Goal: Task Accomplishment & Management: Complete application form

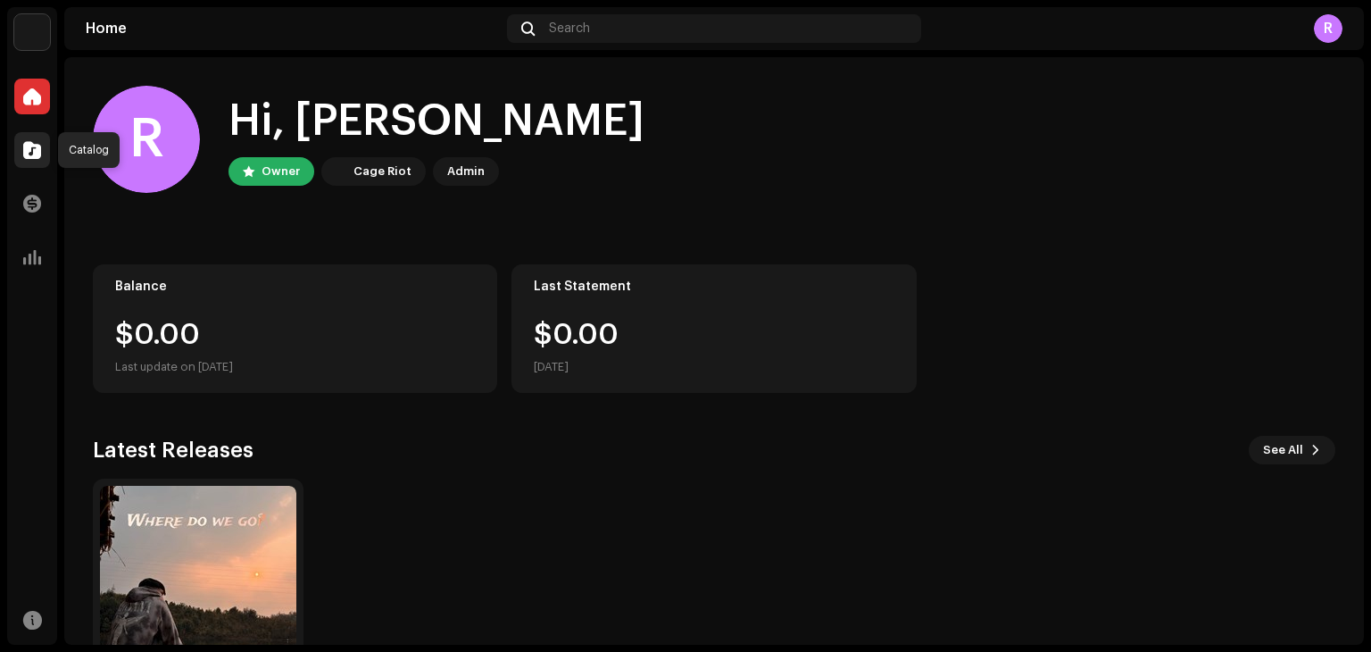
click at [27, 146] on span at bounding box center [32, 150] width 18 height 14
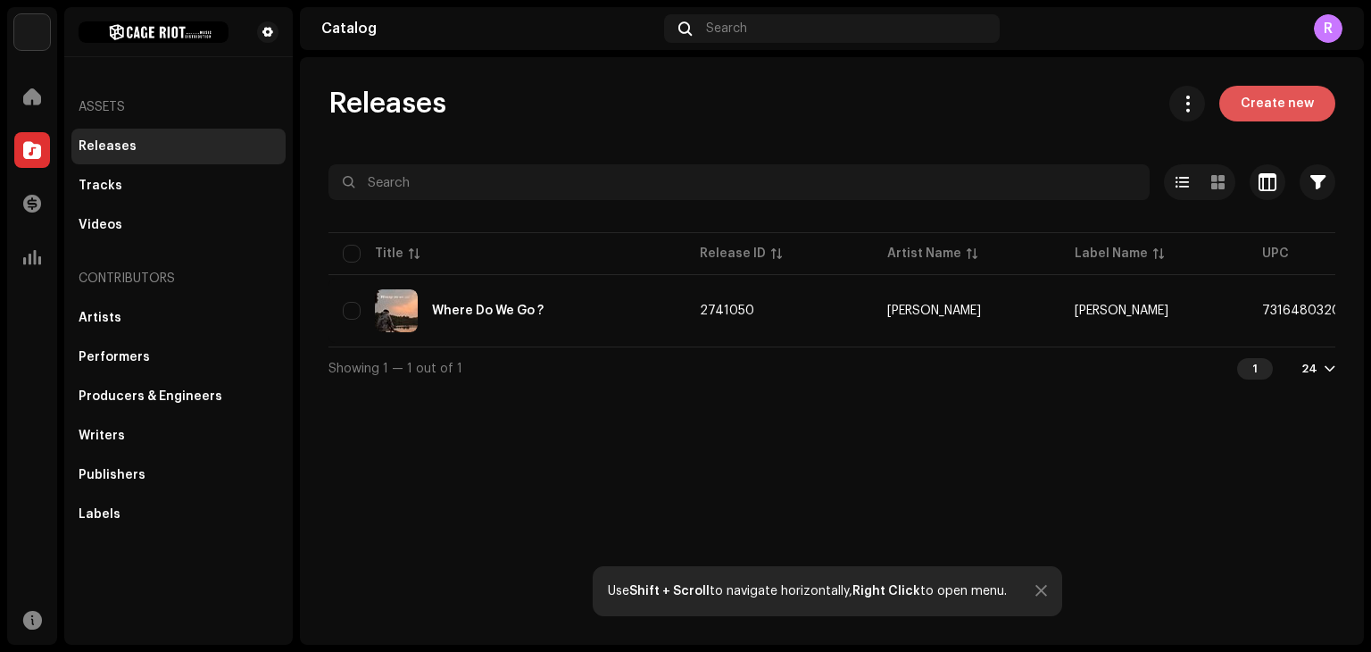
click at [1293, 106] on span "Create new" at bounding box center [1277, 104] width 73 height 36
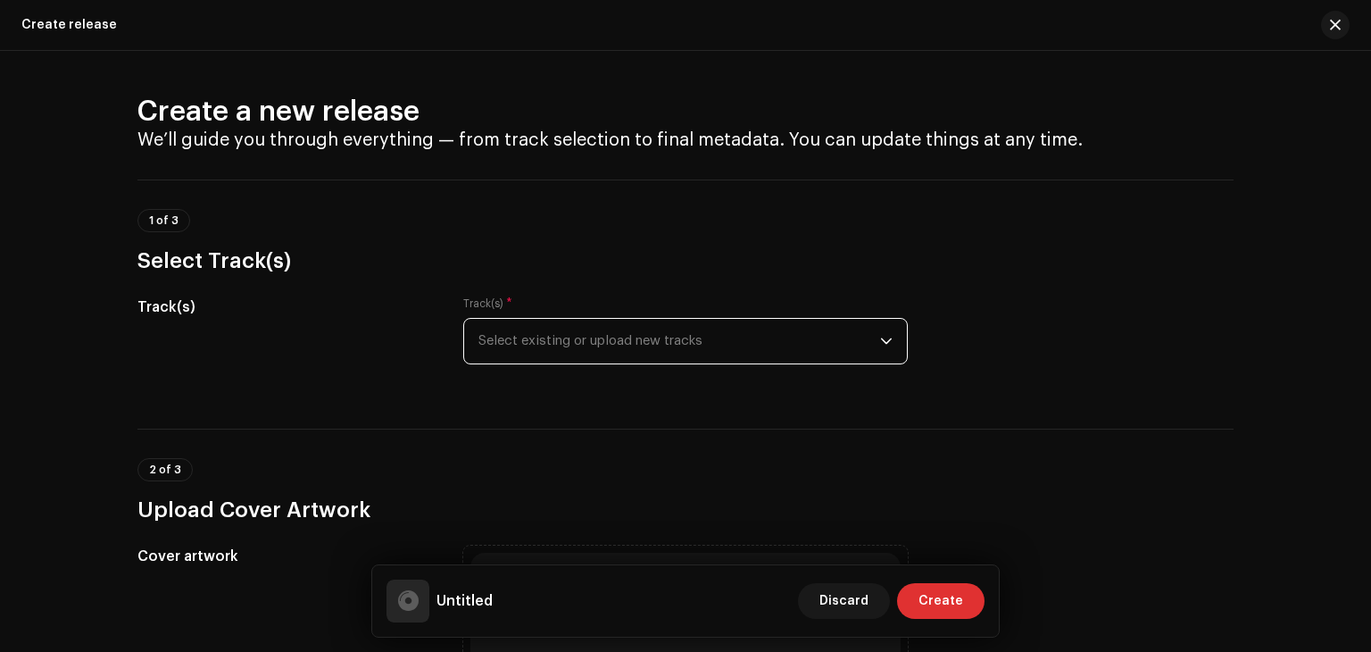
click at [807, 336] on span "Select existing or upload new tracks" at bounding box center [680, 341] width 402 height 45
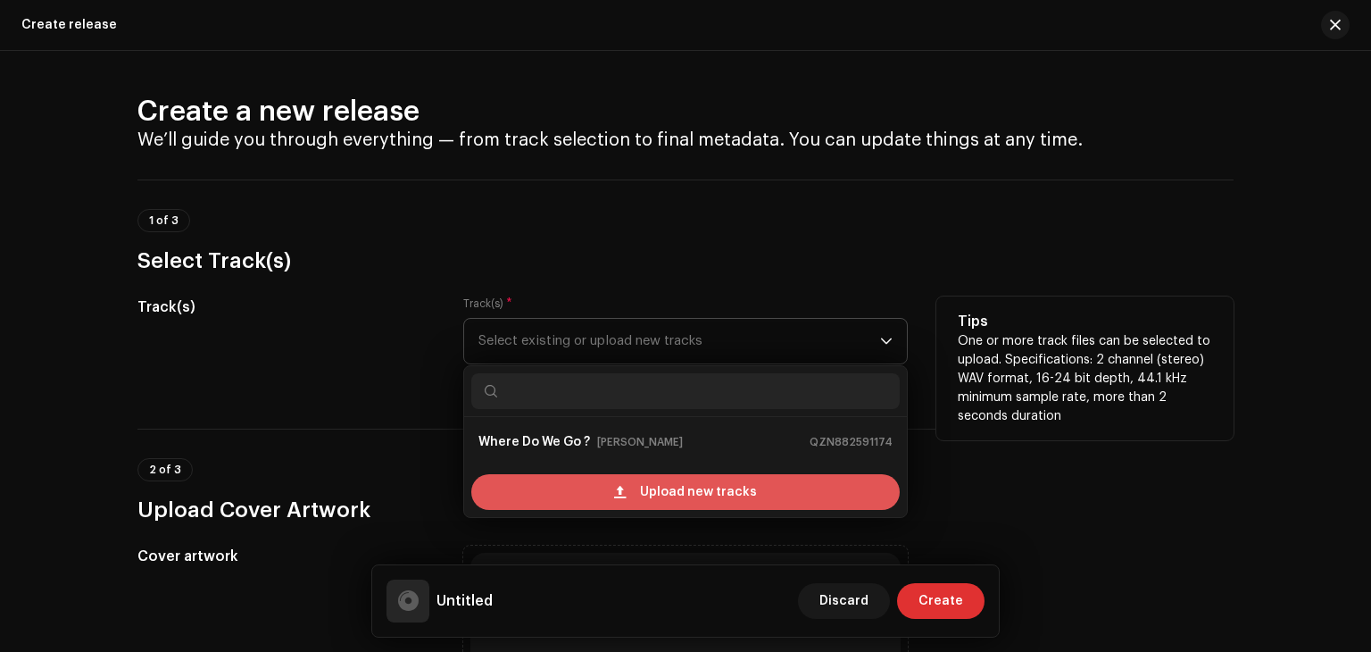
click at [695, 499] on span "Upload new tracks" at bounding box center [698, 492] width 117 height 36
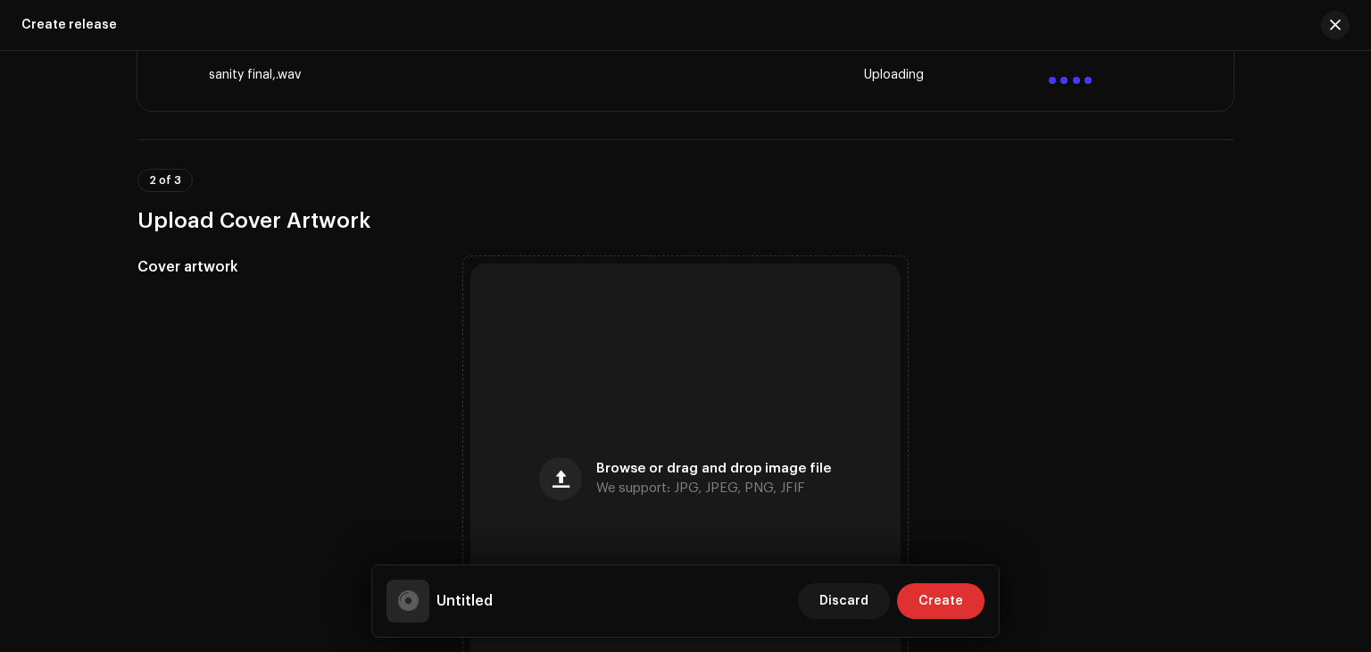
scroll to position [425, 0]
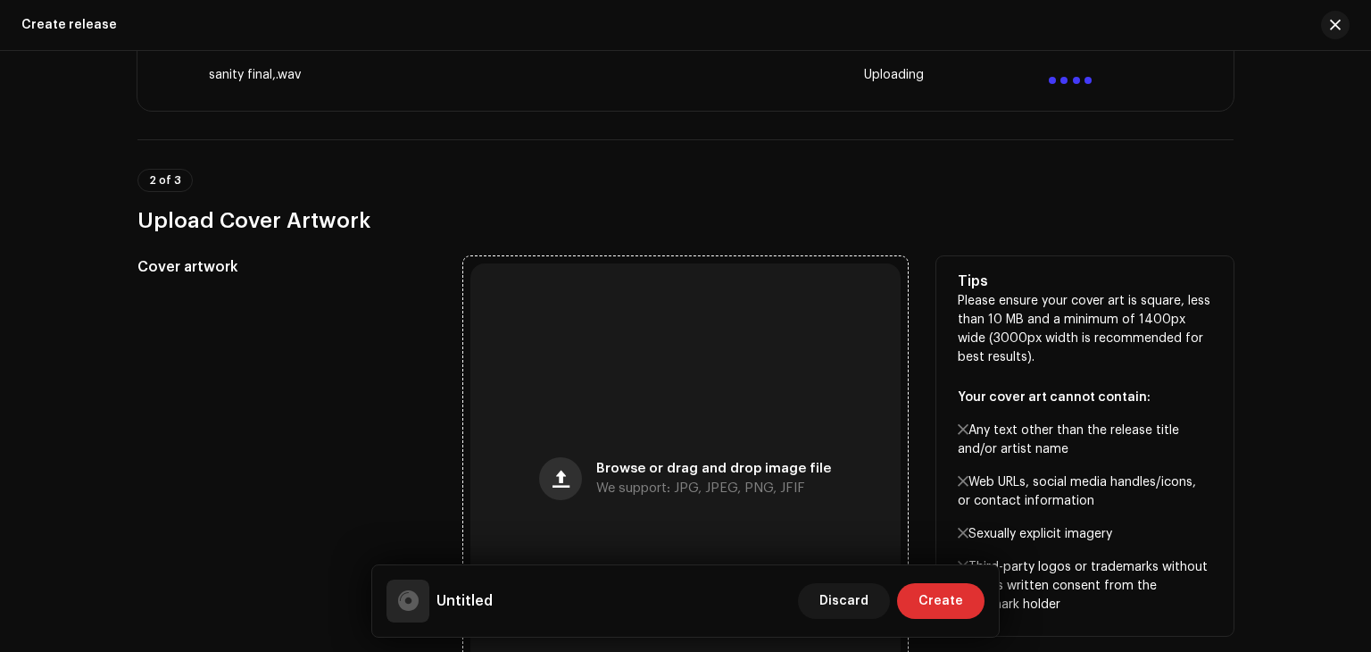
click at [557, 479] on span "button" at bounding box center [561, 478] width 17 height 14
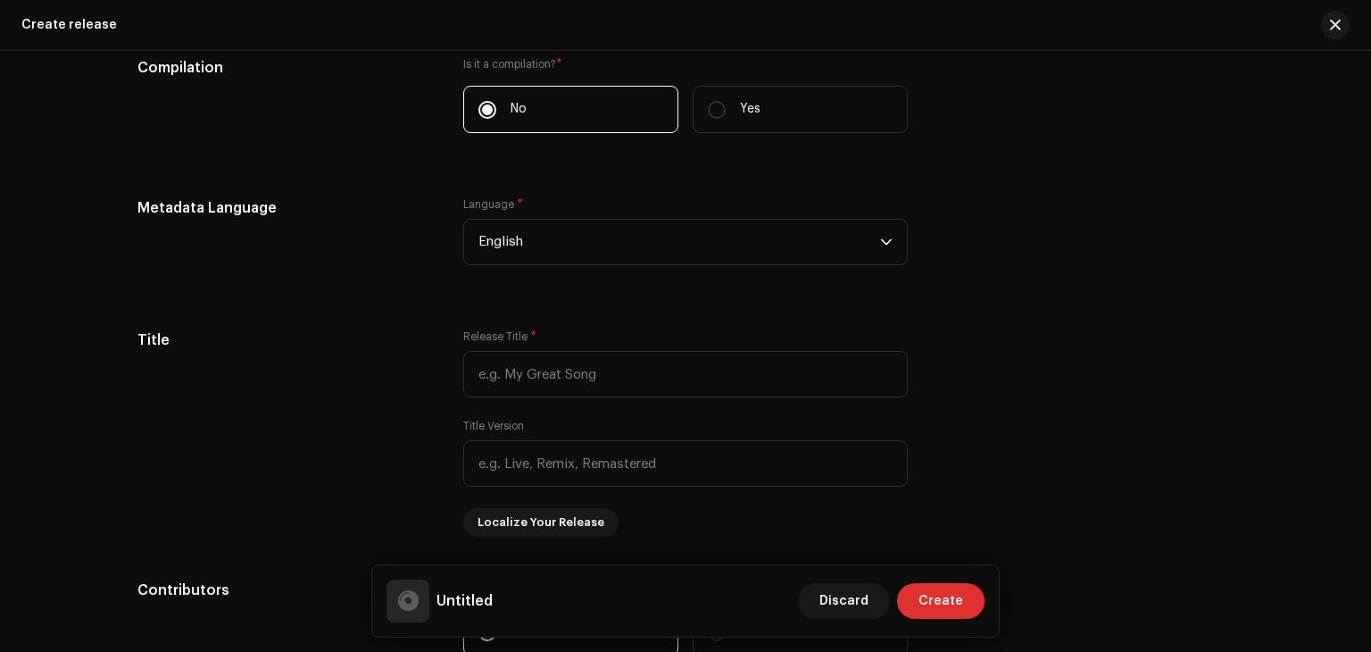
scroll to position [1418, 0]
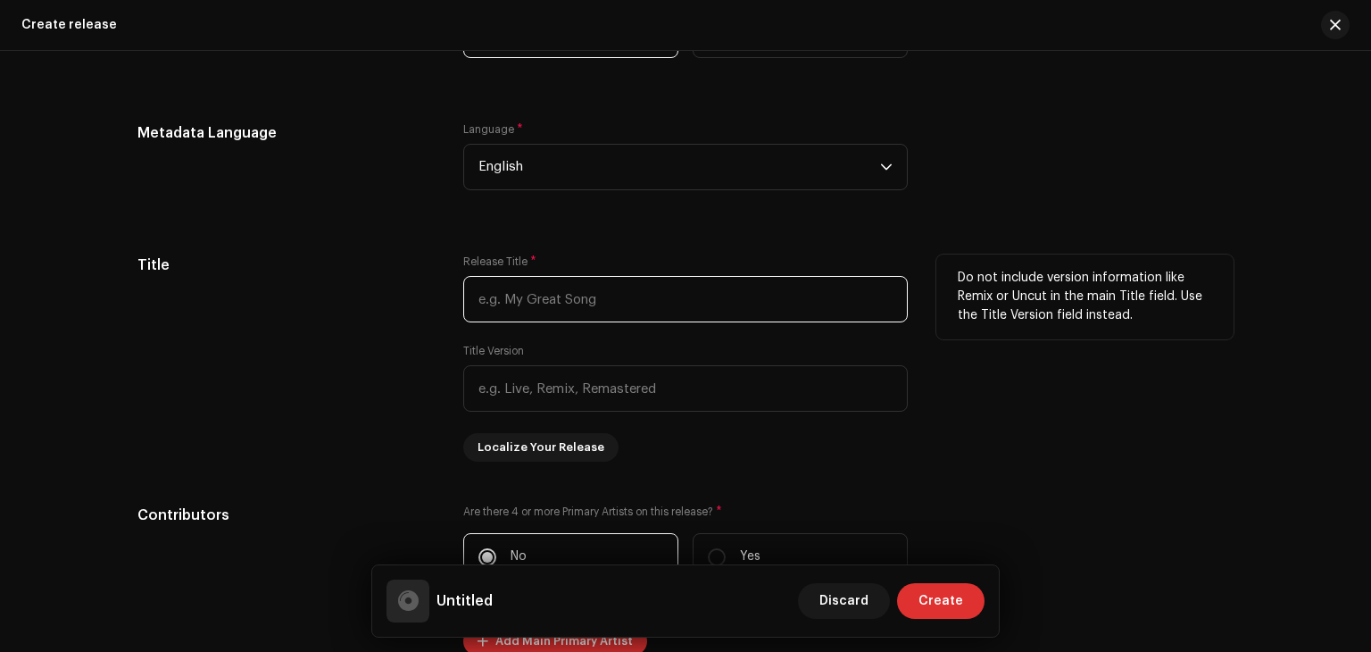
click at [567, 296] on input "text" at bounding box center [685, 299] width 445 height 46
type input "Sanity"
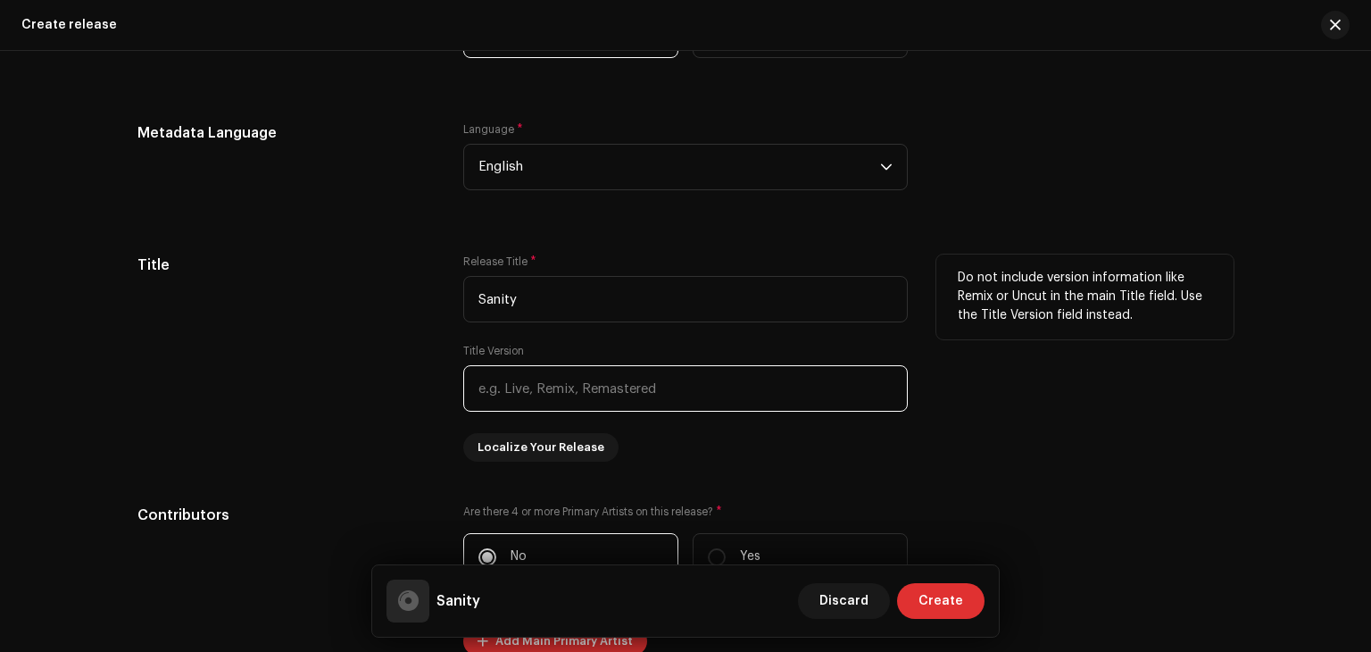
click at [569, 404] on input "text" at bounding box center [685, 388] width 445 height 46
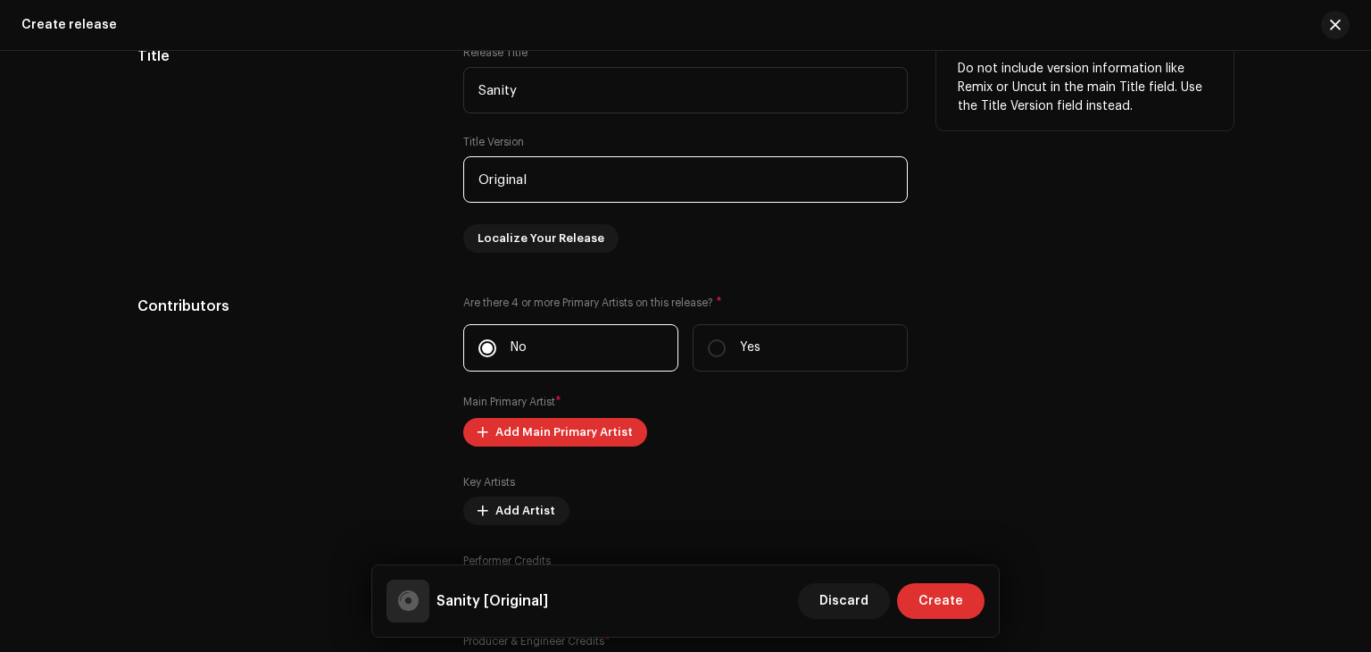
scroll to position [1625, 0]
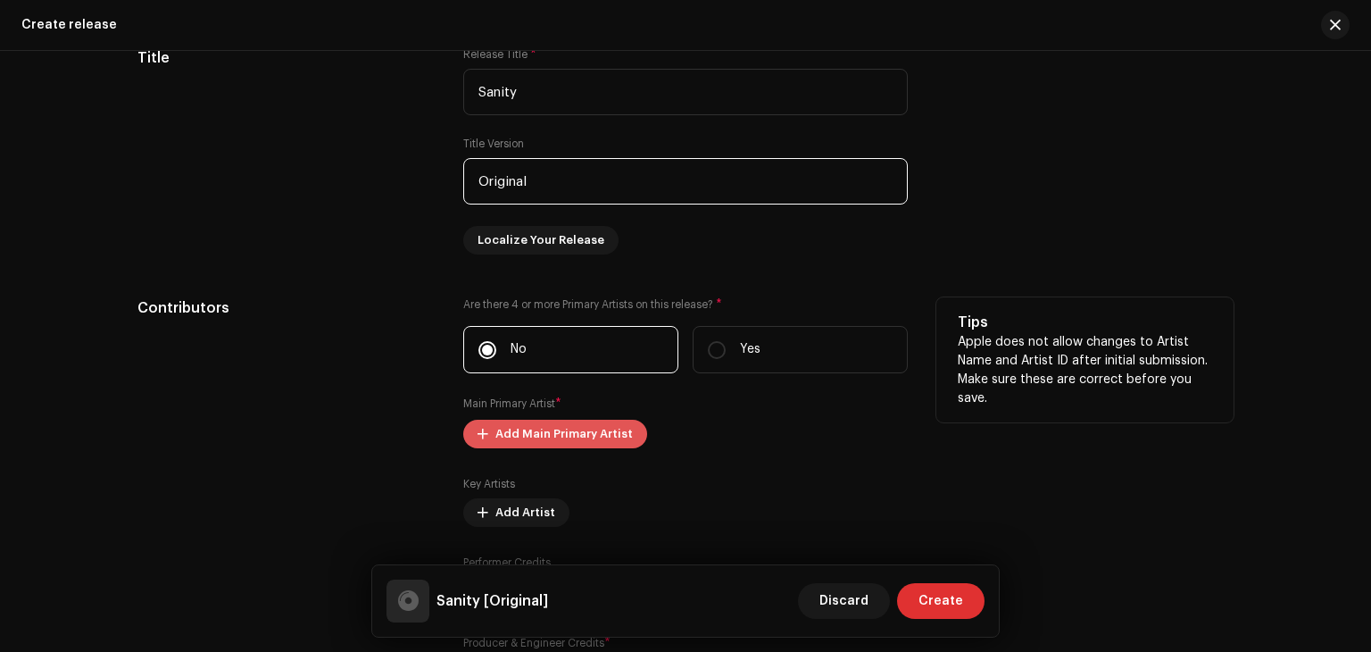
type input "Original"
click at [578, 440] on span "Add Main Primary Artist" at bounding box center [563, 434] width 137 height 36
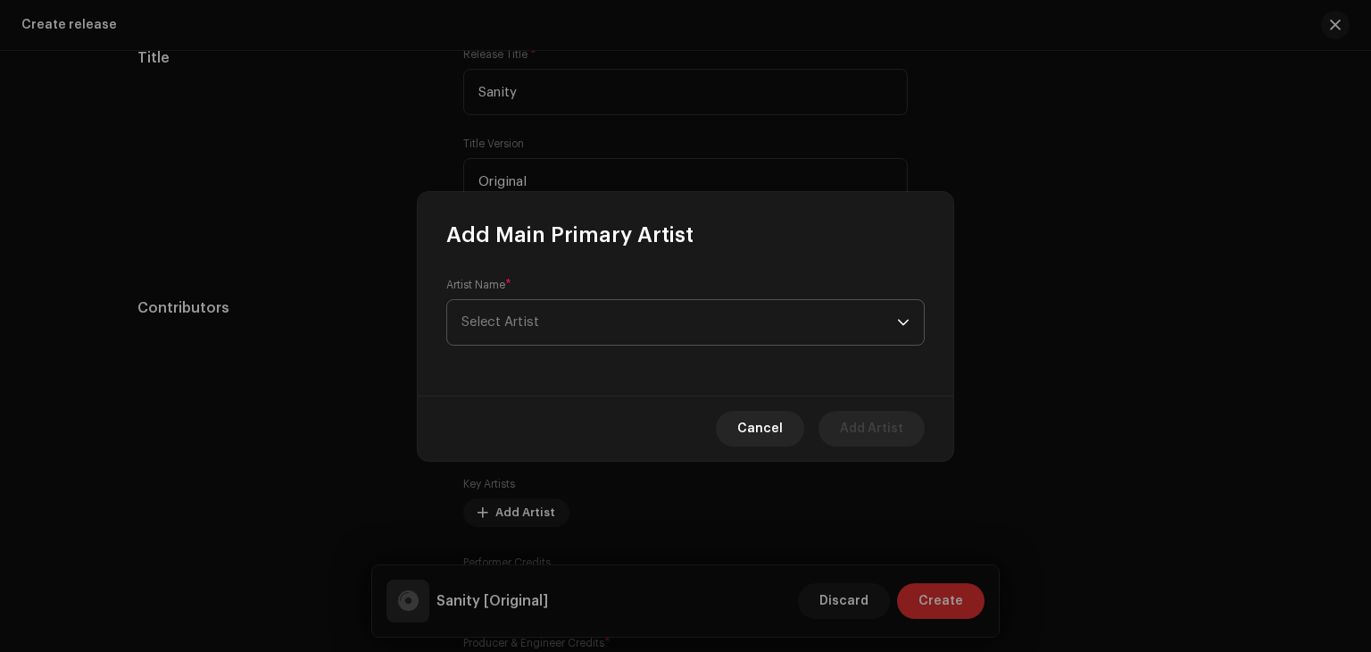
click at [531, 318] on span "Select Artist" at bounding box center [501, 321] width 78 height 13
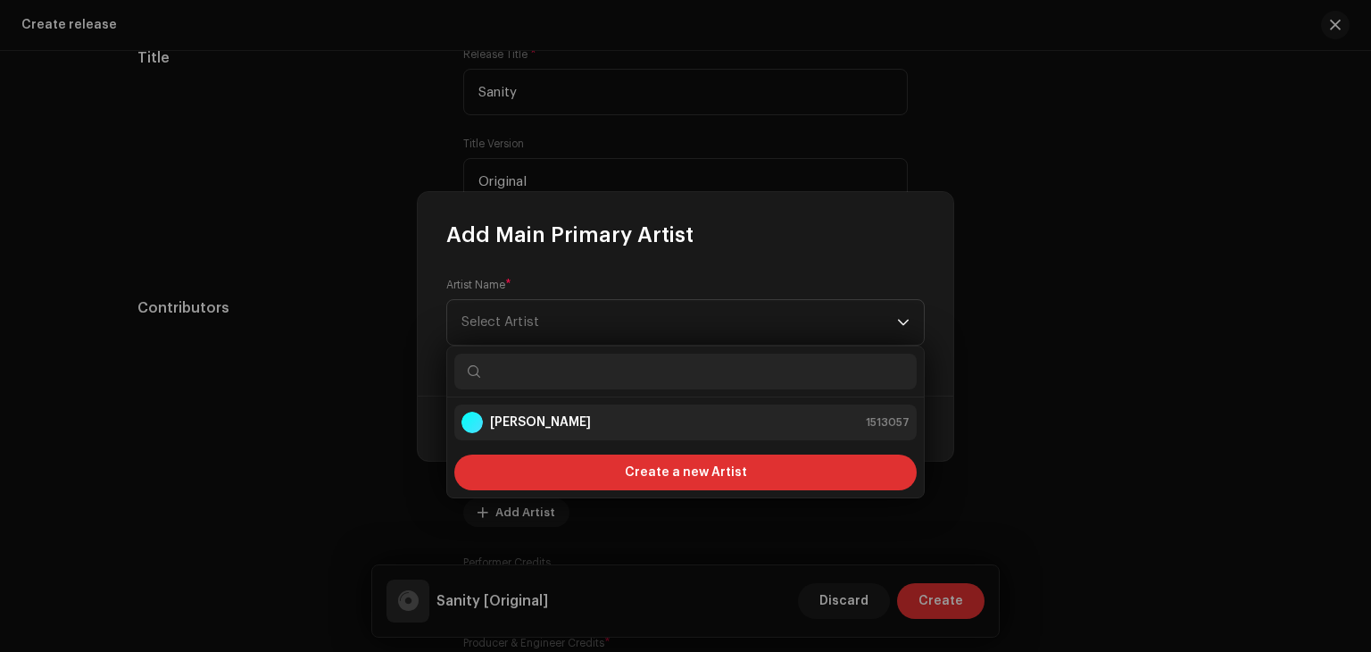
click at [524, 426] on strong "[PERSON_NAME]" at bounding box center [540, 422] width 101 height 18
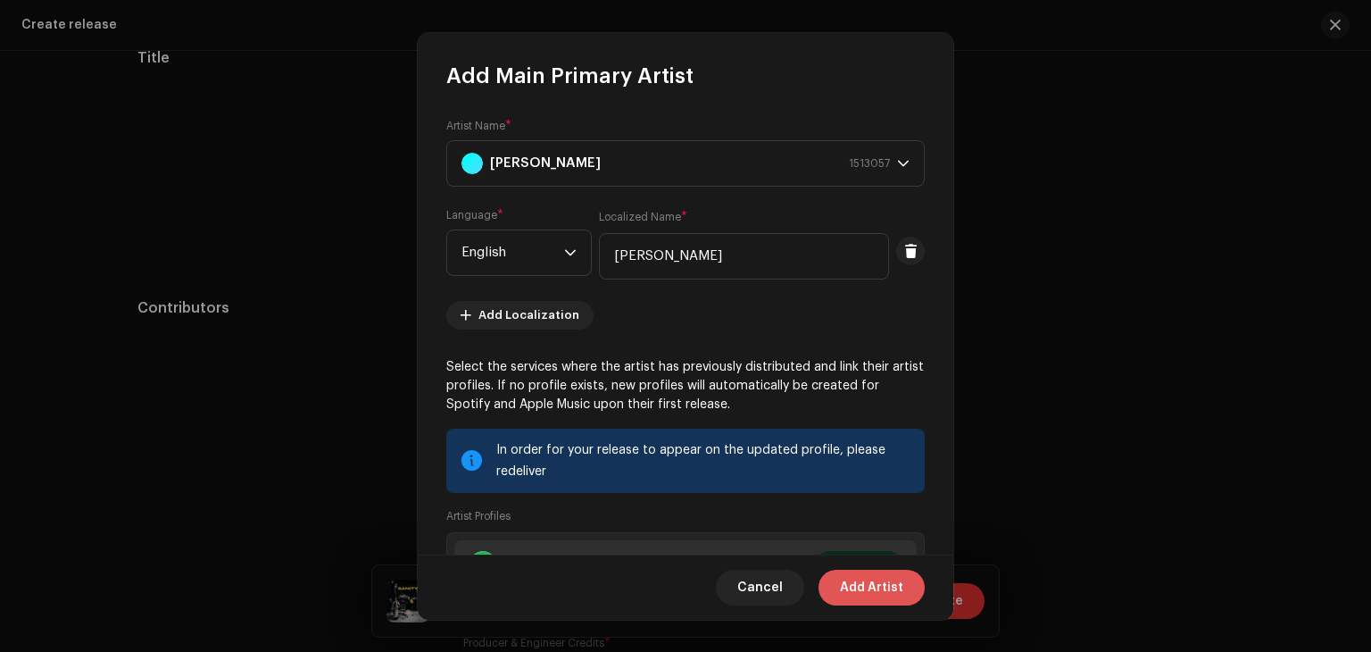
click at [851, 587] on span "Add Artist" at bounding box center [871, 588] width 63 height 36
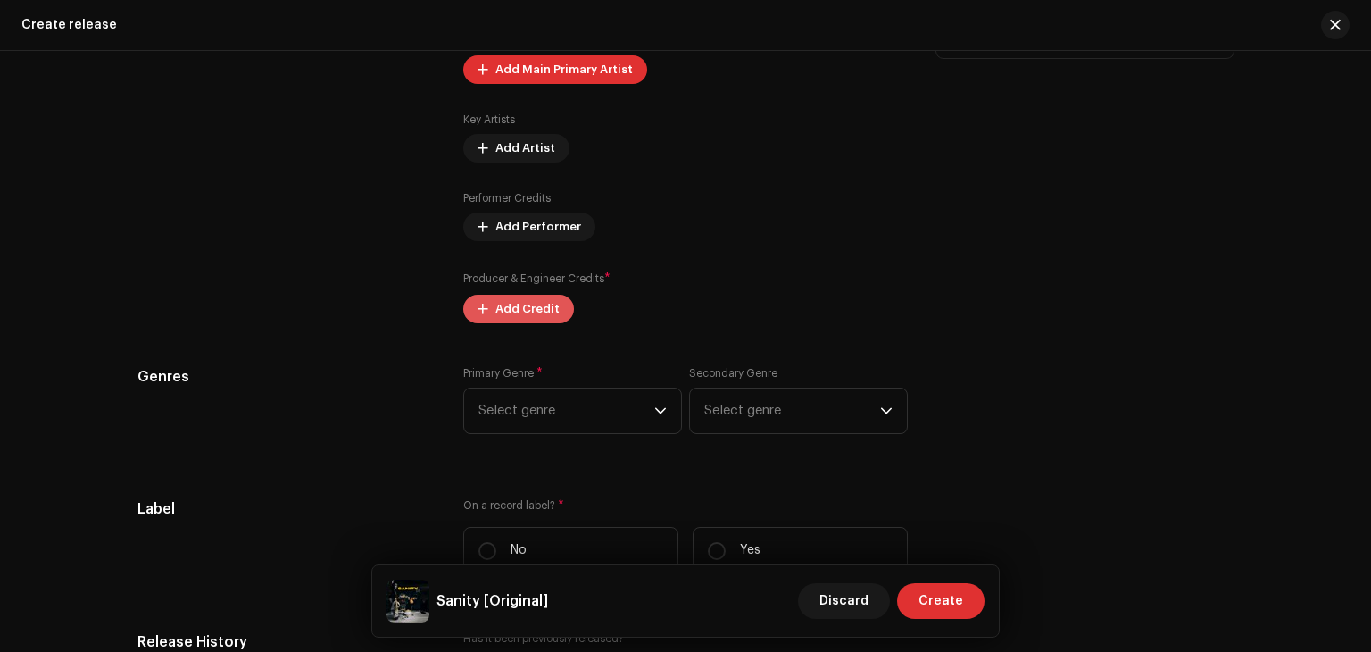
scroll to position [1996, 0]
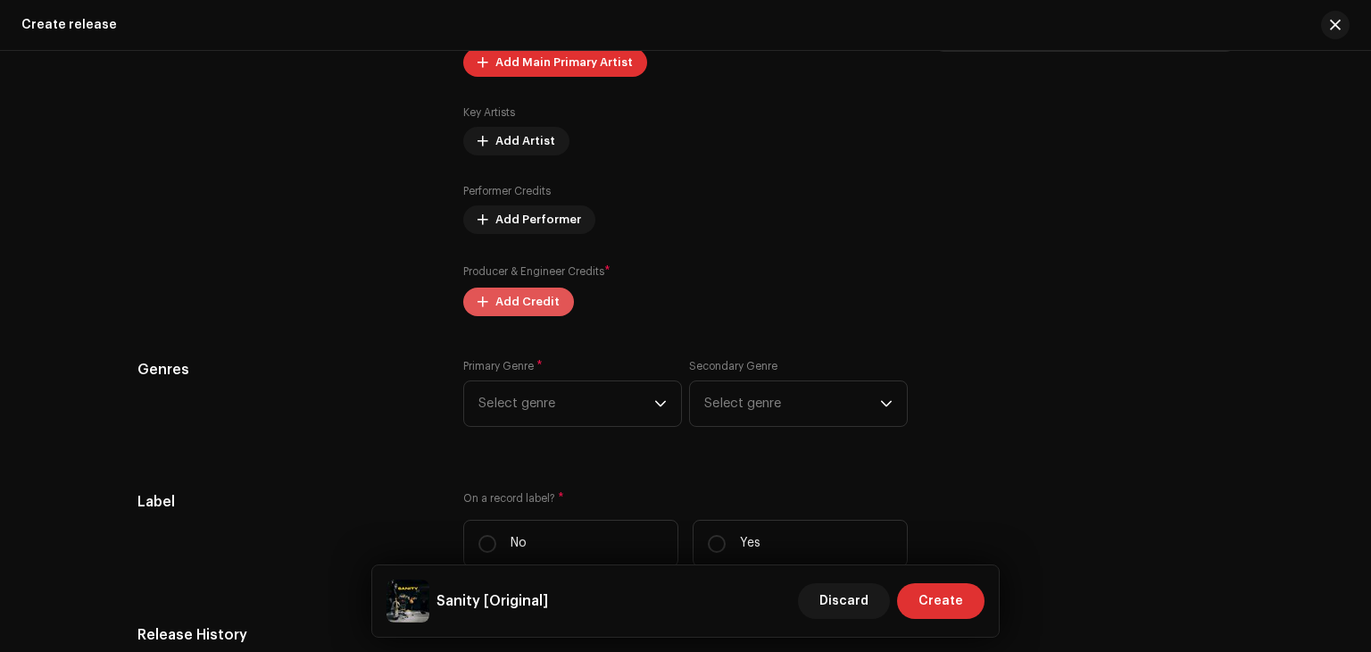
click at [529, 304] on span "Add Credit" at bounding box center [527, 302] width 64 height 36
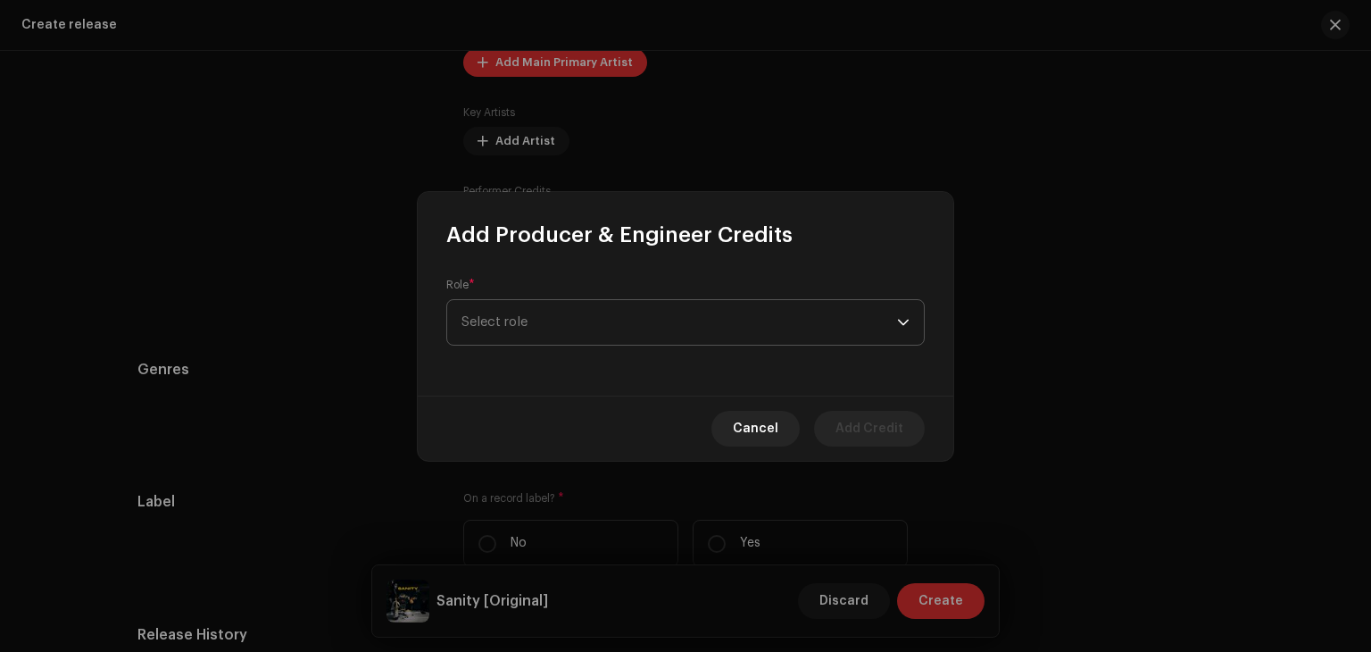
click at [592, 328] on span "Select role" at bounding box center [680, 322] width 436 height 45
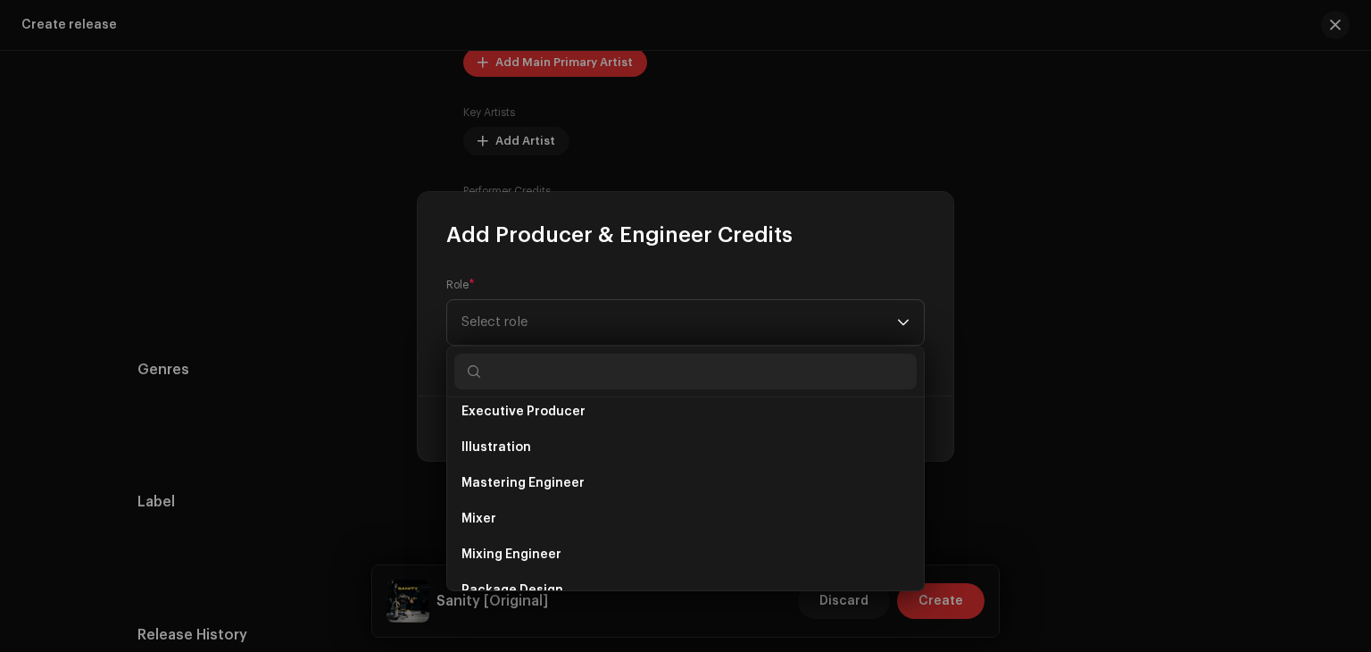
scroll to position [786, 0]
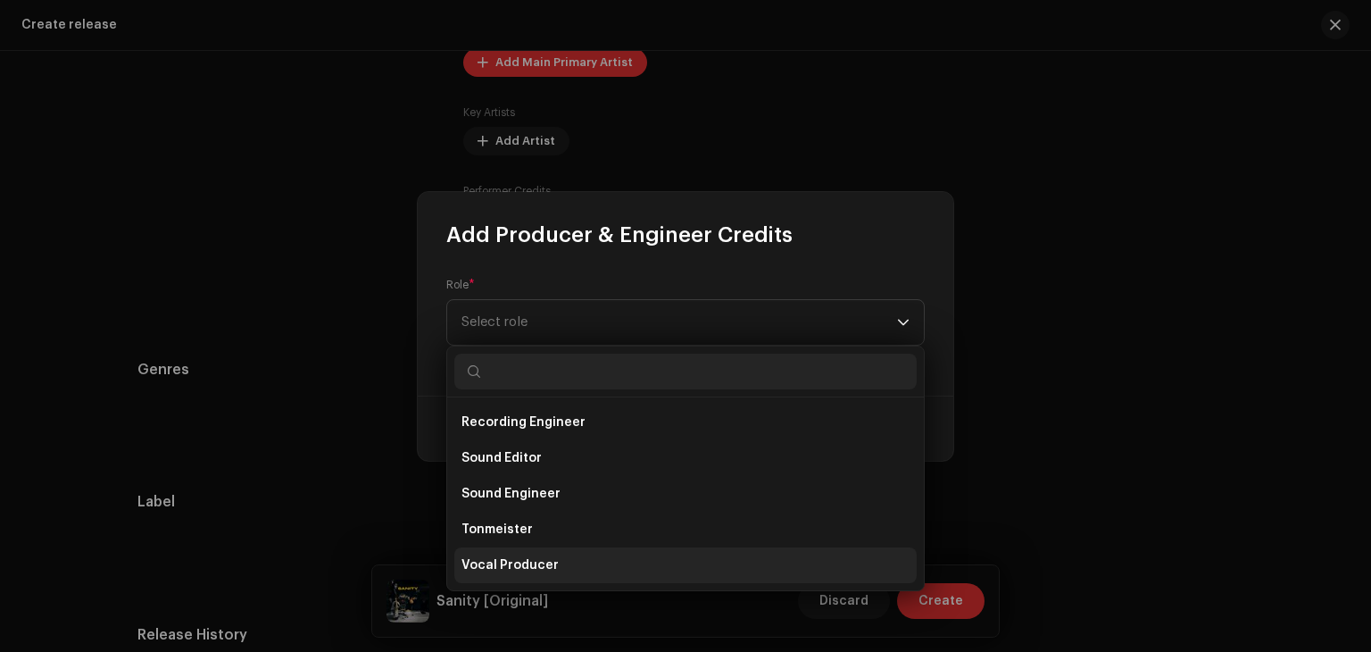
click at [514, 569] on span "Vocal Producer" at bounding box center [510, 565] width 97 height 18
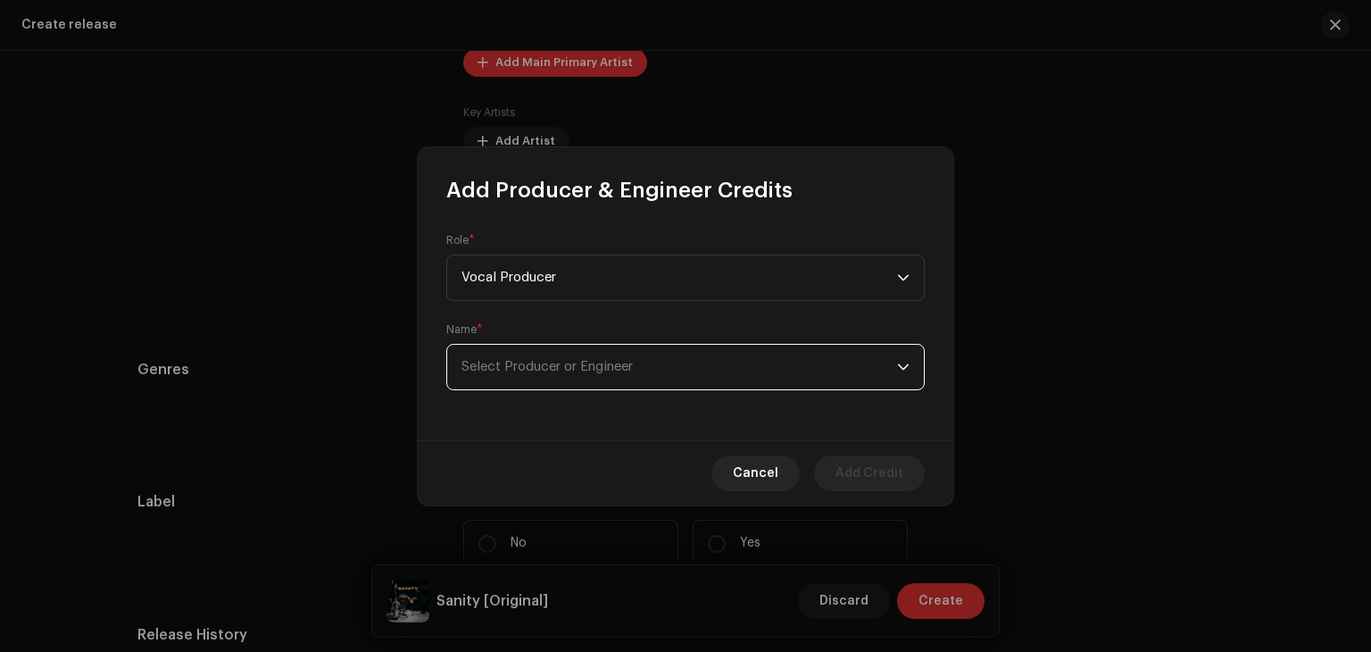
click at [584, 375] on span "Select Producer or Engineer" at bounding box center [680, 367] width 436 height 45
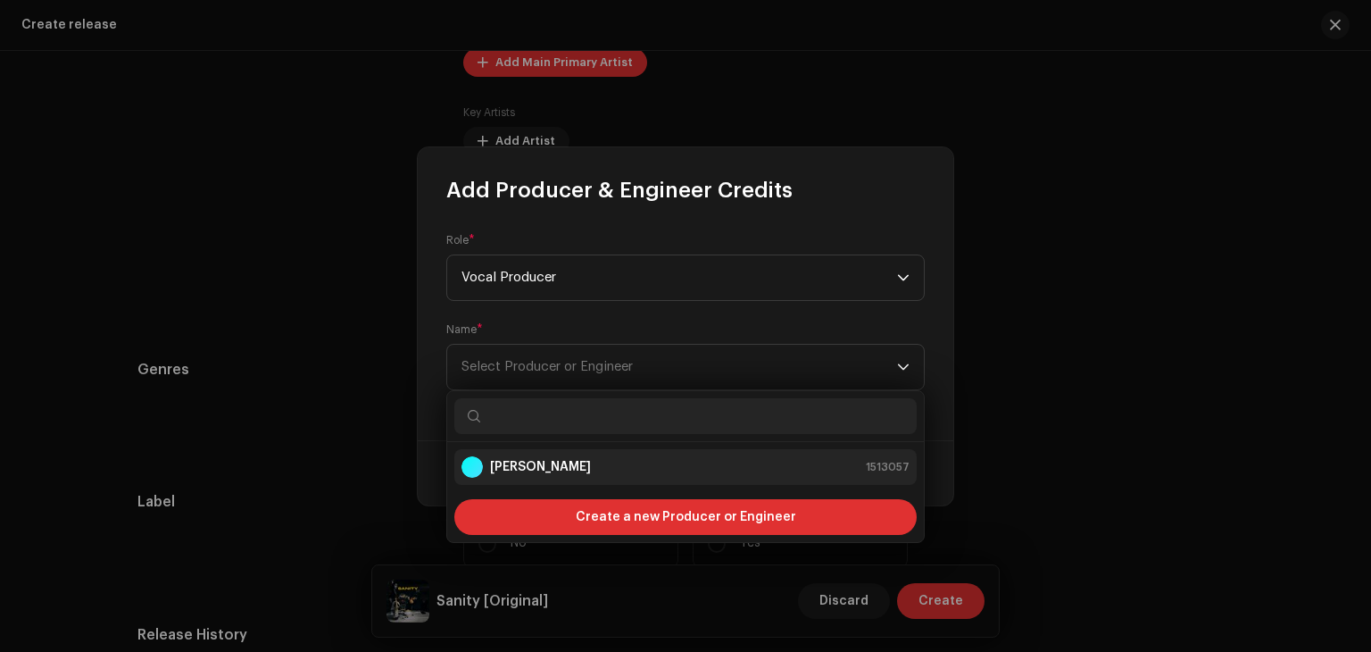
click at [555, 473] on div "[PERSON_NAME] 1513057" at bounding box center [686, 466] width 448 height 21
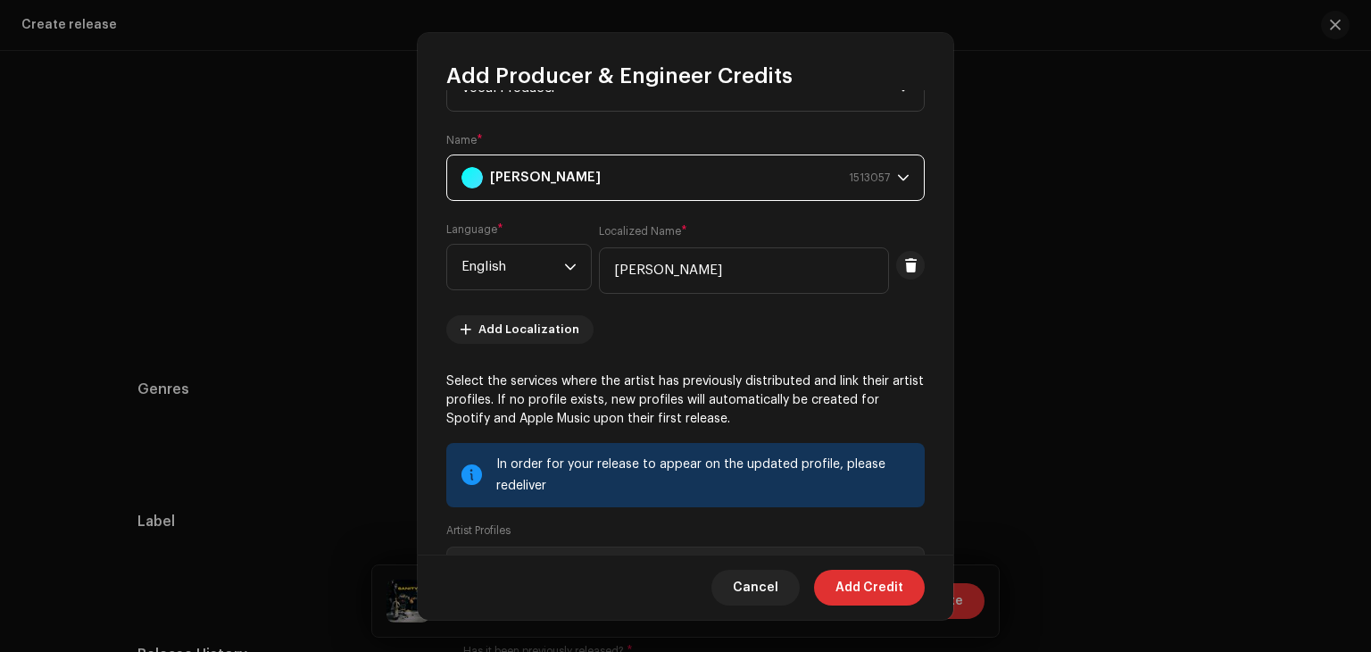
scroll to position [298, 0]
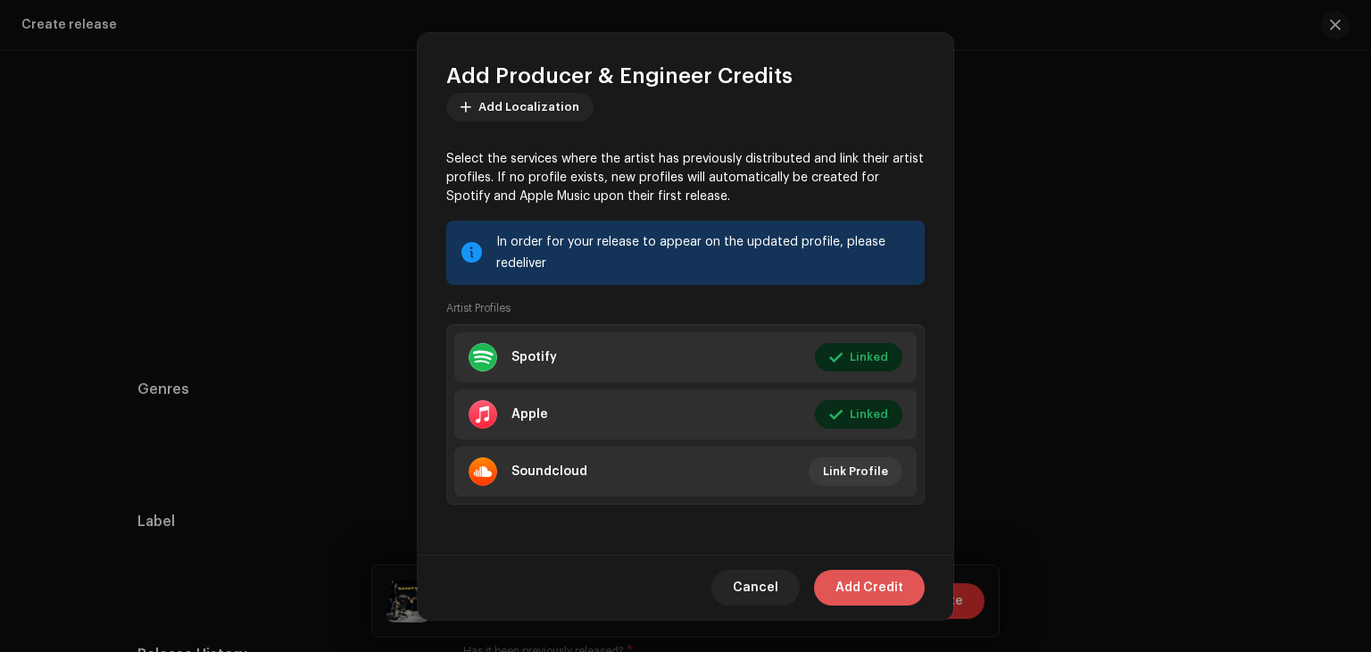
click at [869, 573] on span "Add Credit" at bounding box center [870, 588] width 68 height 36
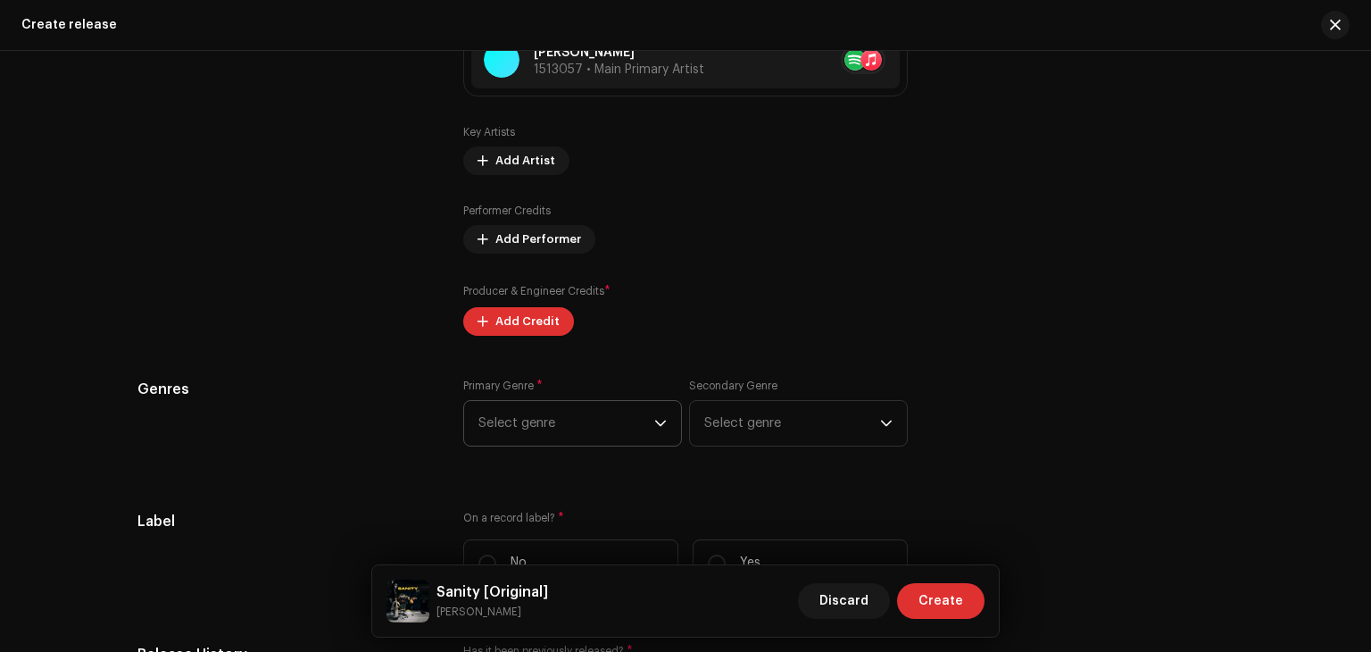
click at [597, 433] on span "Select genre" at bounding box center [567, 423] width 176 height 45
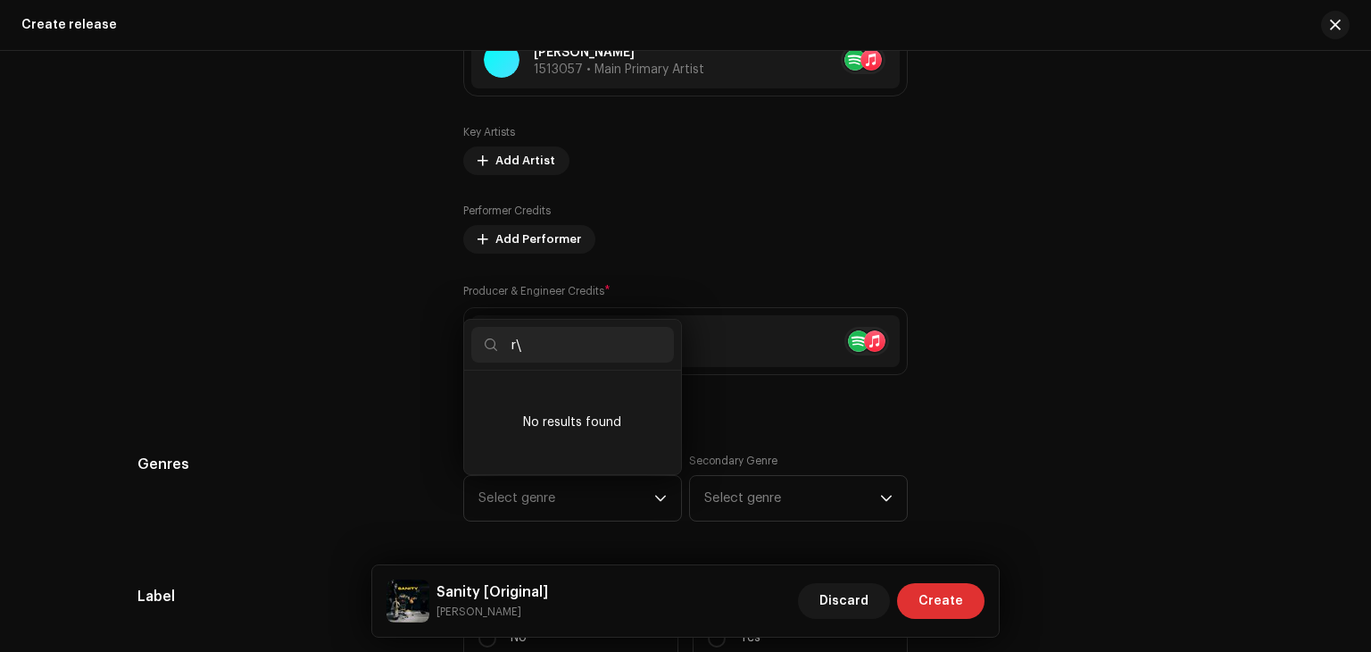
scroll to position [0, 0]
type input "r"
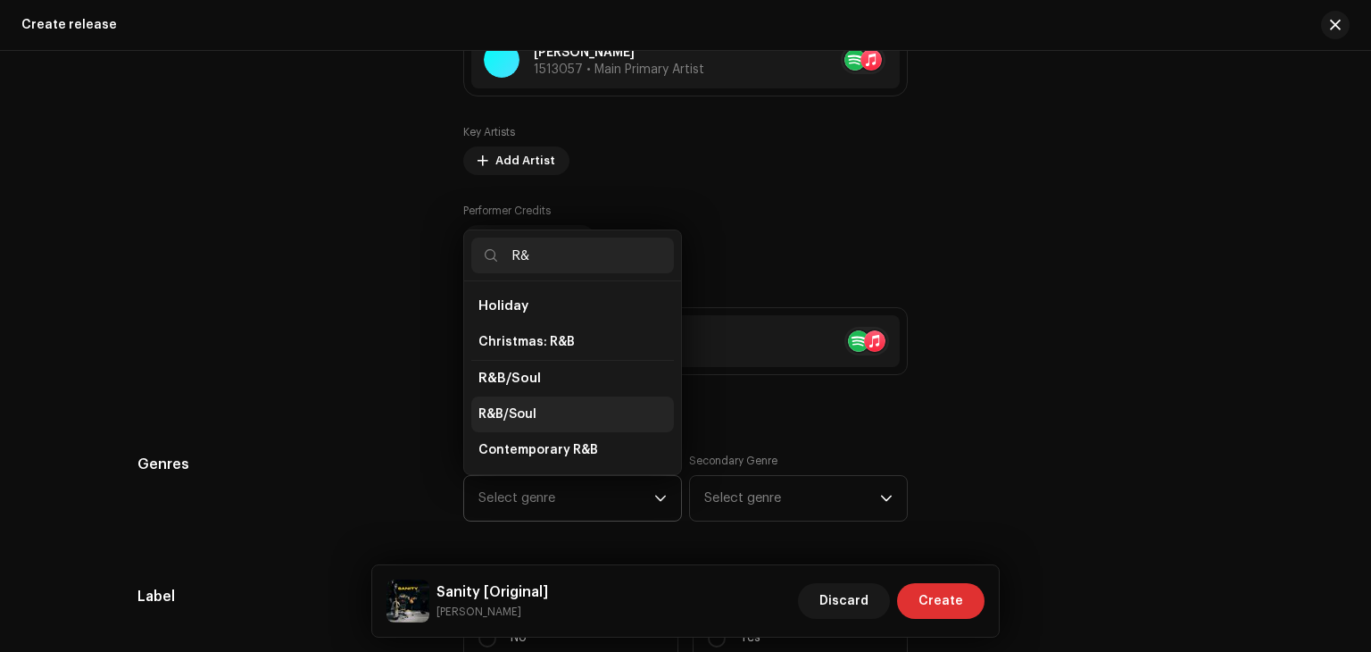
type input "R&"
click at [518, 412] on span "R&B/Soul" at bounding box center [508, 414] width 58 height 18
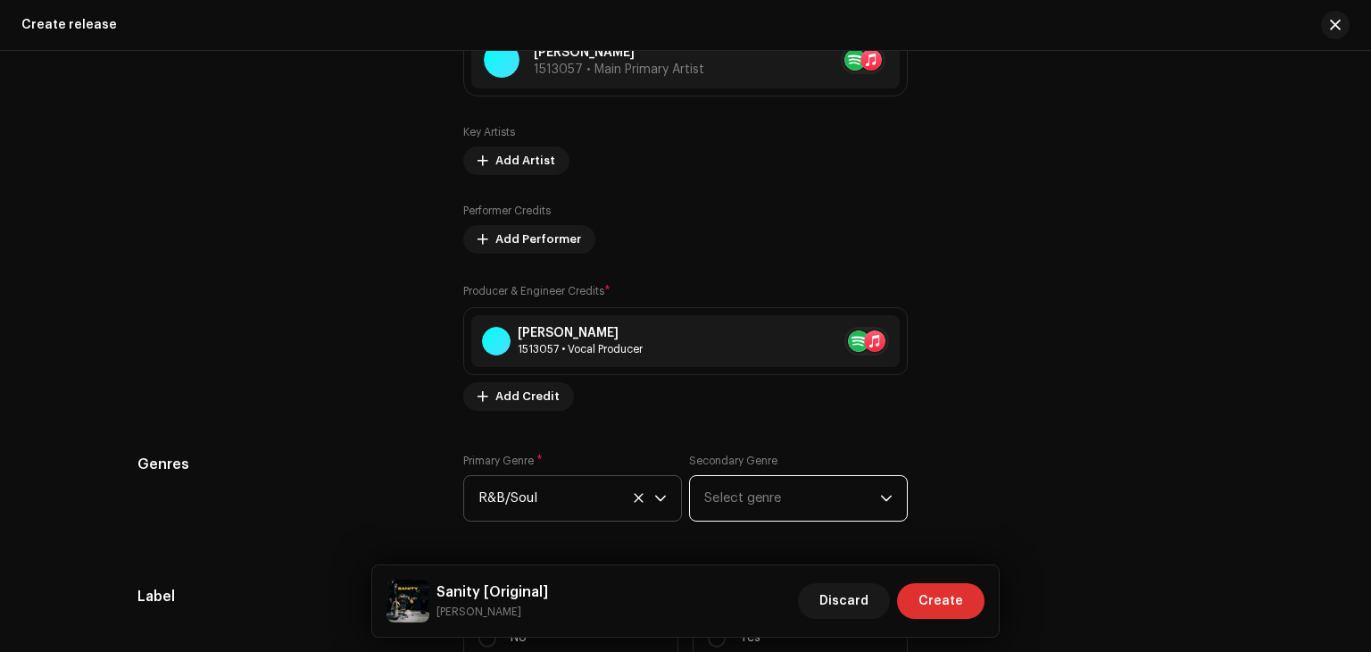
click at [750, 494] on span "Select genre" at bounding box center [792, 498] width 176 height 45
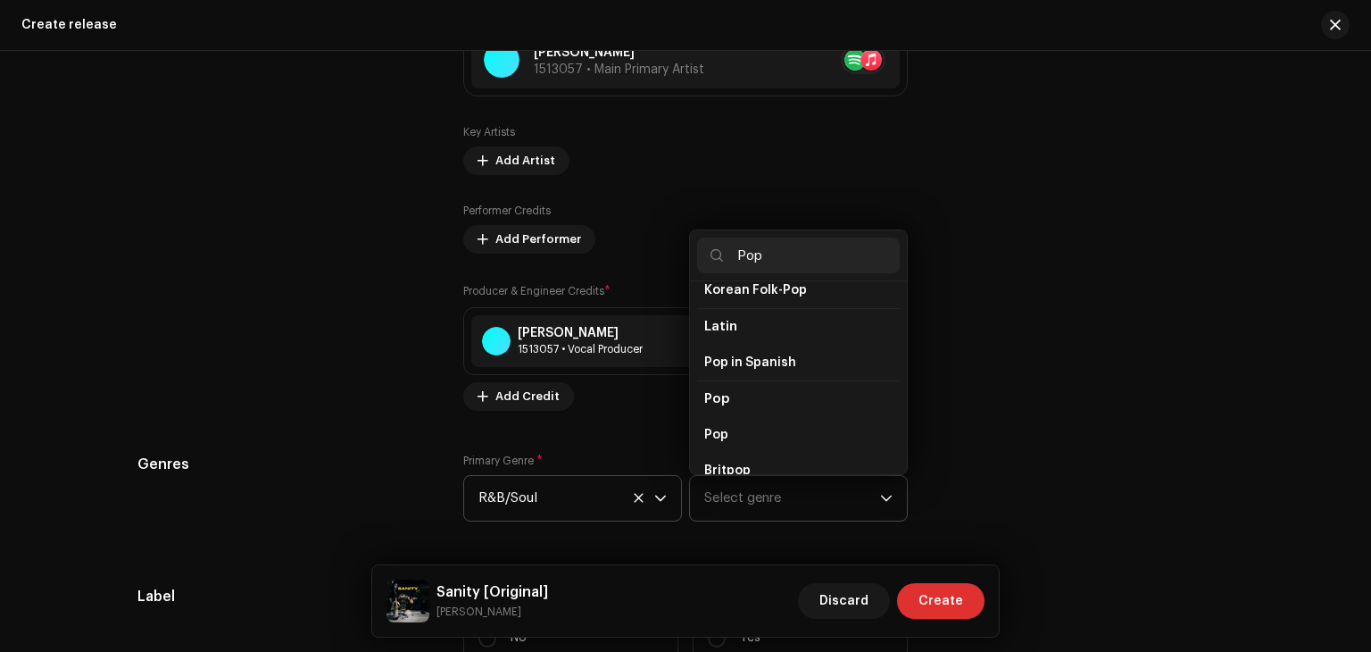
scroll to position [571, 0]
type input "Pop"
click at [720, 426] on span "Pop" at bounding box center [716, 435] width 24 height 18
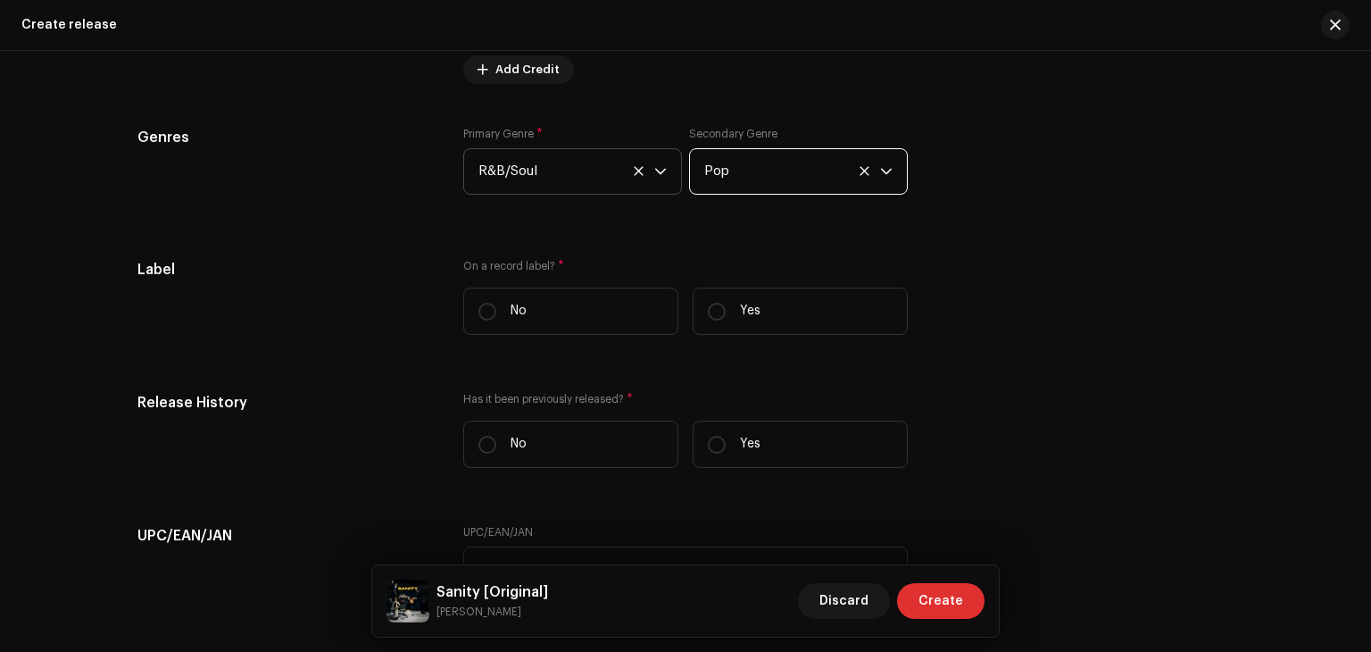
scroll to position [2323, 0]
click at [481, 317] on input "No" at bounding box center [488, 312] width 18 height 18
radio input "true"
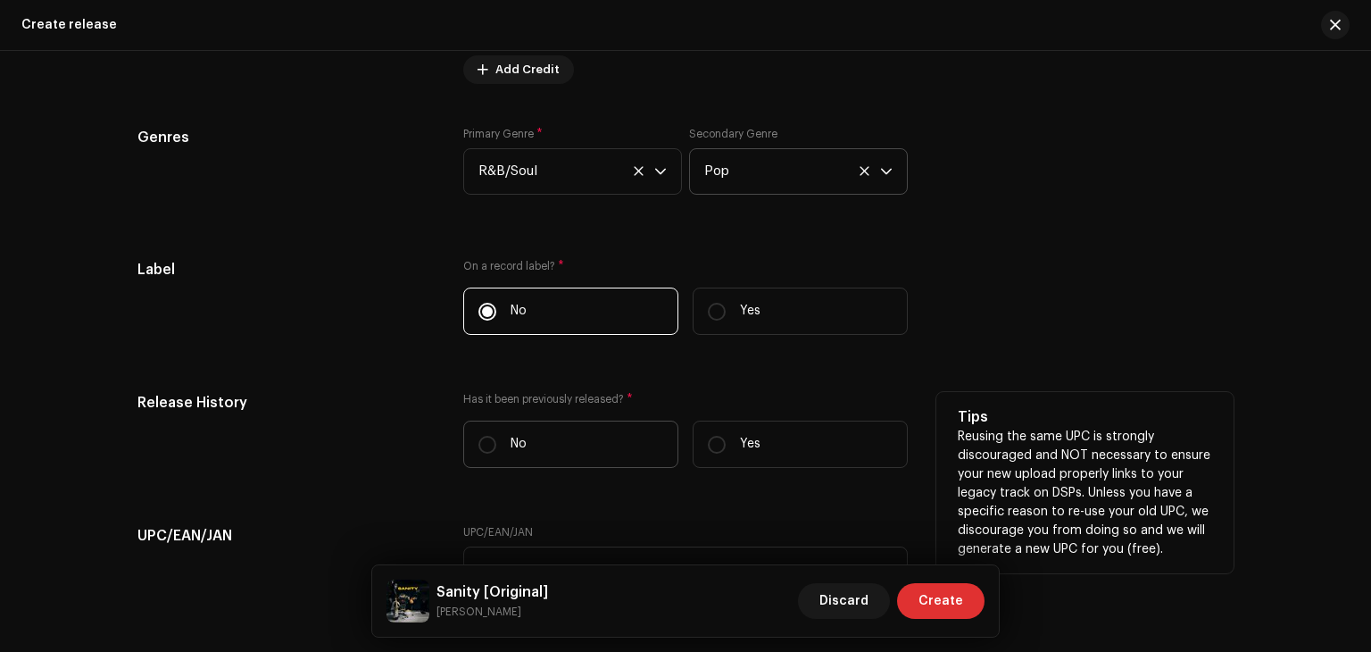
click at [471, 446] on label "No" at bounding box center [570, 443] width 215 height 47
click at [479, 446] on input "No" at bounding box center [488, 445] width 18 height 18
radio input "true"
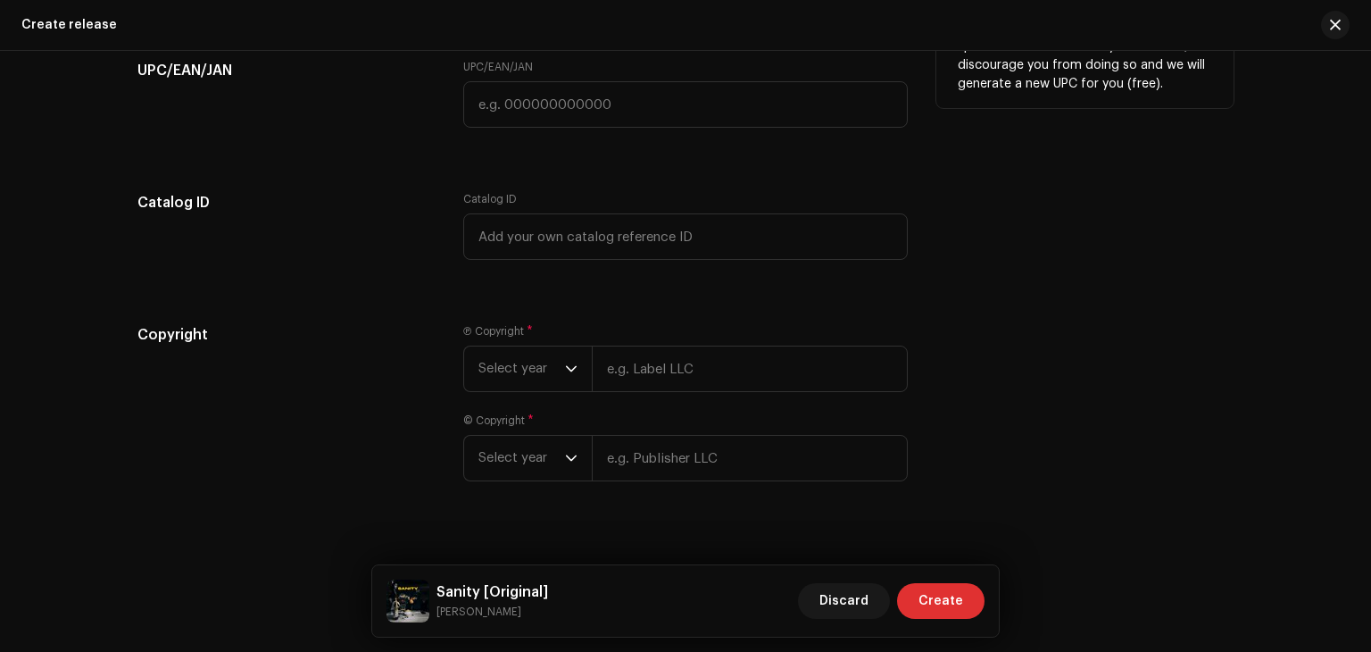
scroll to position [2817, 0]
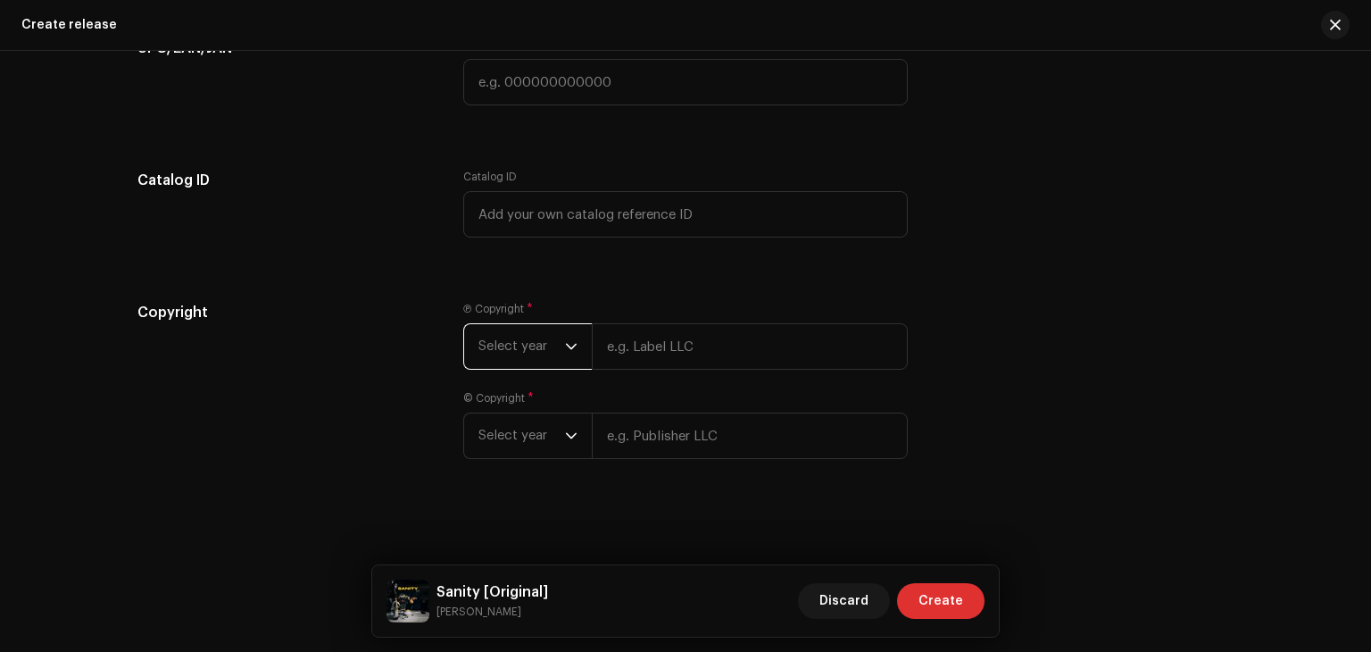
click at [547, 351] on span "Select year" at bounding box center [522, 346] width 87 height 45
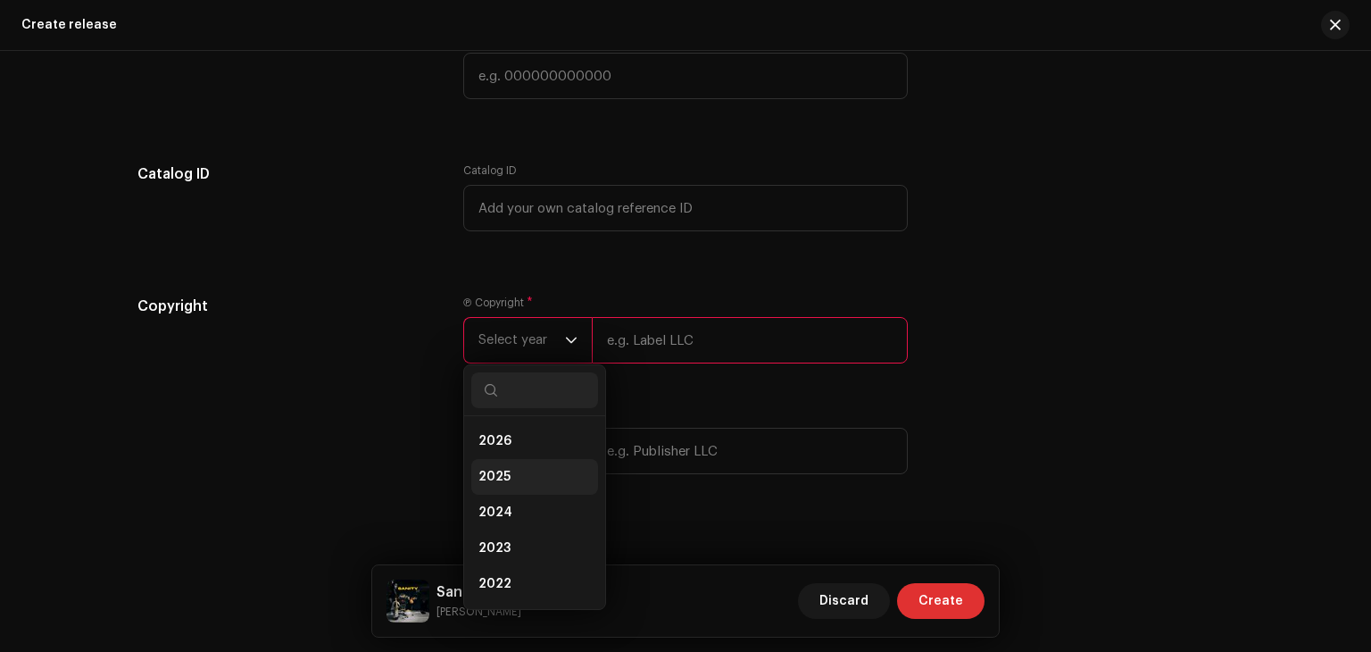
click at [505, 484] on li "2025" at bounding box center [534, 477] width 127 height 36
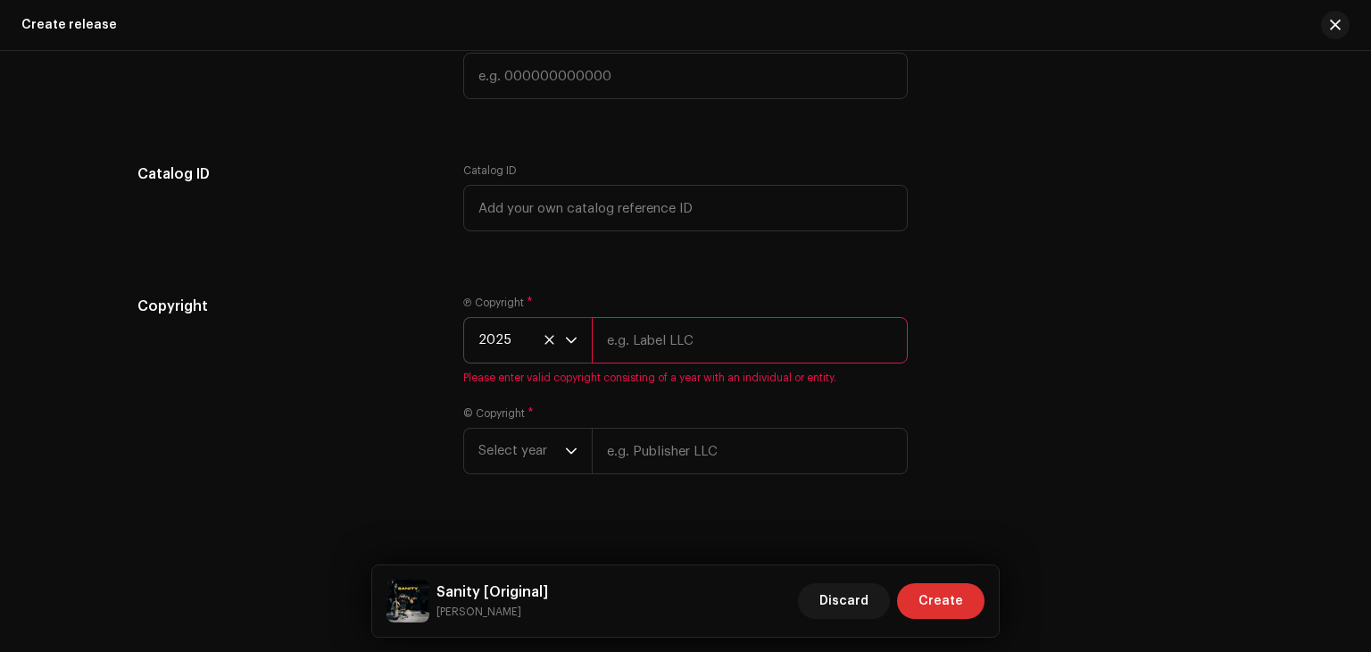
click at [690, 356] on input "text" at bounding box center [750, 340] width 316 height 46
type input "[PERSON_NAME]"
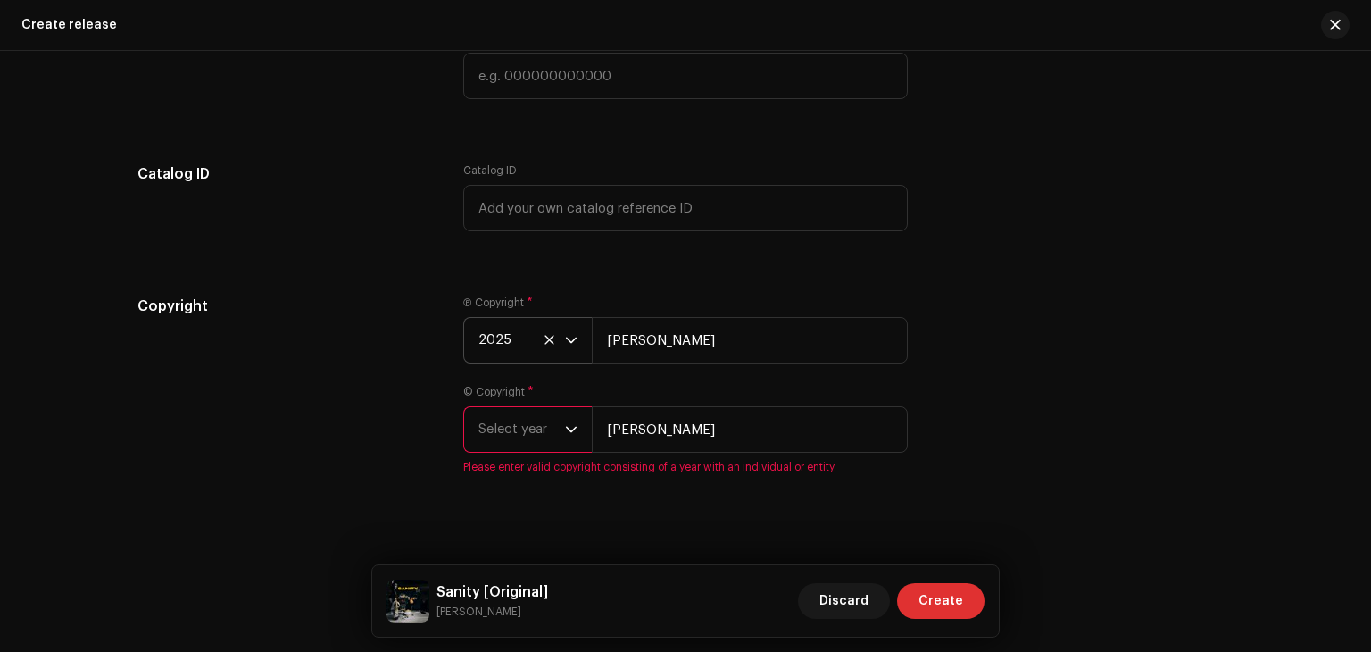
click at [552, 441] on span "Select year" at bounding box center [522, 429] width 87 height 45
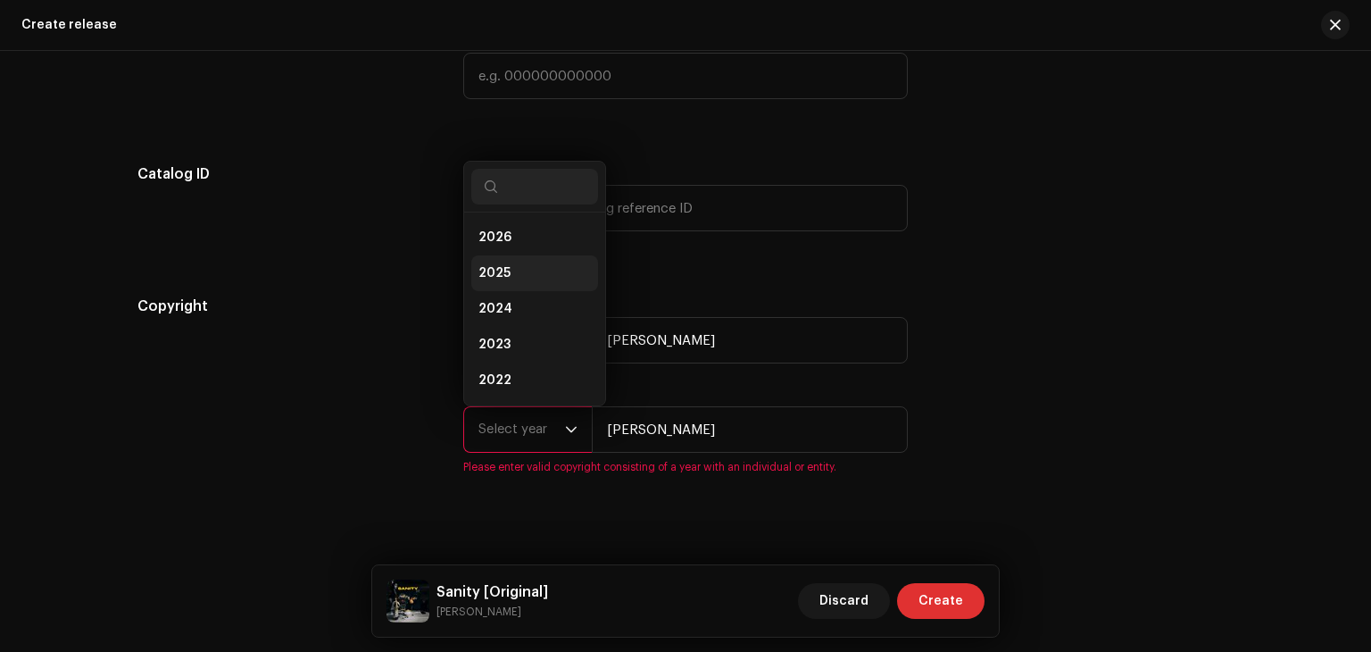
click at [510, 279] on li "2025" at bounding box center [534, 273] width 127 height 36
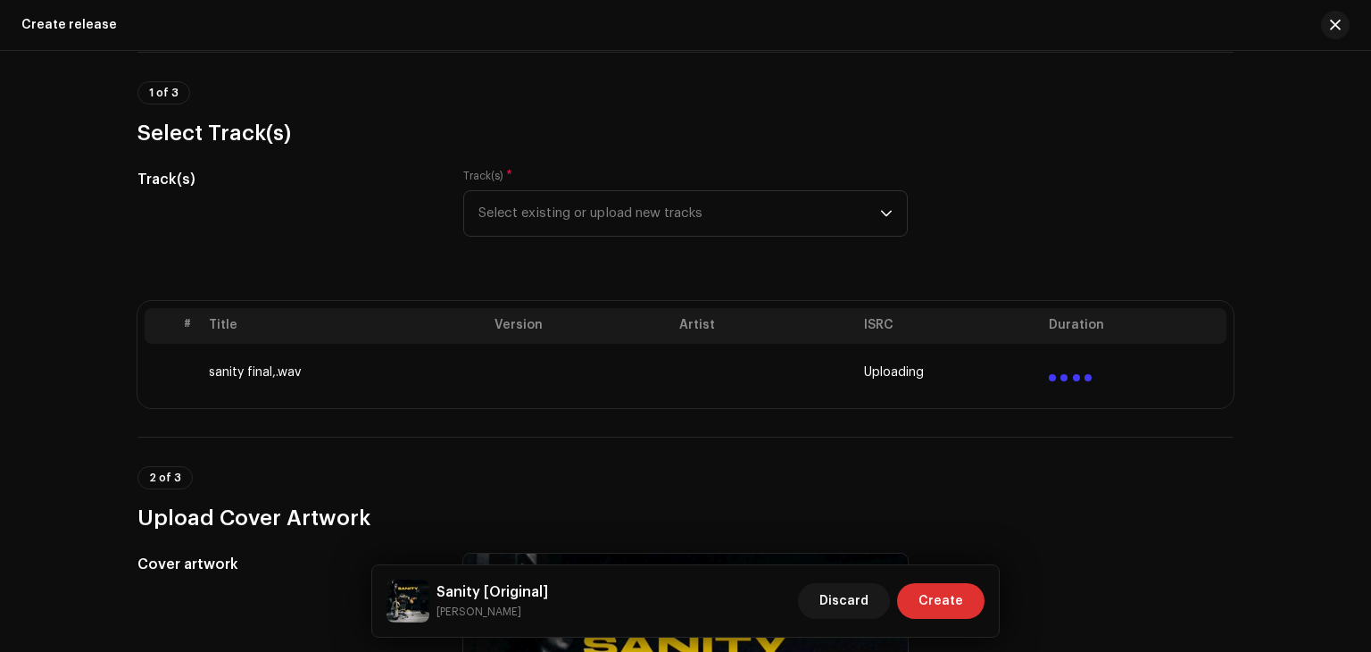
scroll to position [128, 0]
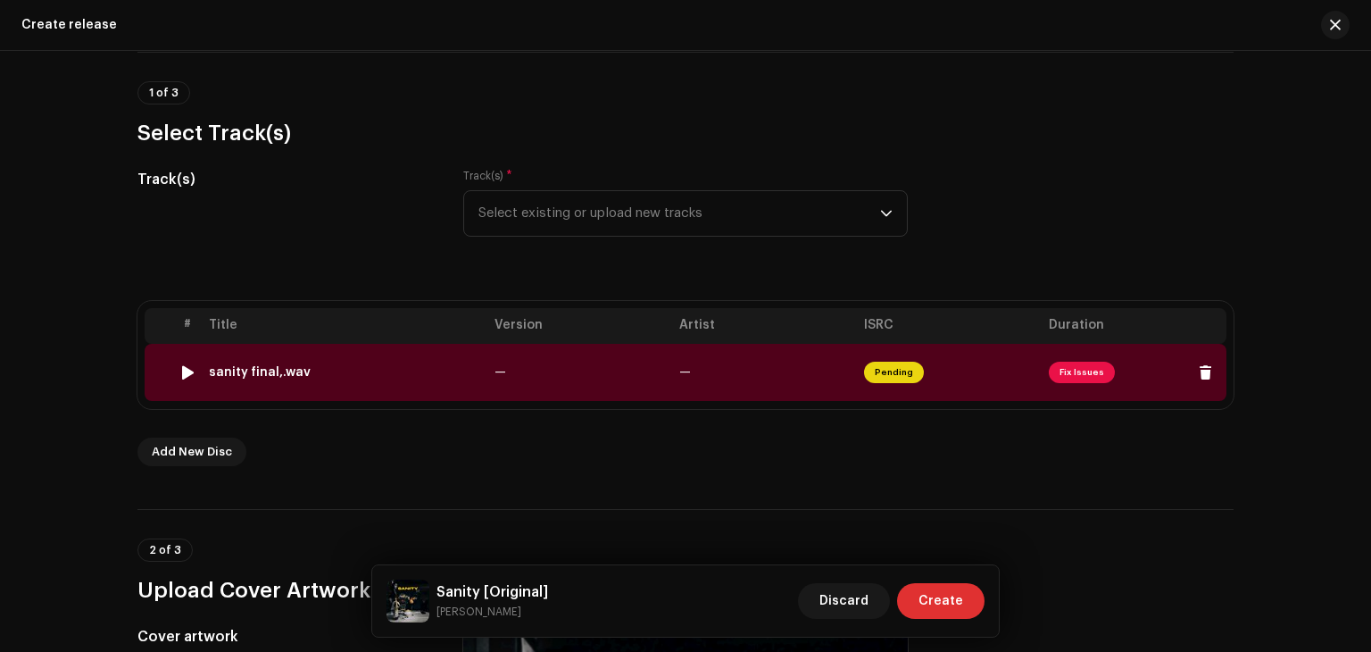
click at [185, 370] on div at bounding box center [187, 372] width 13 height 14
click at [1087, 376] on span "Fix Issues" at bounding box center [1082, 372] width 66 height 21
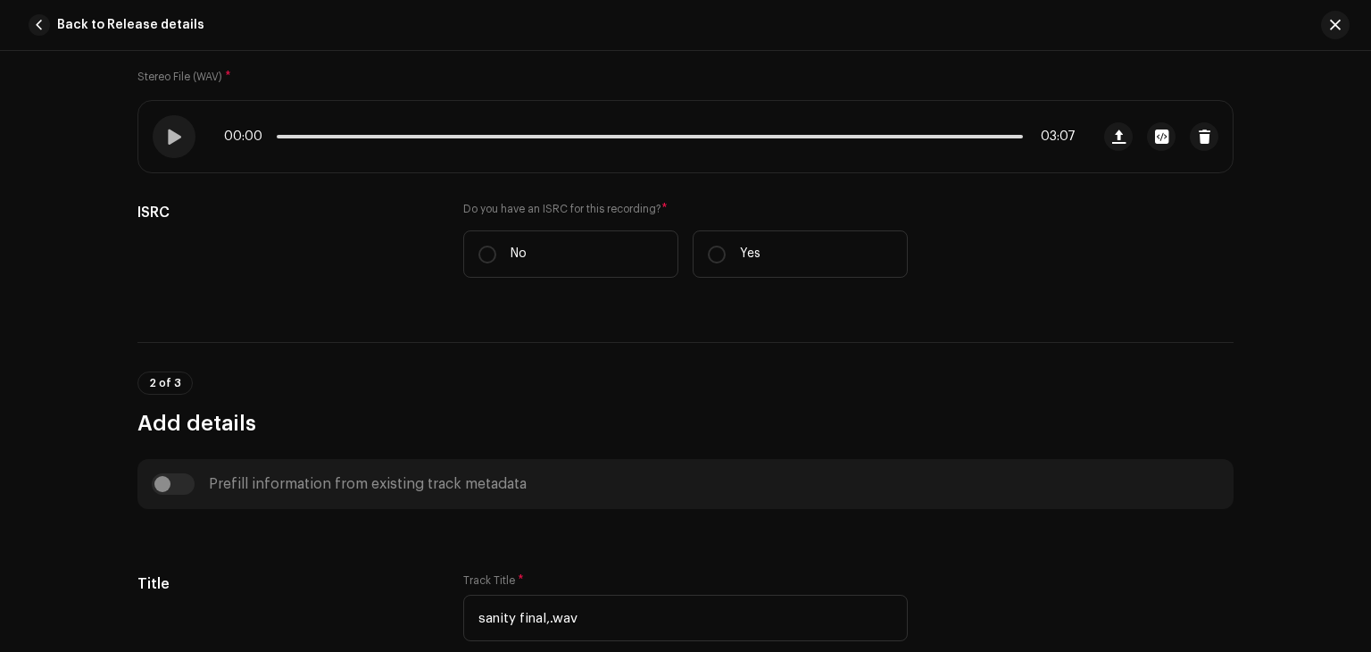
scroll to position [318, 0]
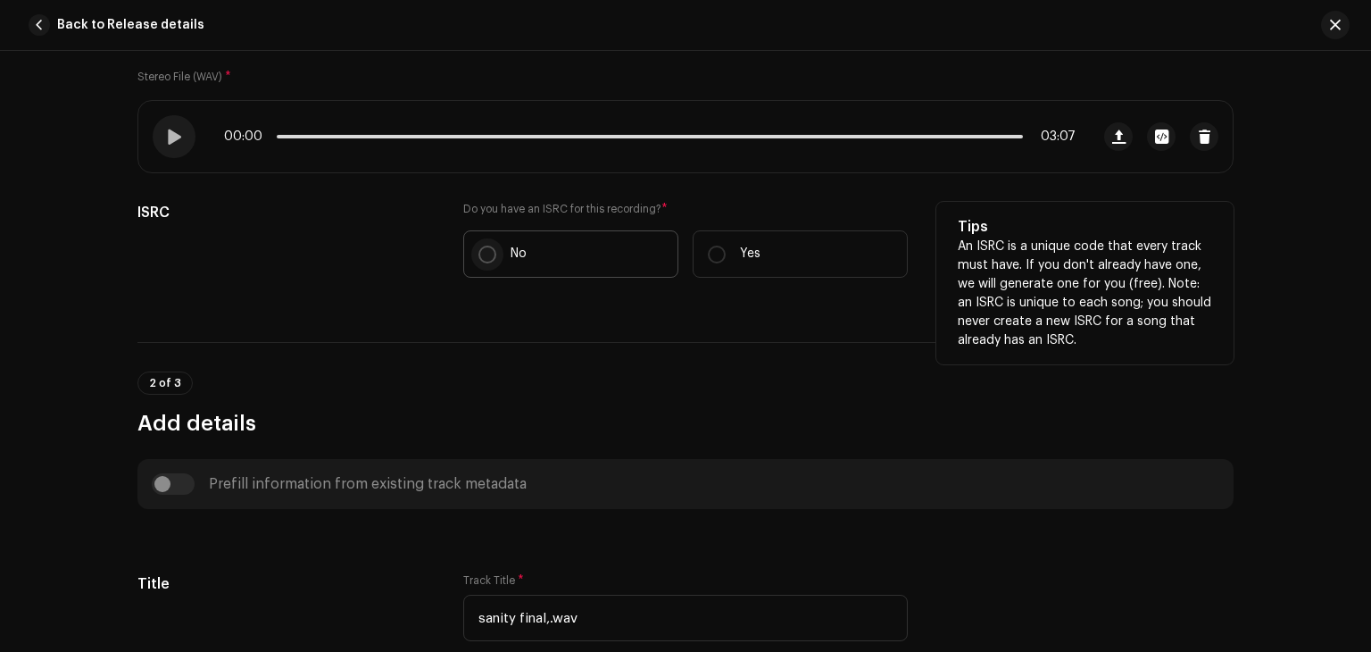
click at [479, 252] on input "No" at bounding box center [488, 255] width 18 height 18
radio input "true"
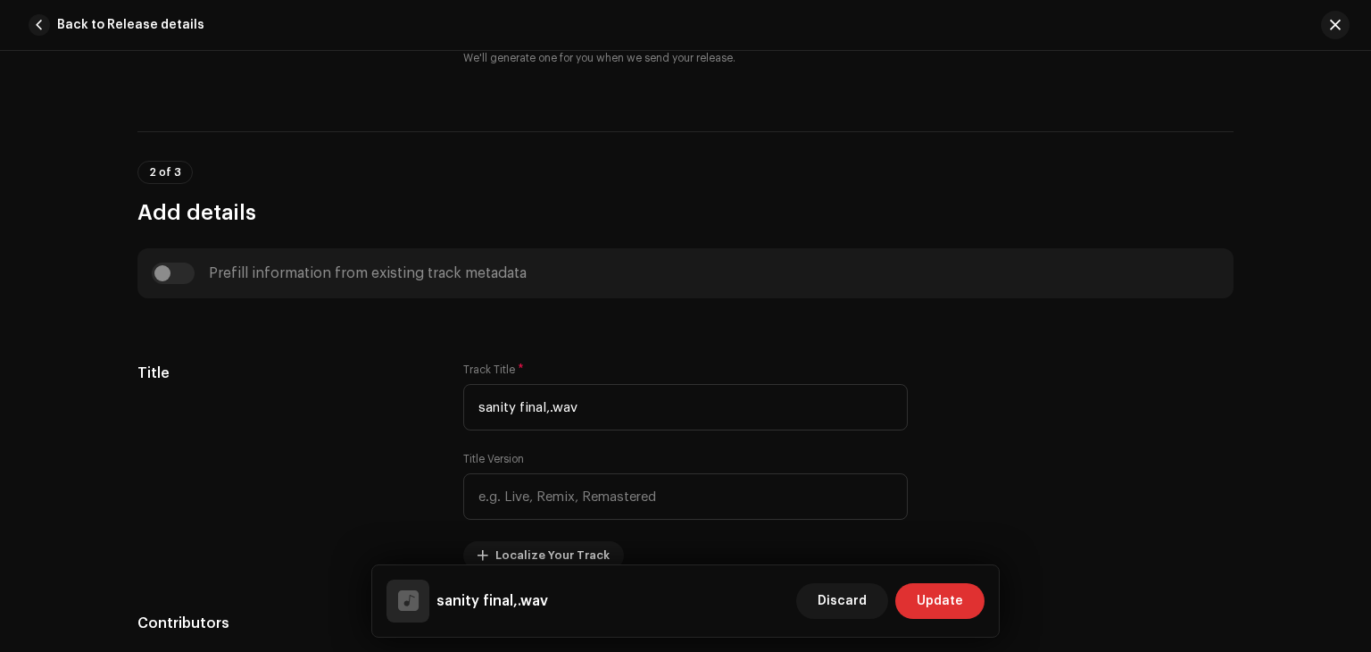
scroll to position [578, 0]
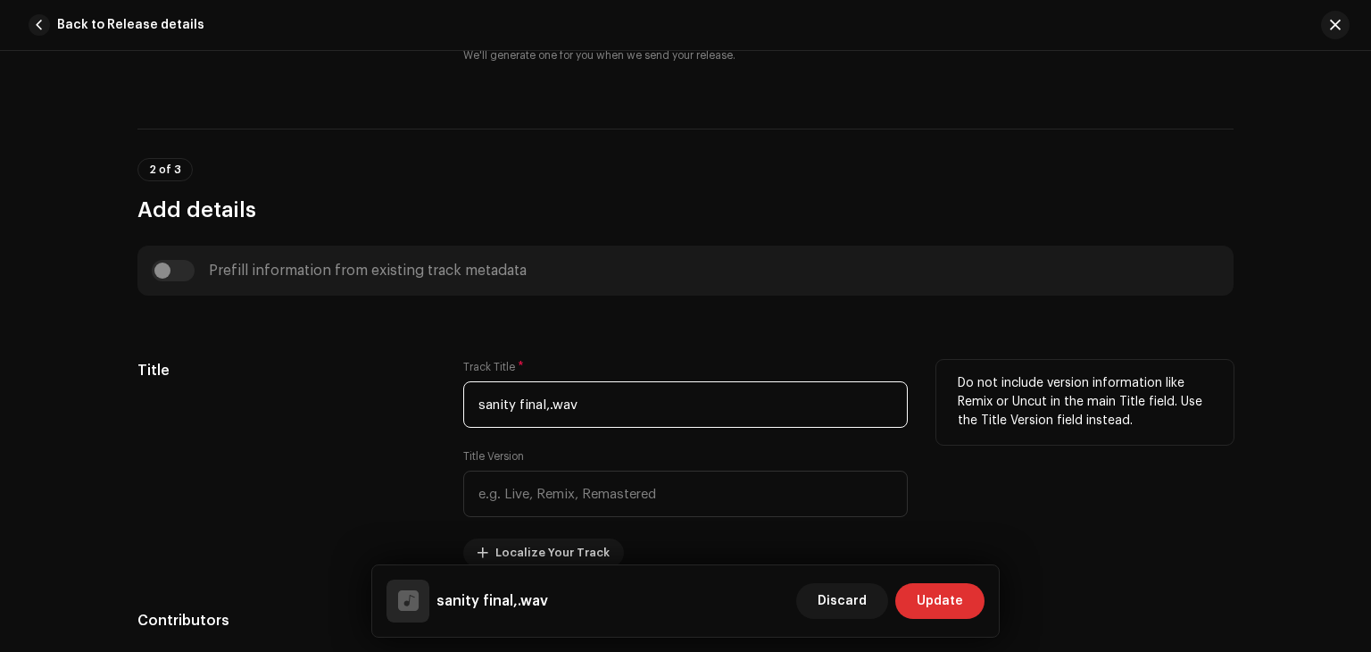
click at [649, 409] on input "sanity final,.wav" at bounding box center [685, 404] width 445 height 46
type input "s"
type input "Sanity"
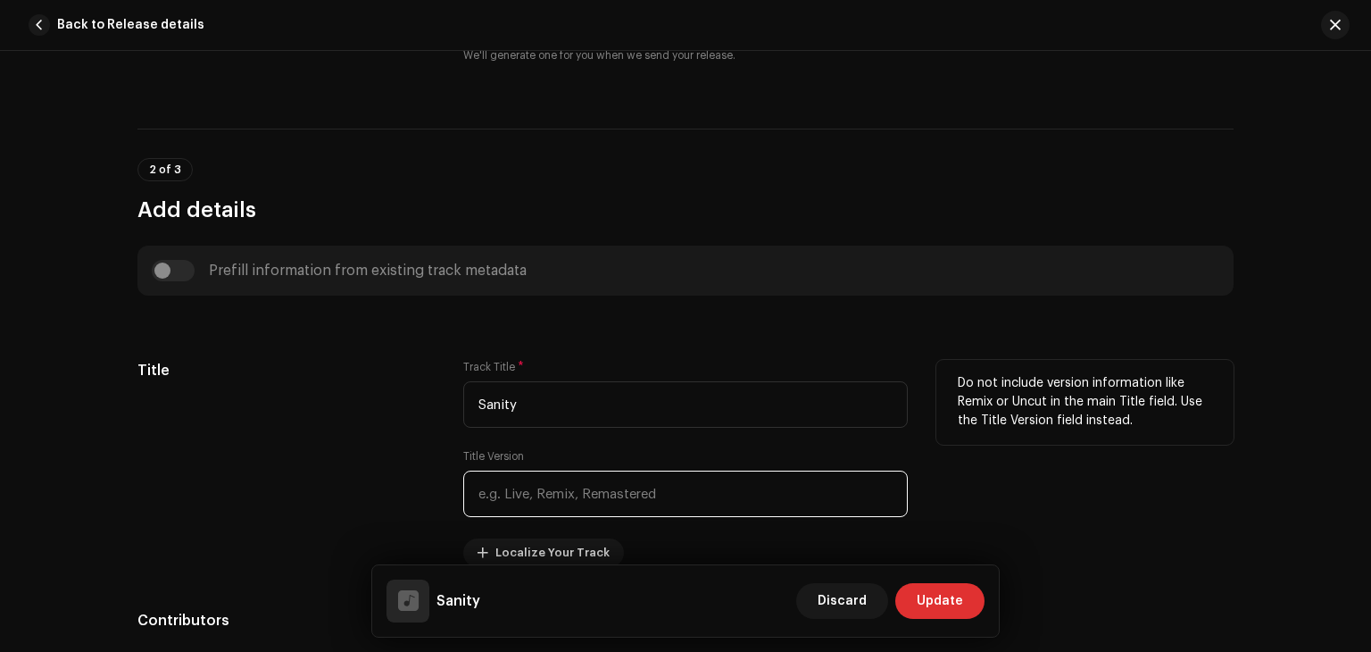
click at [611, 497] on input "text" at bounding box center [685, 493] width 445 height 46
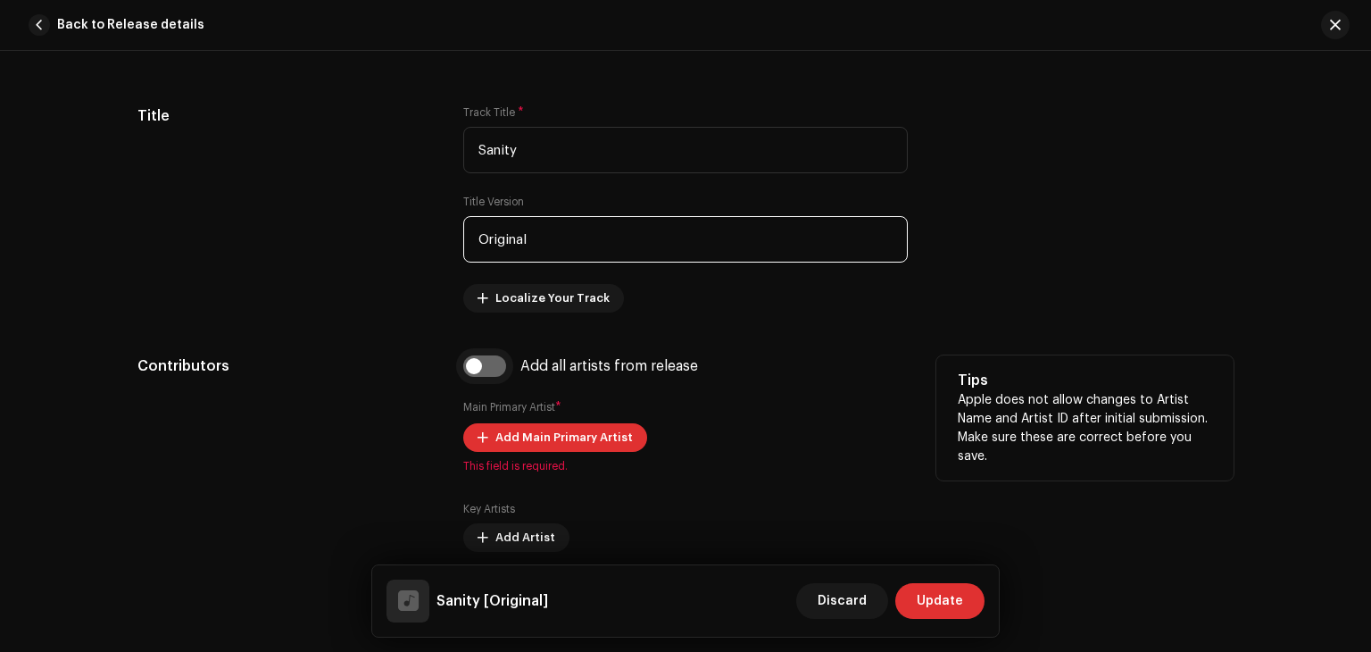
scroll to position [842, 0]
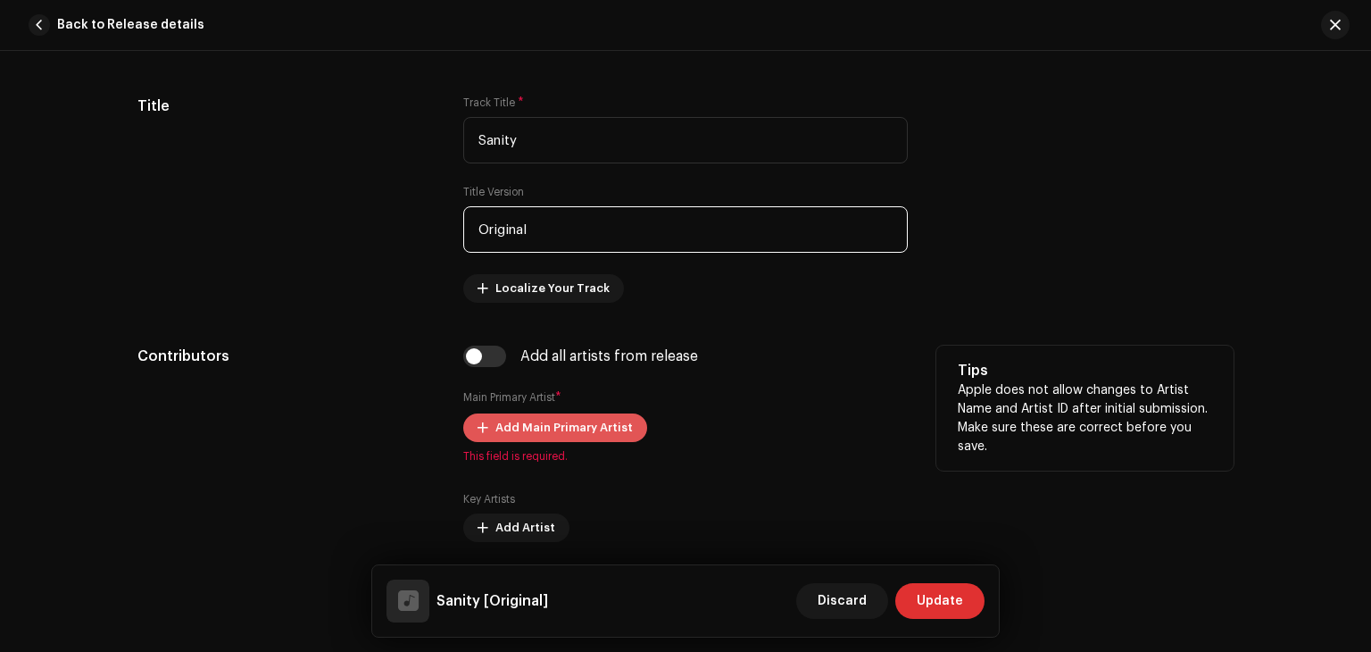
type input "Original"
click at [549, 416] on span "Add Main Primary Artist" at bounding box center [563, 428] width 137 height 36
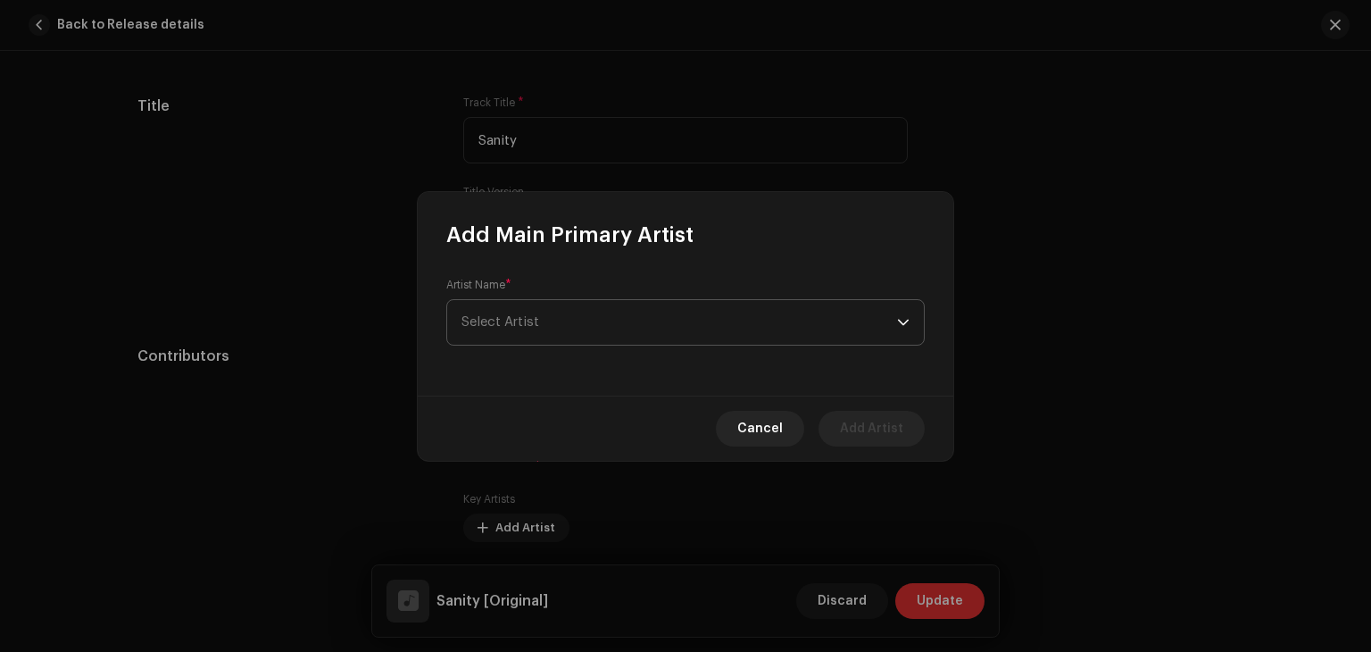
click at [545, 312] on span "Select Artist" at bounding box center [680, 322] width 436 height 45
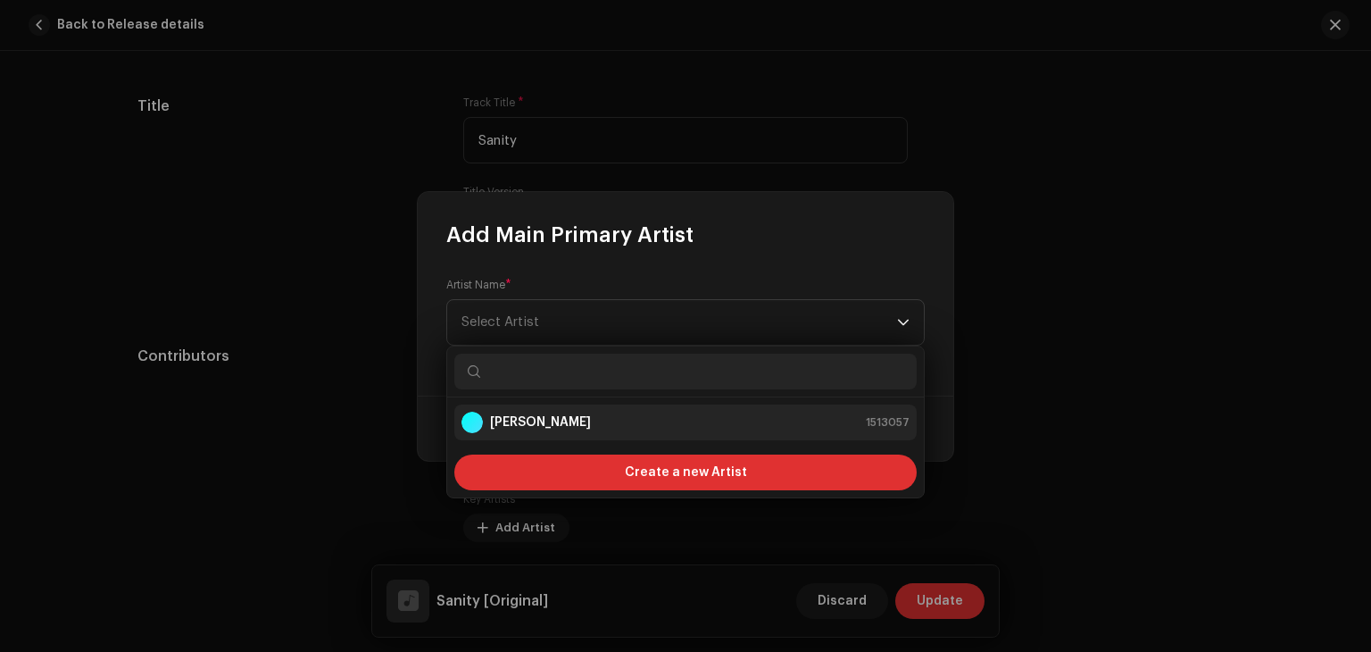
click at [534, 423] on strong "[PERSON_NAME]" at bounding box center [540, 422] width 101 height 18
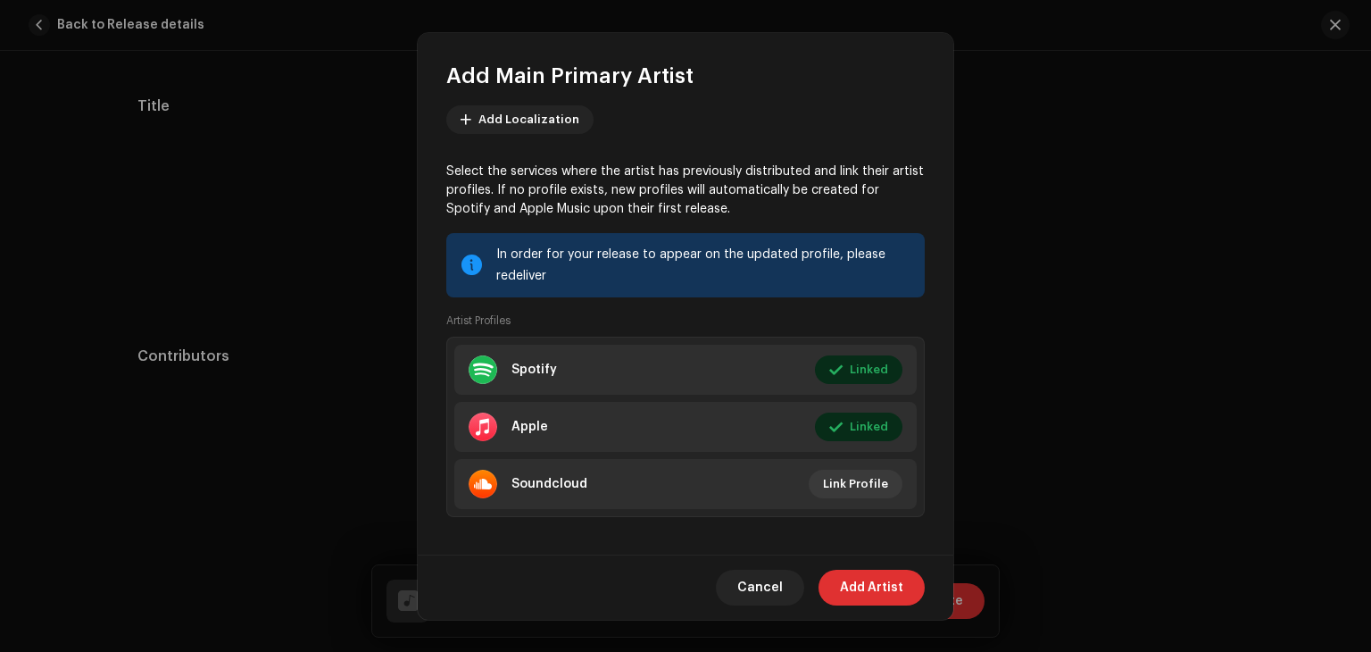
scroll to position [208, 0]
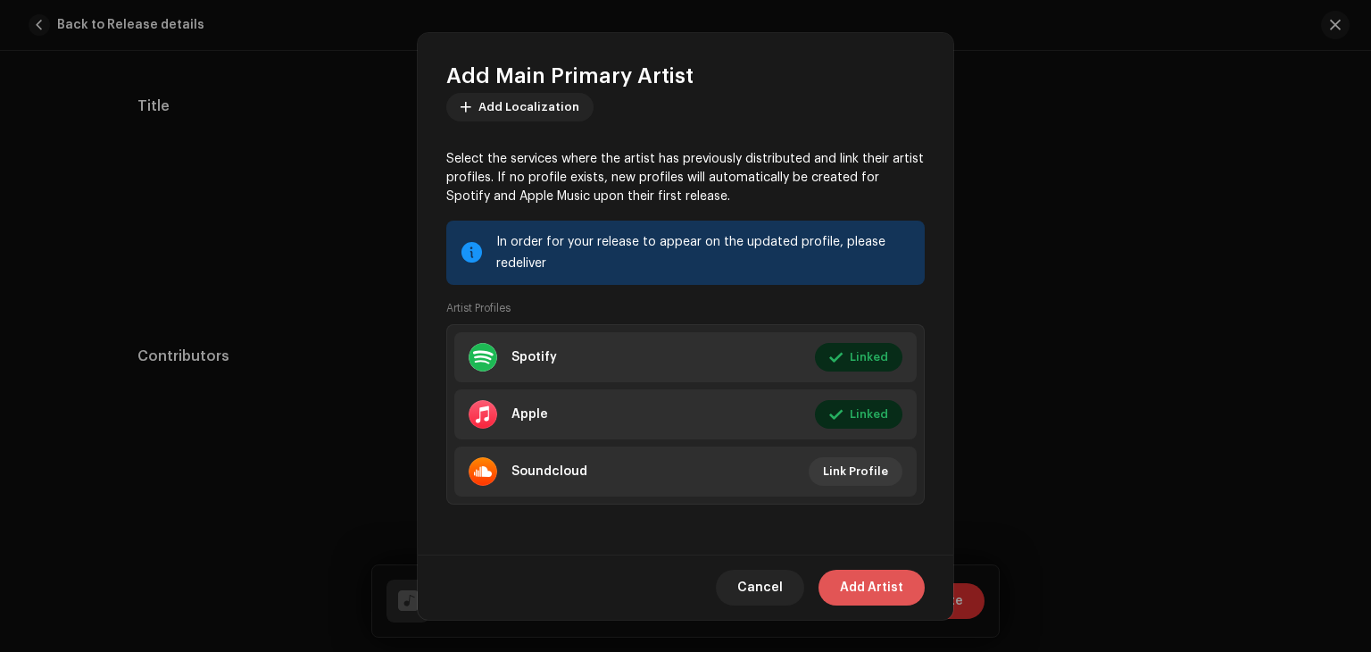
click at [864, 587] on span "Add Artist" at bounding box center [871, 588] width 63 height 36
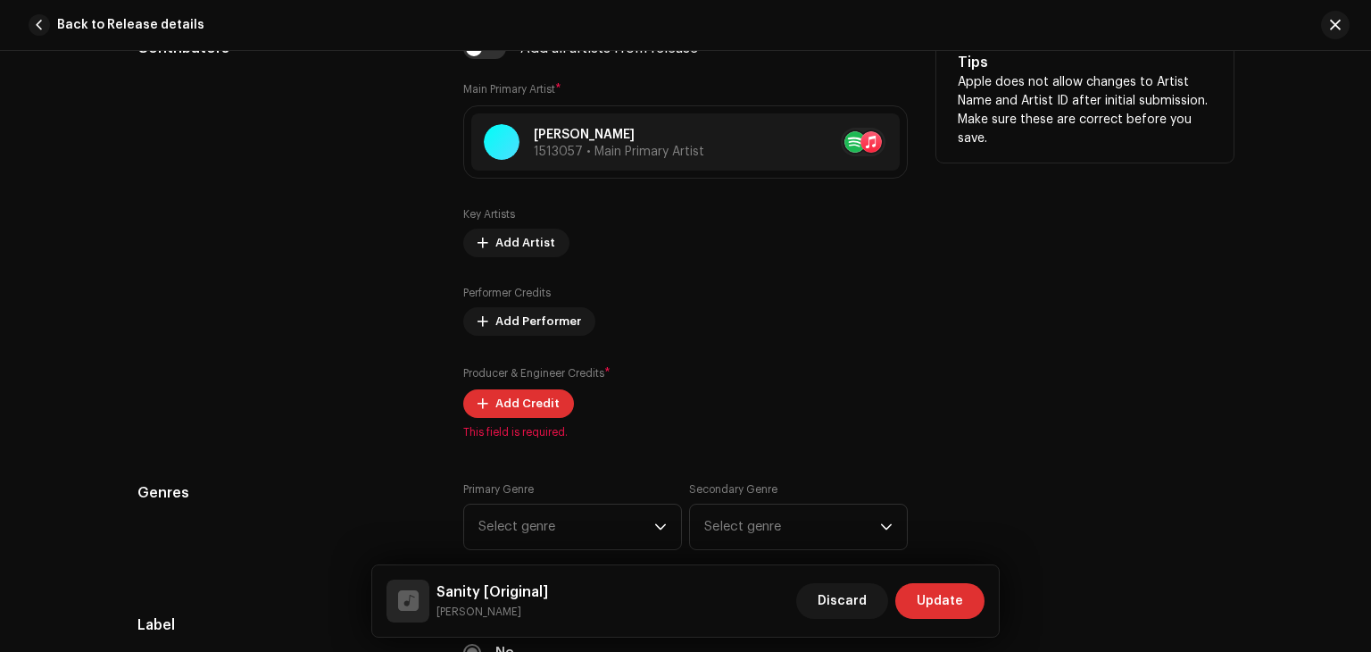
scroll to position [1182, 0]
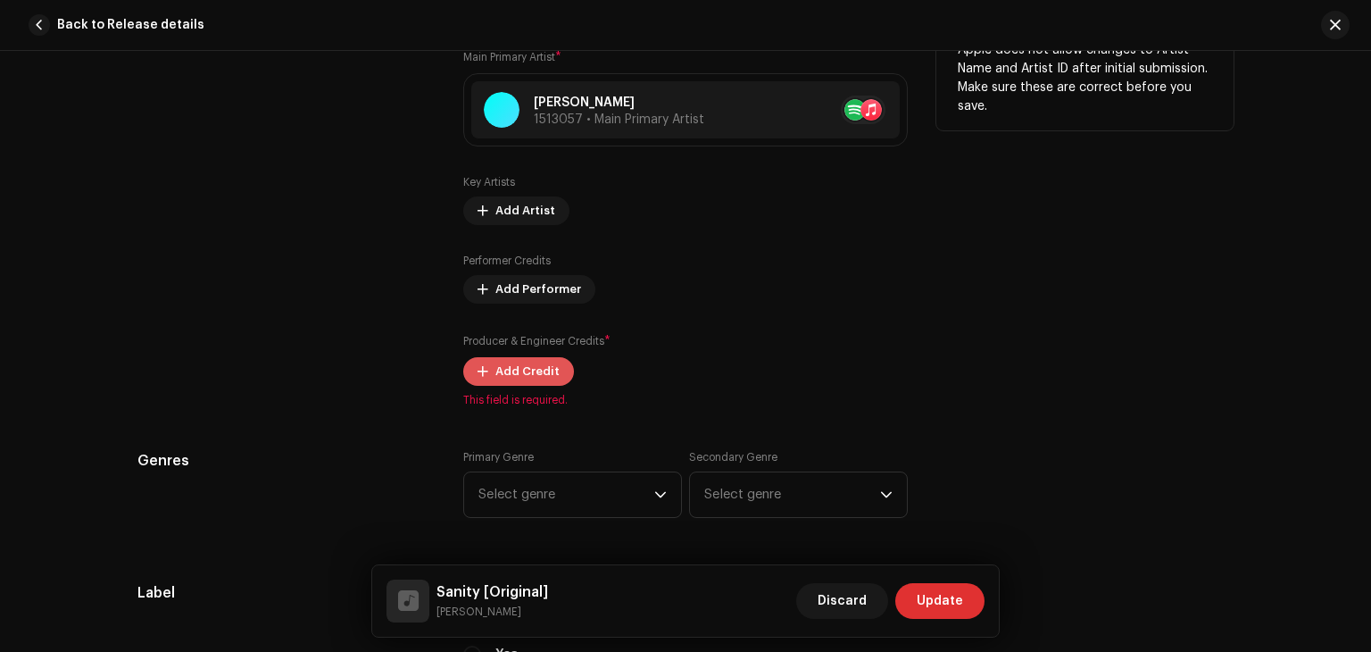
click at [523, 379] on span "Add Credit" at bounding box center [527, 372] width 64 height 36
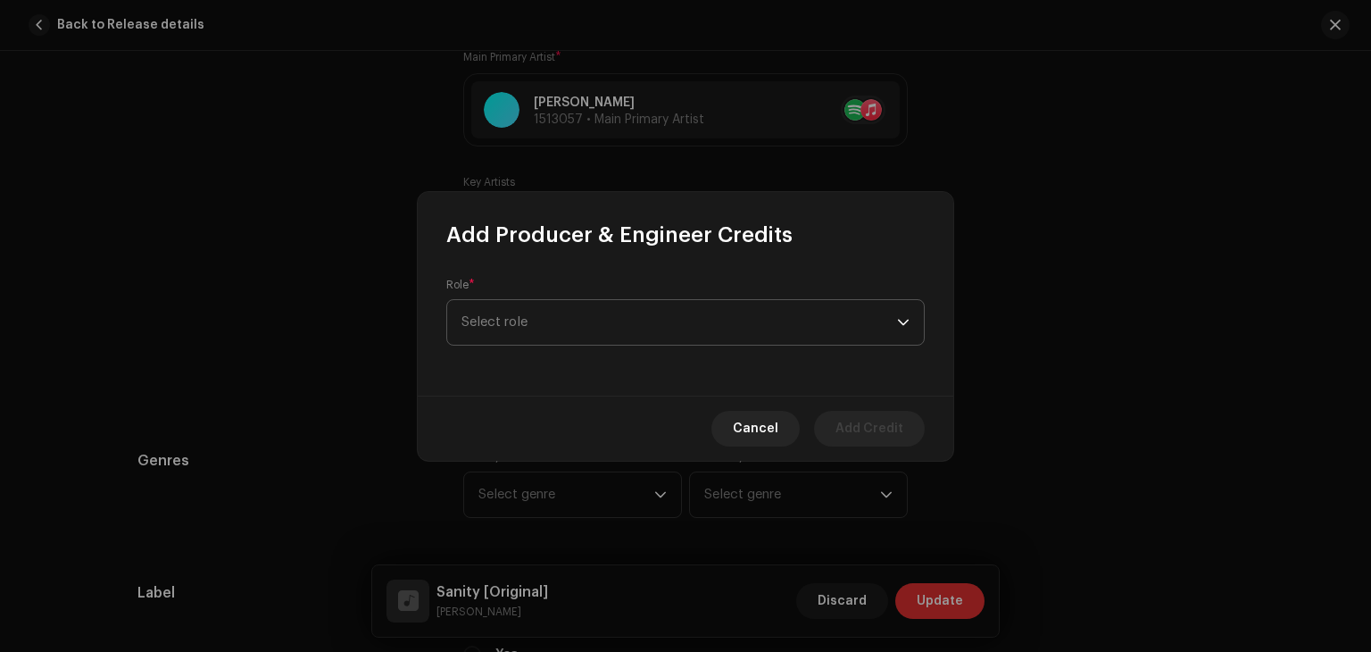
click at [562, 321] on span "Select role" at bounding box center [680, 322] width 436 height 45
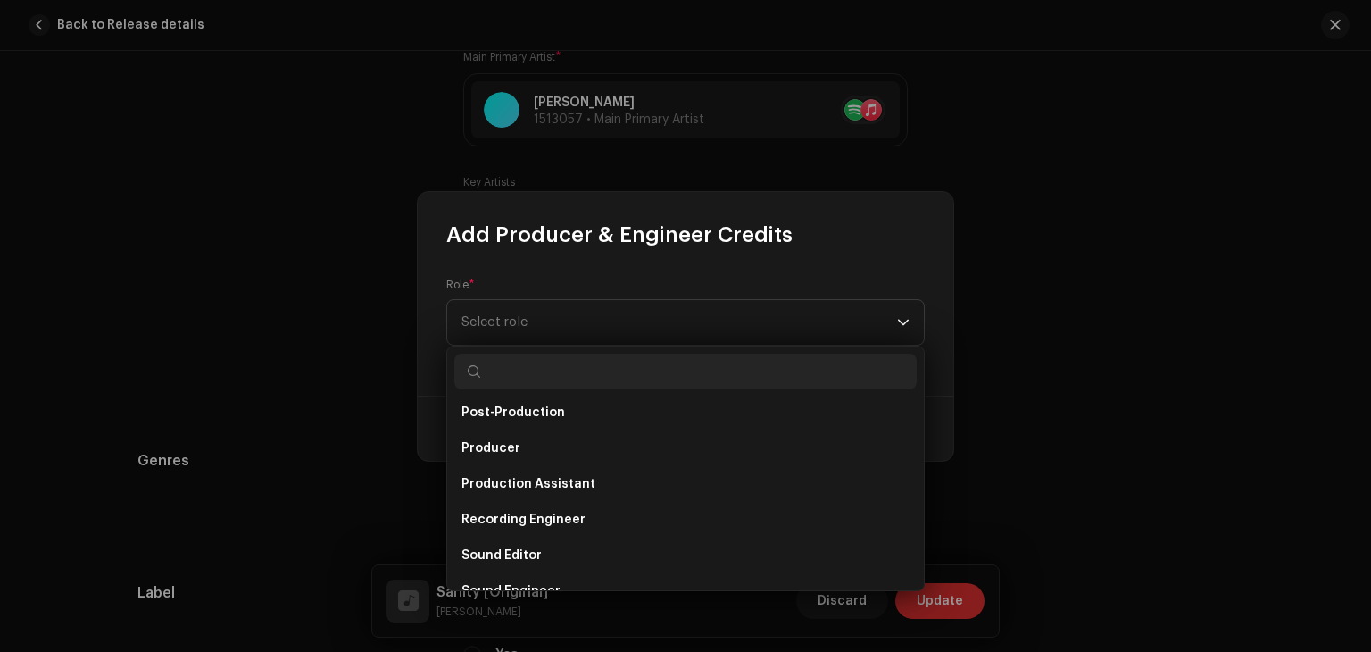
scroll to position [786, 0]
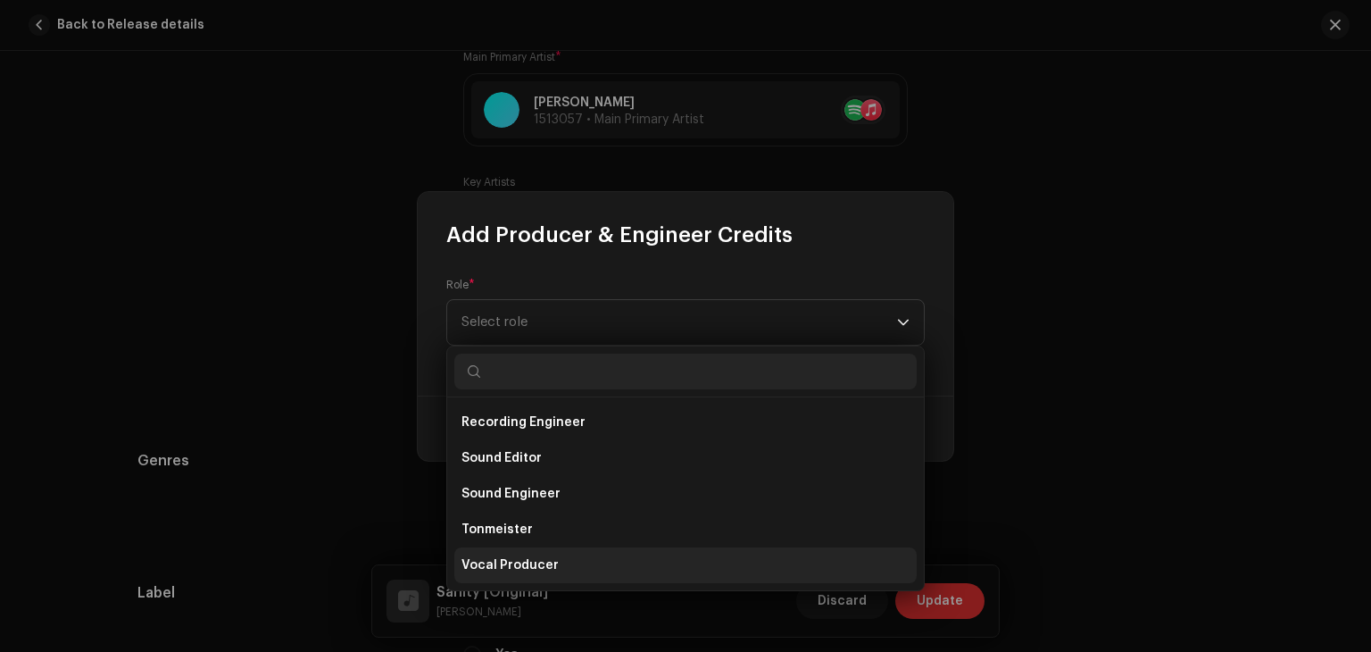
click at [539, 559] on span "Vocal Producer" at bounding box center [510, 565] width 97 height 18
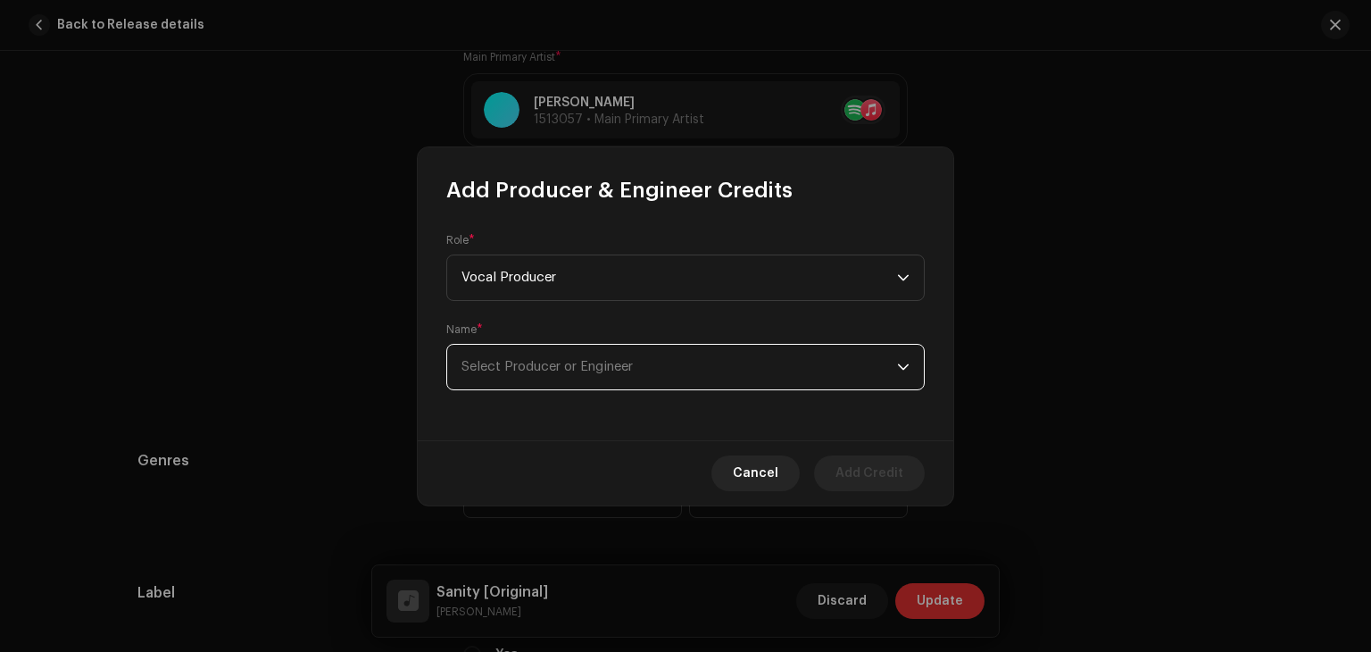
click at [592, 370] on span "Select Producer or Engineer" at bounding box center [547, 366] width 171 height 13
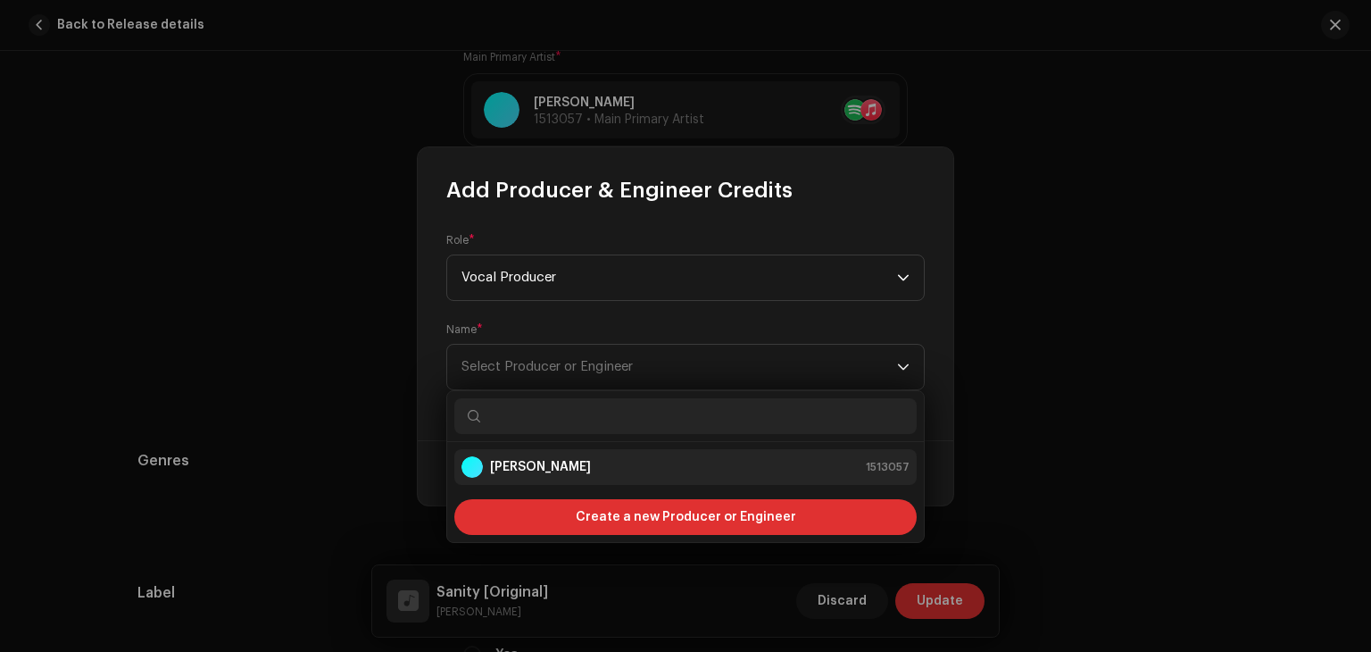
click at [572, 465] on div "[PERSON_NAME] 1513057" at bounding box center [686, 466] width 448 height 21
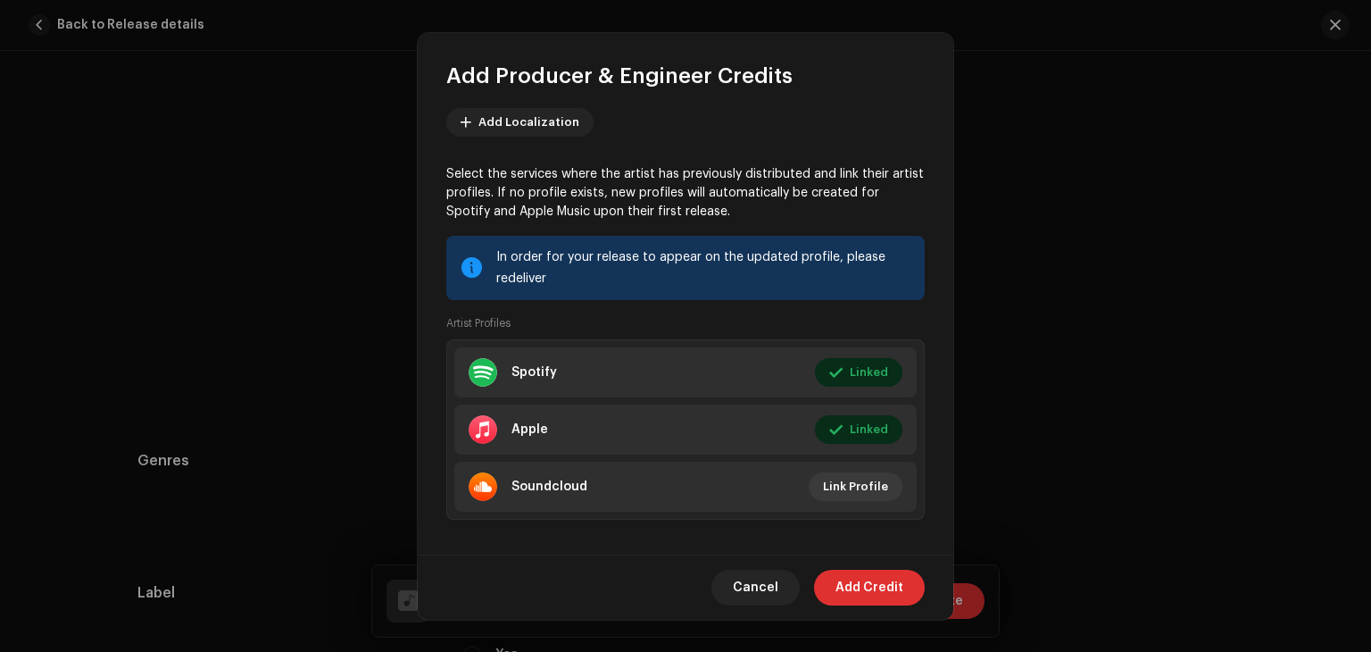
scroll to position [298, 0]
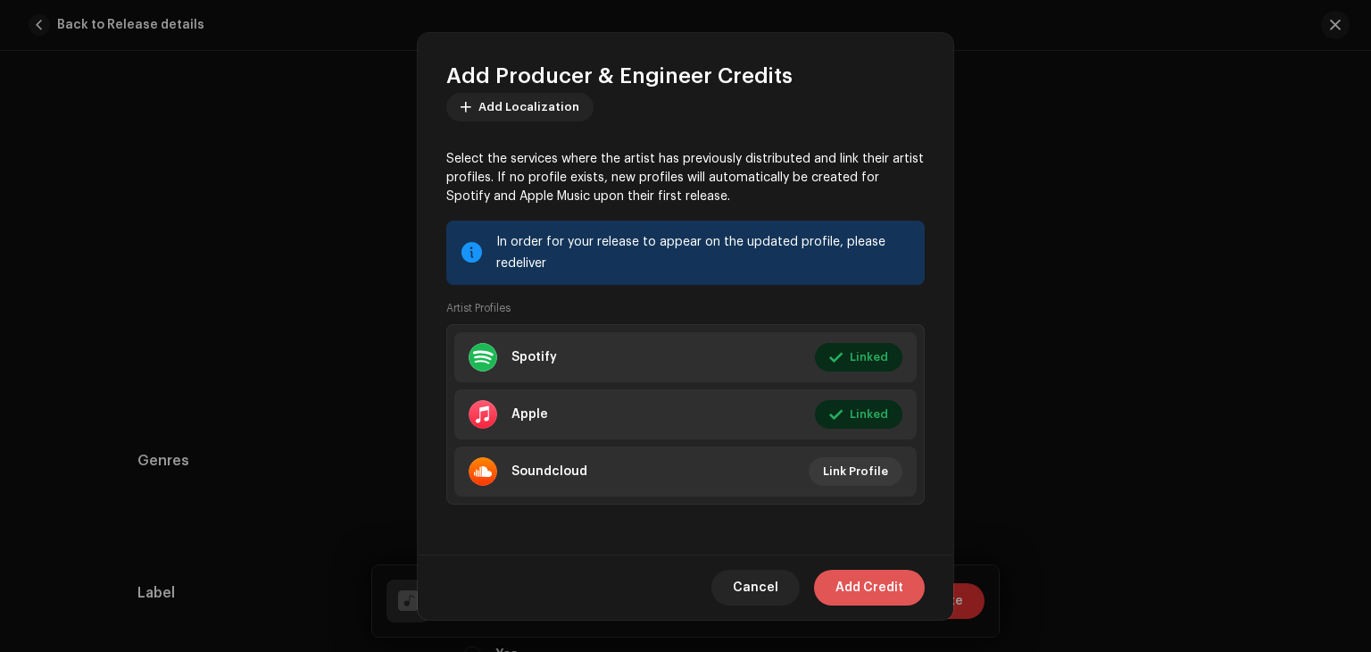
click at [885, 591] on span "Add Credit" at bounding box center [870, 588] width 68 height 36
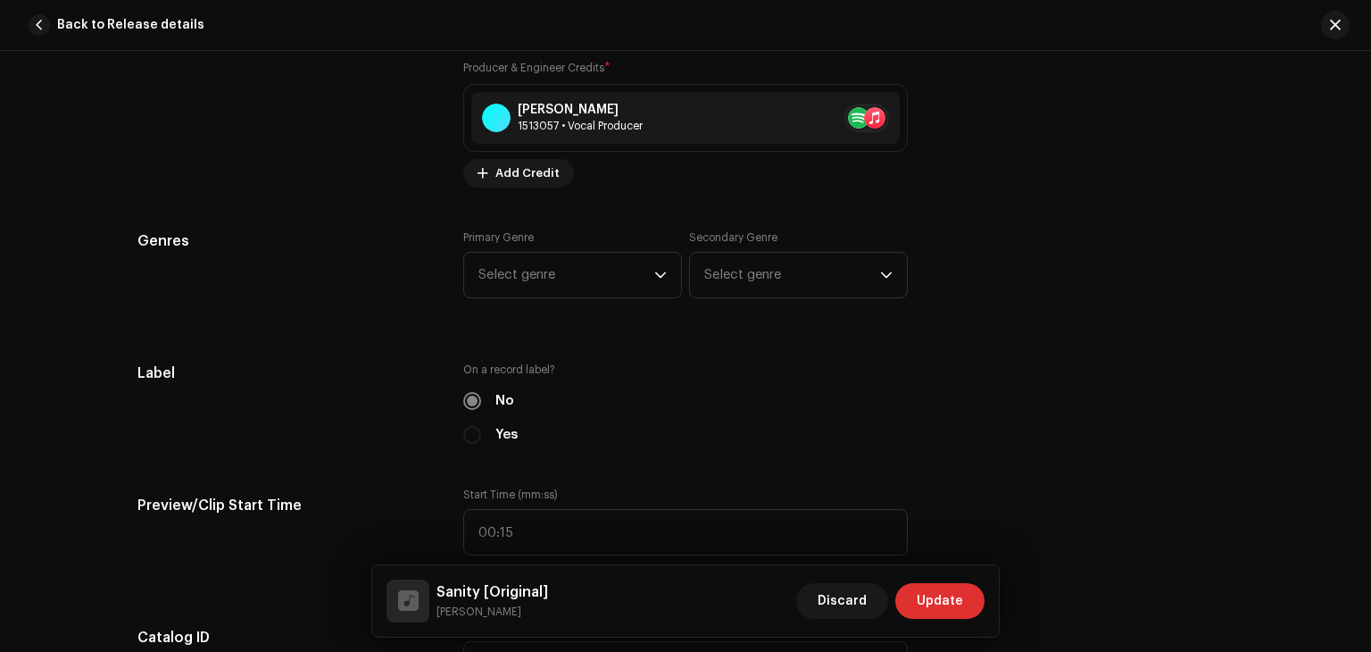
scroll to position [1456, 0]
click at [543, 284] on span "Select genre" at bounding box center [567, 274] width 176 height 45
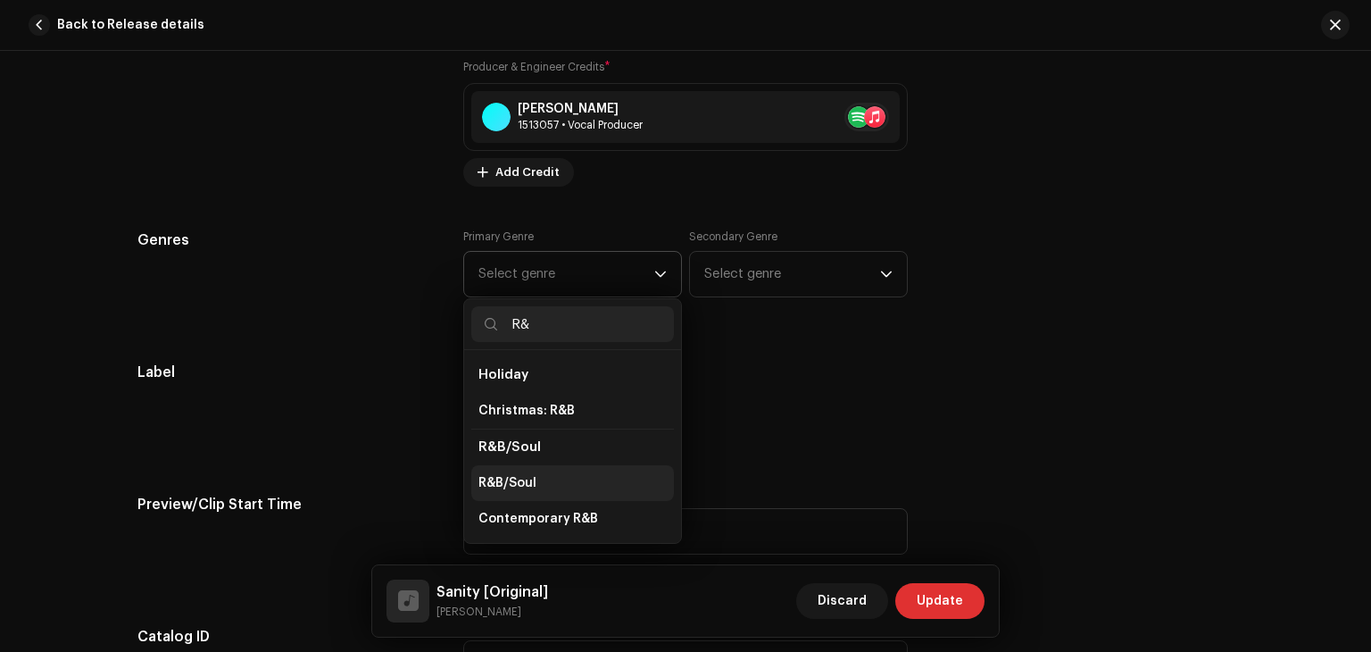
type input "R&"
click at [547, 486] on li "R&B/Soul" at bounding box center [572, 483] width 203 height 36
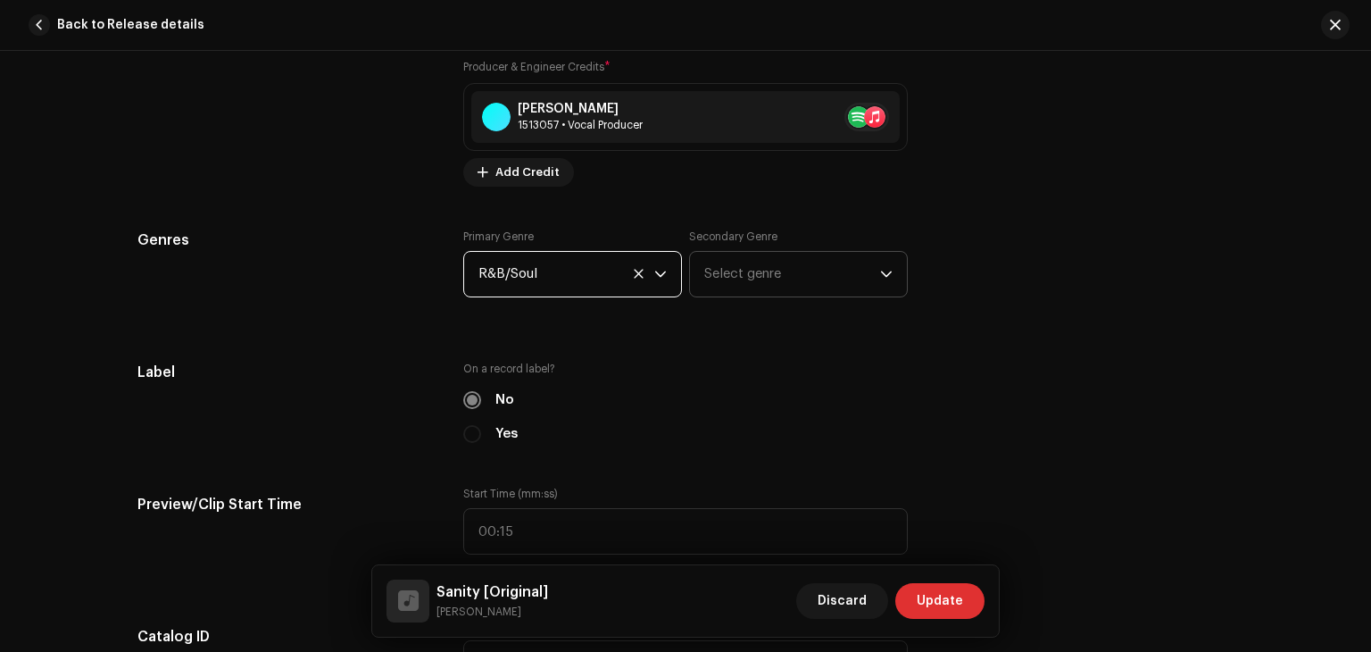
click at [775, 261] on span "Select genre" at bounding box center [792, 274] width 176 height 45
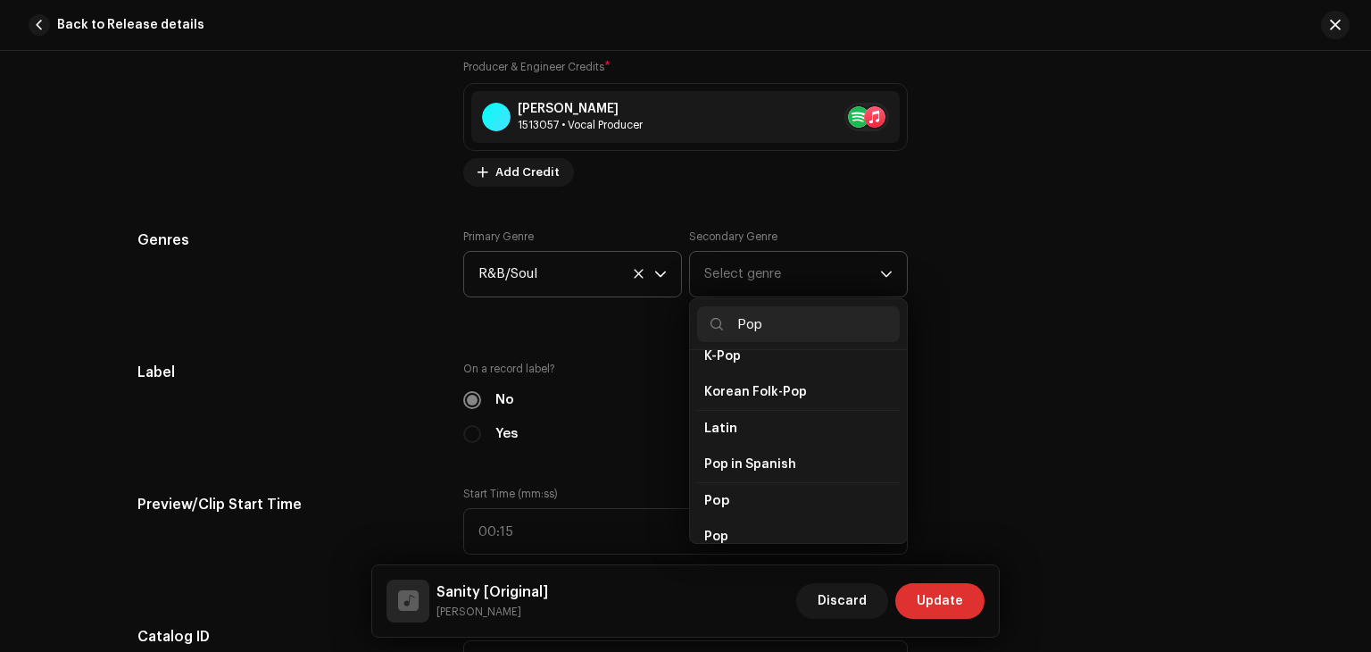
scroll to position [600, 0]
type input "Pop"
click at [739, 458] on li "Pop" at bounding box center [798, 475] width 203 height 36
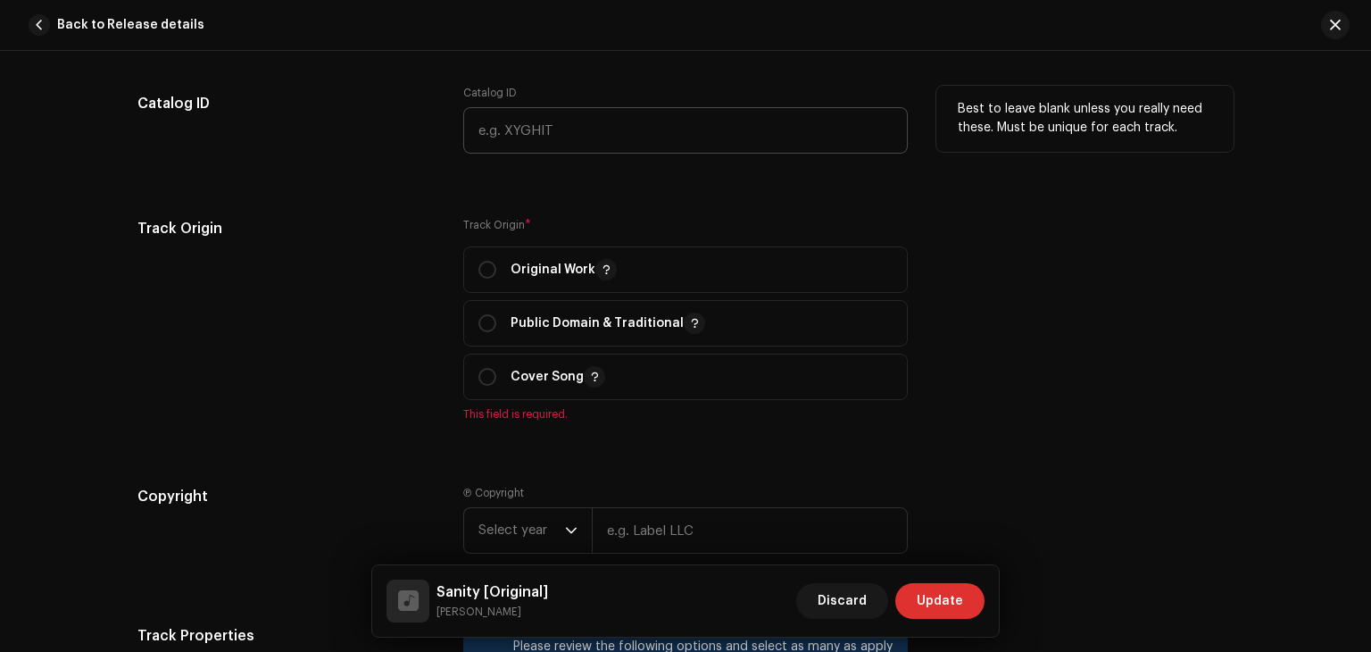
scroll to position [1991, 0]
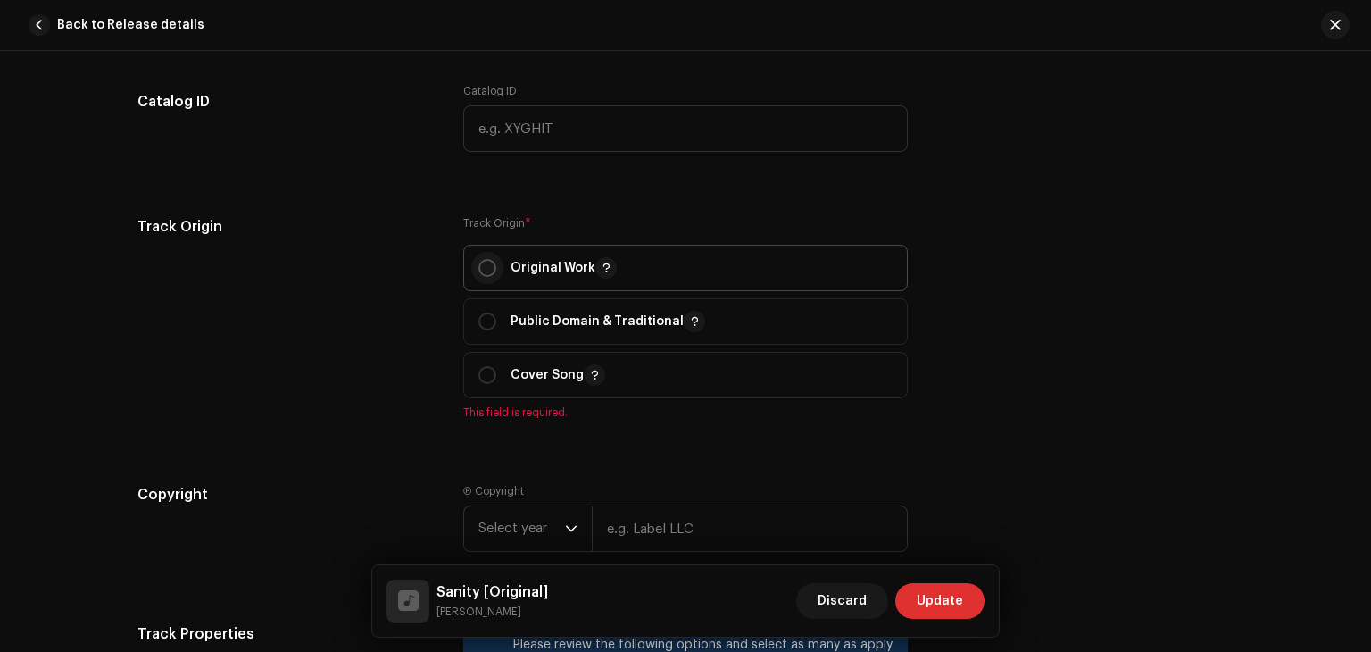
click at [484, 272] on input "radio" at bounding box center [488, 268] width 18 height 18
radio input "true"
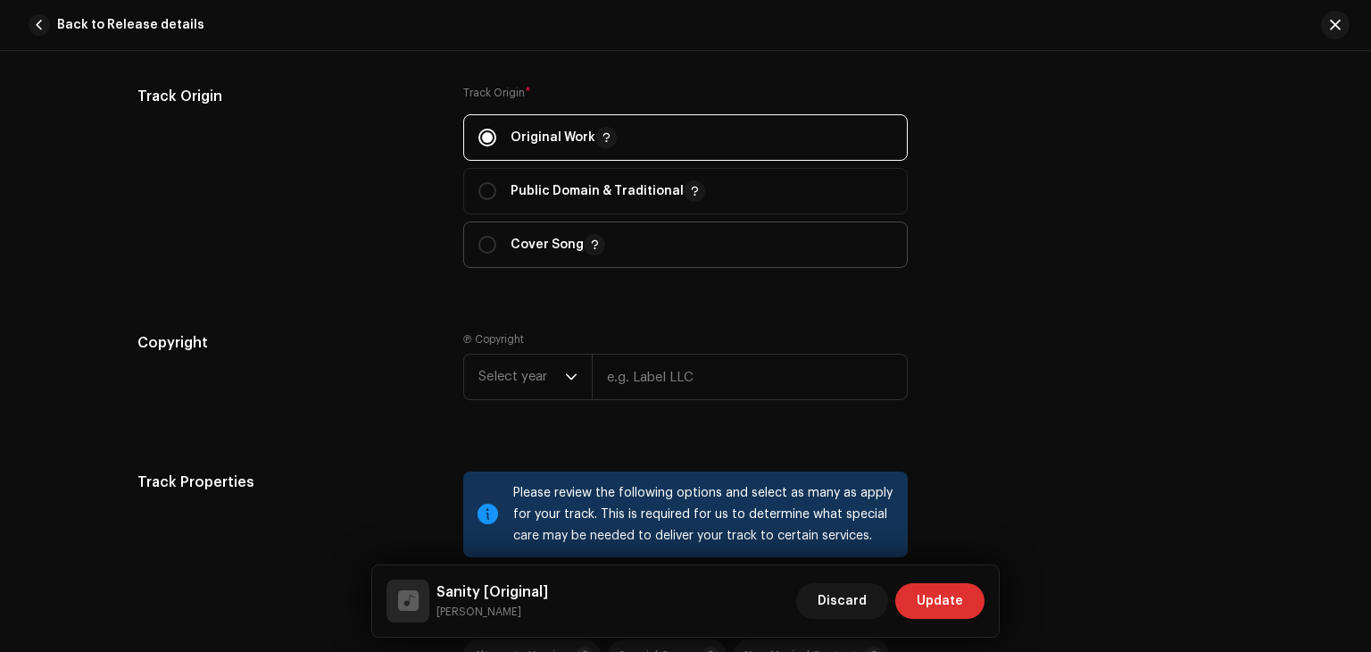
scroll to position [2135, 0]
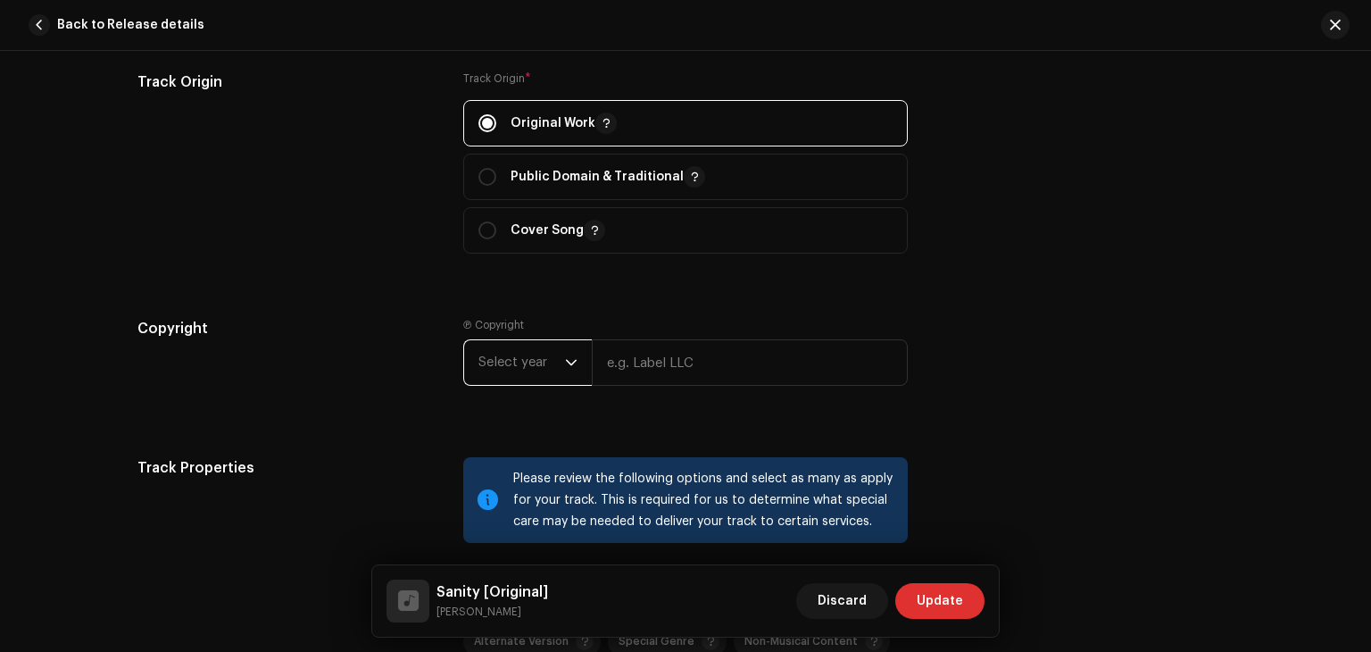
click at [558, 366] on span "Select year" at bounding box center [522, 362] width 87 height 45
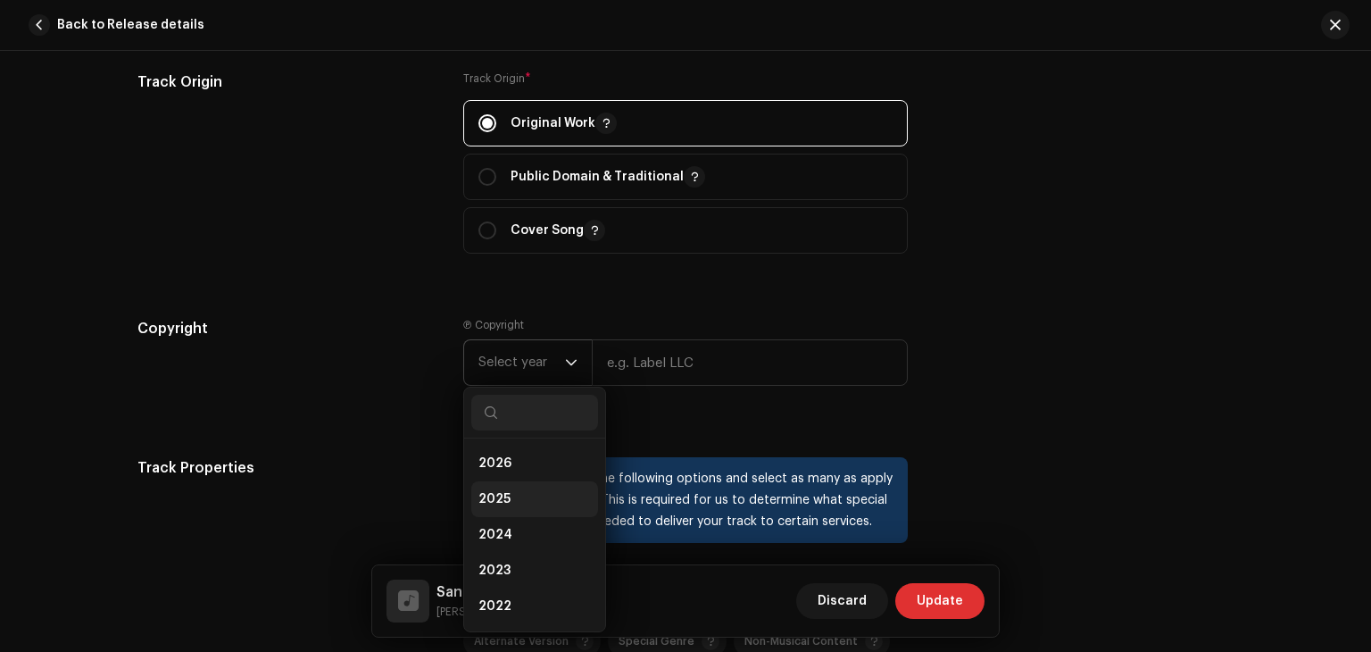
click at [525, 512] on li "2025" at bounding box center [534, 499] width 127 height 36
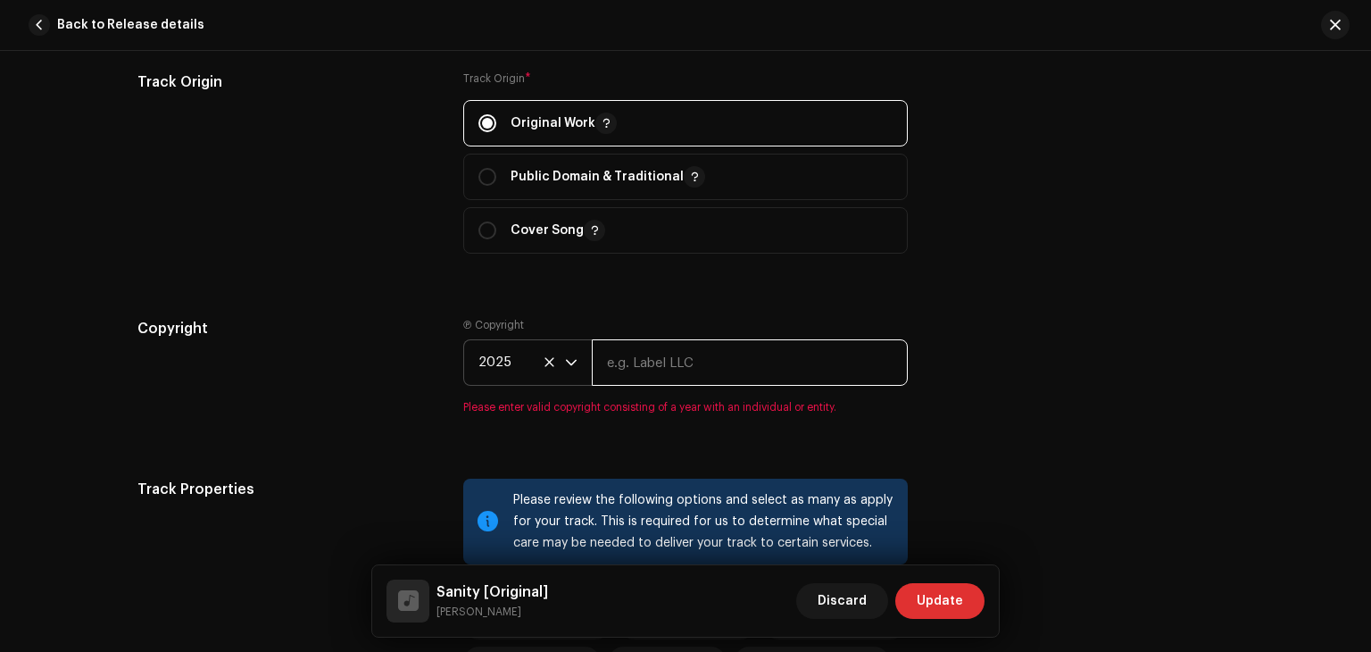
click at [681, 360] on input "text" at bounding box center [750, 362] width 316 height 46
type input "[PERSON_NAME]"
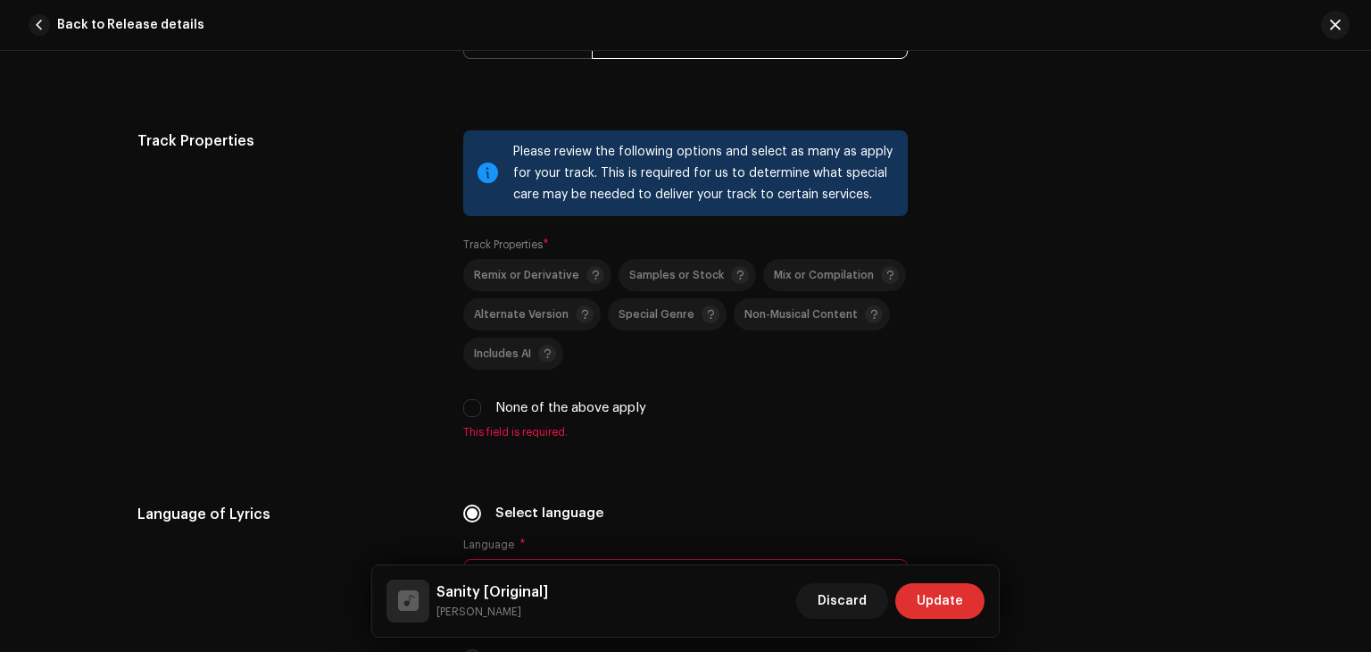
scroll to position [2466, 0]
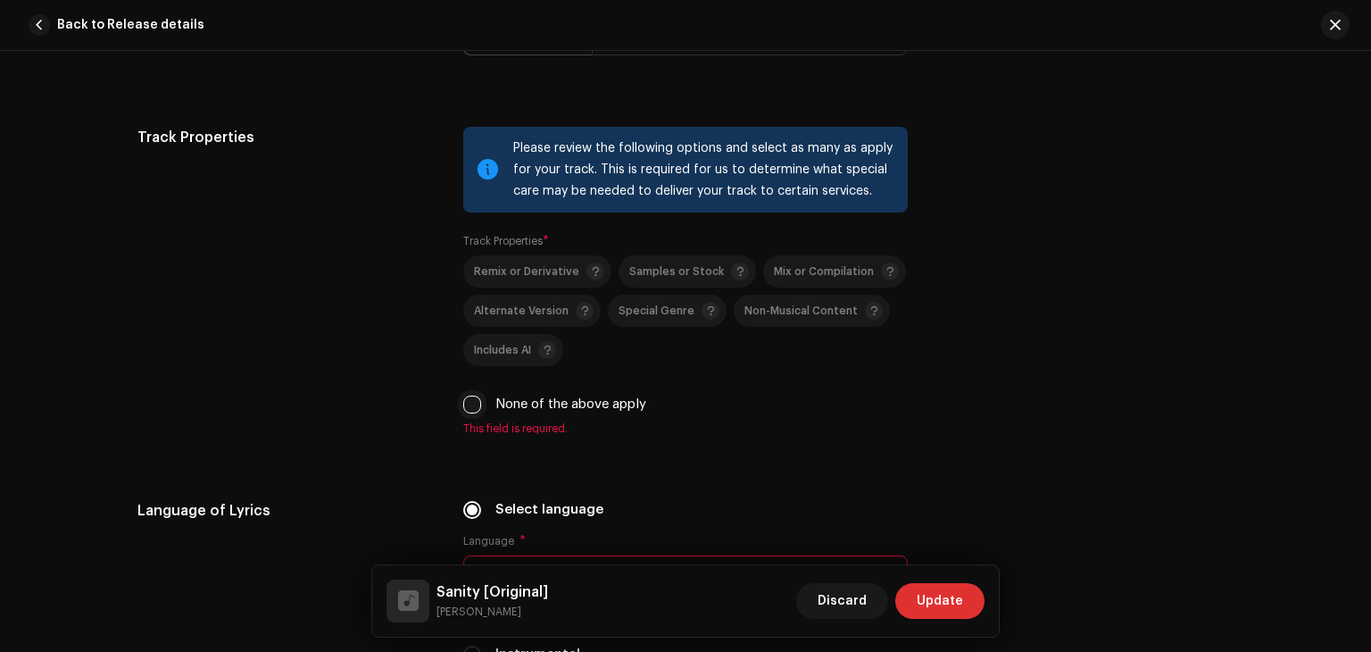
click at [469, 408] on input "None of the above apply" at bounding box center [472, 404] width 18 height 18
checkbox input "true"
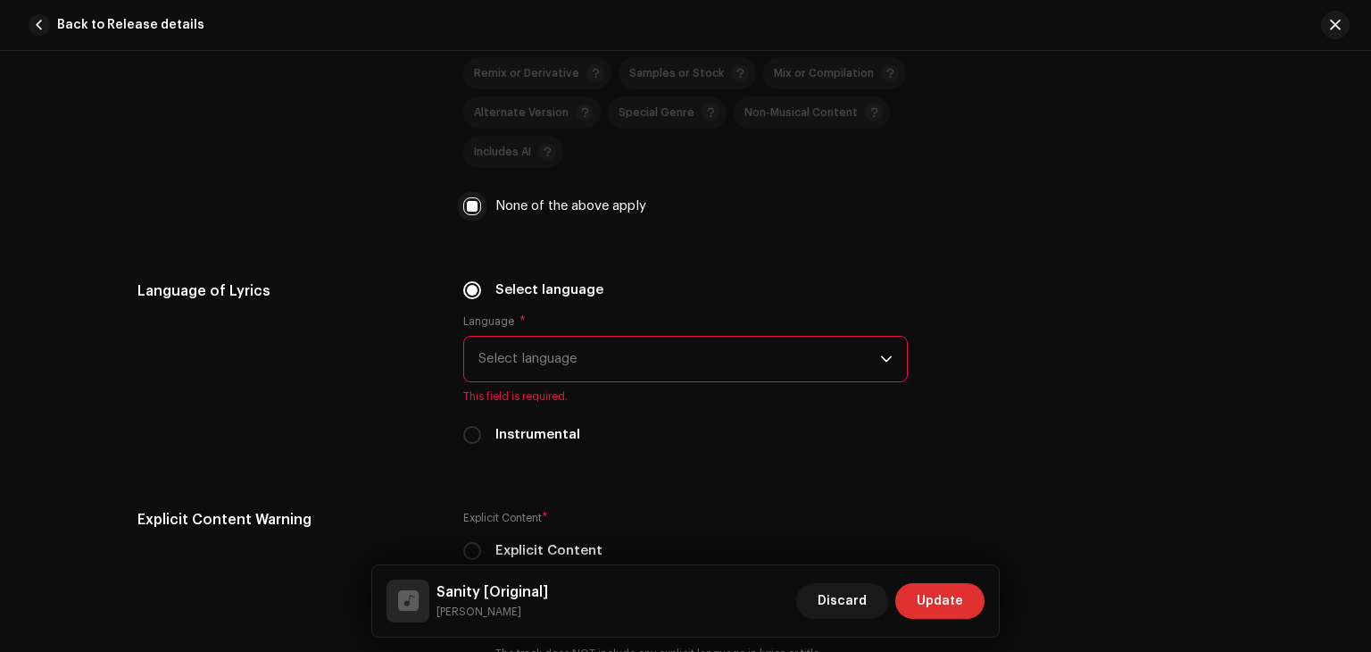
scroll to position [2752, 0]
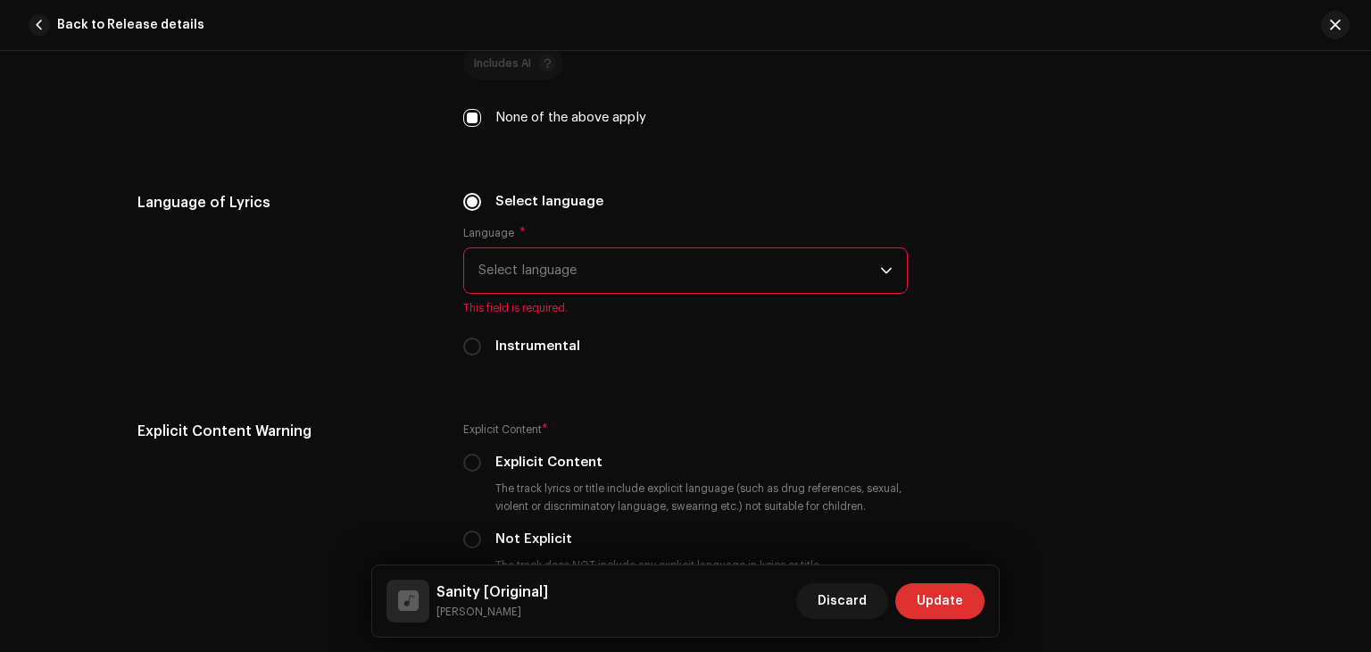
click at [579, 269] on span "Select language" at bounding box center [680, 270] width 402 height 45
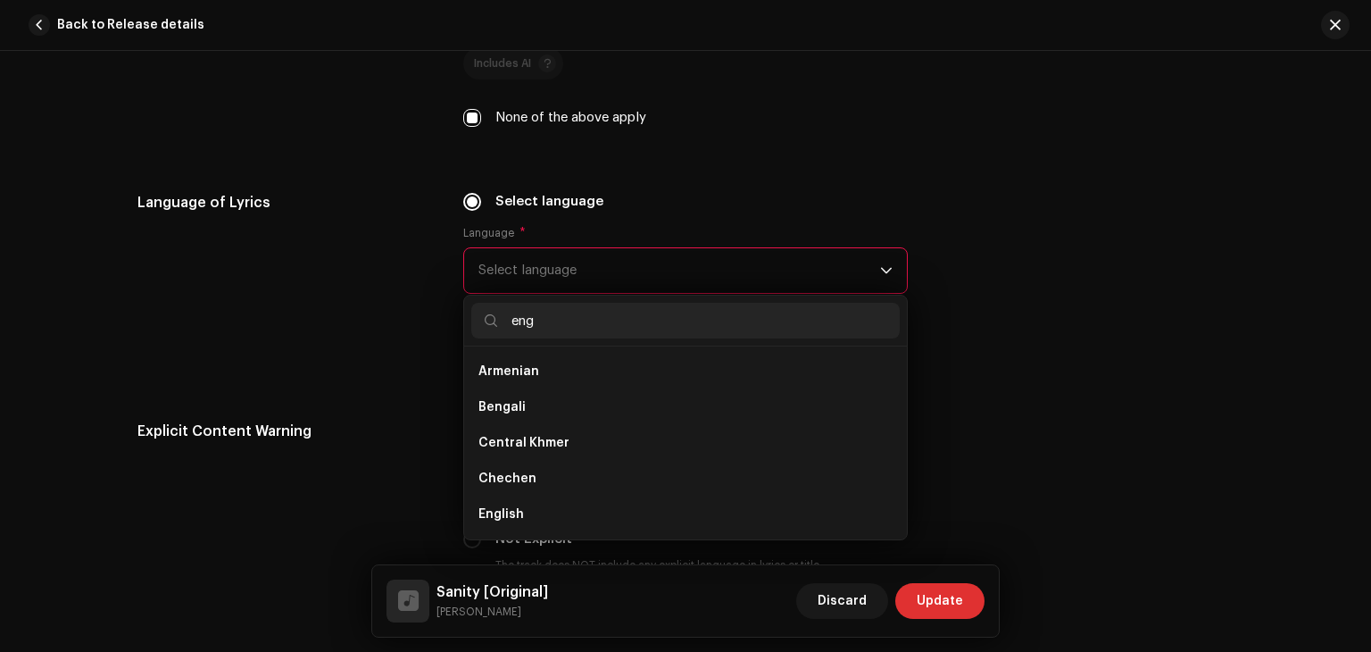
scroll to position [0, 0]
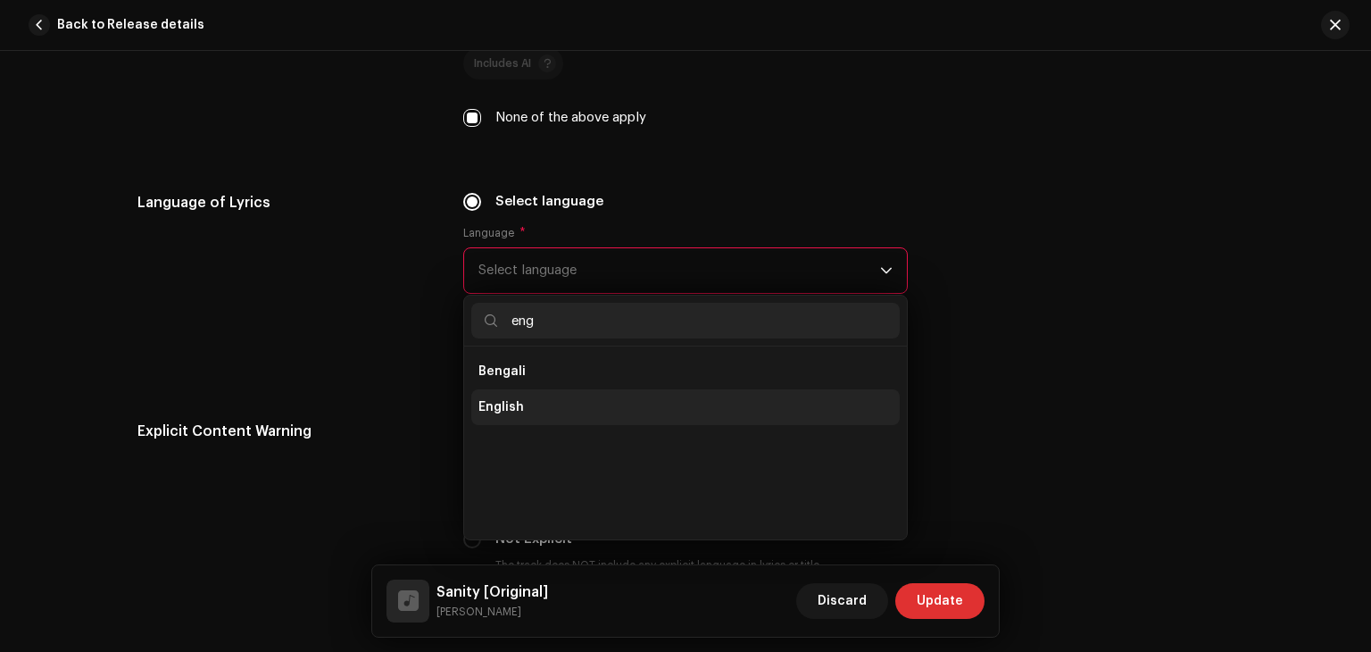
type input "eng"
click at [517, 412] on span "English" at bounding box center [502, 407] width 46 height 18
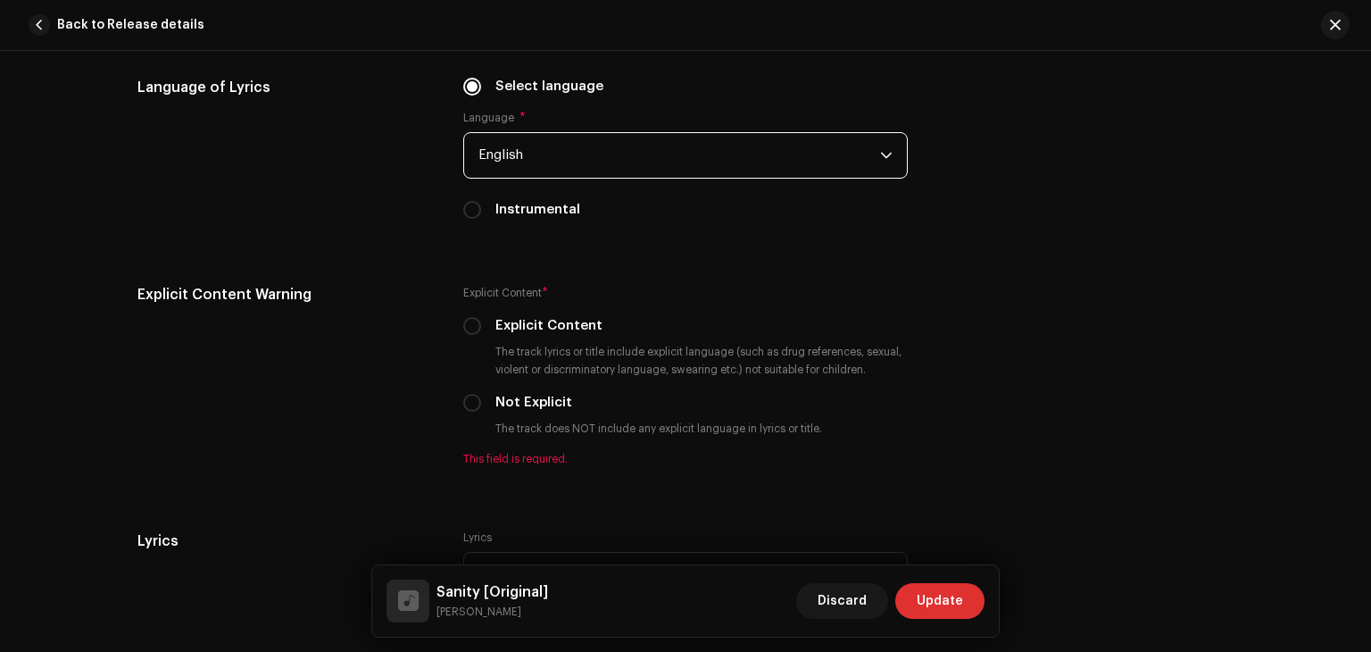
scroll to position [2867, 0]
click at [470, 215] on input "Instrumental" at bounding box center [472, 210] width 18 height 18
radio input "true"
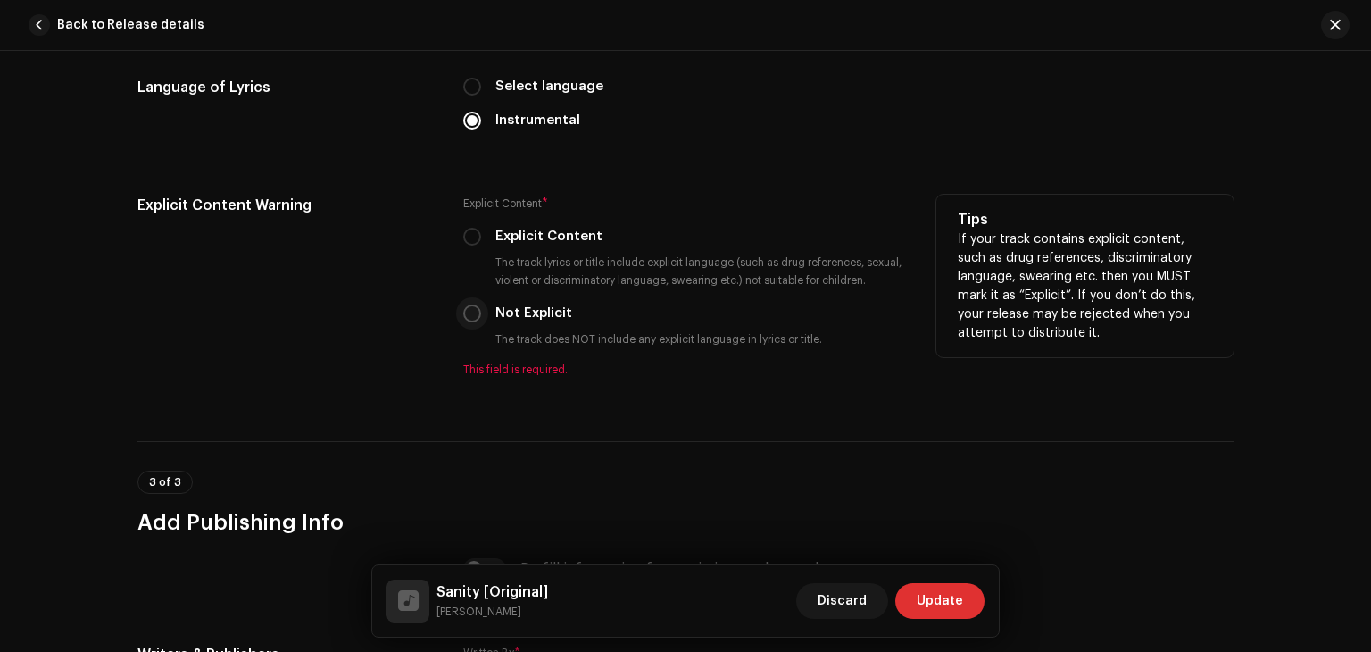
click at [470, 321] on input "Not Explicit" at bounding box center [472, 313] width 18 height 18
radio input "true"
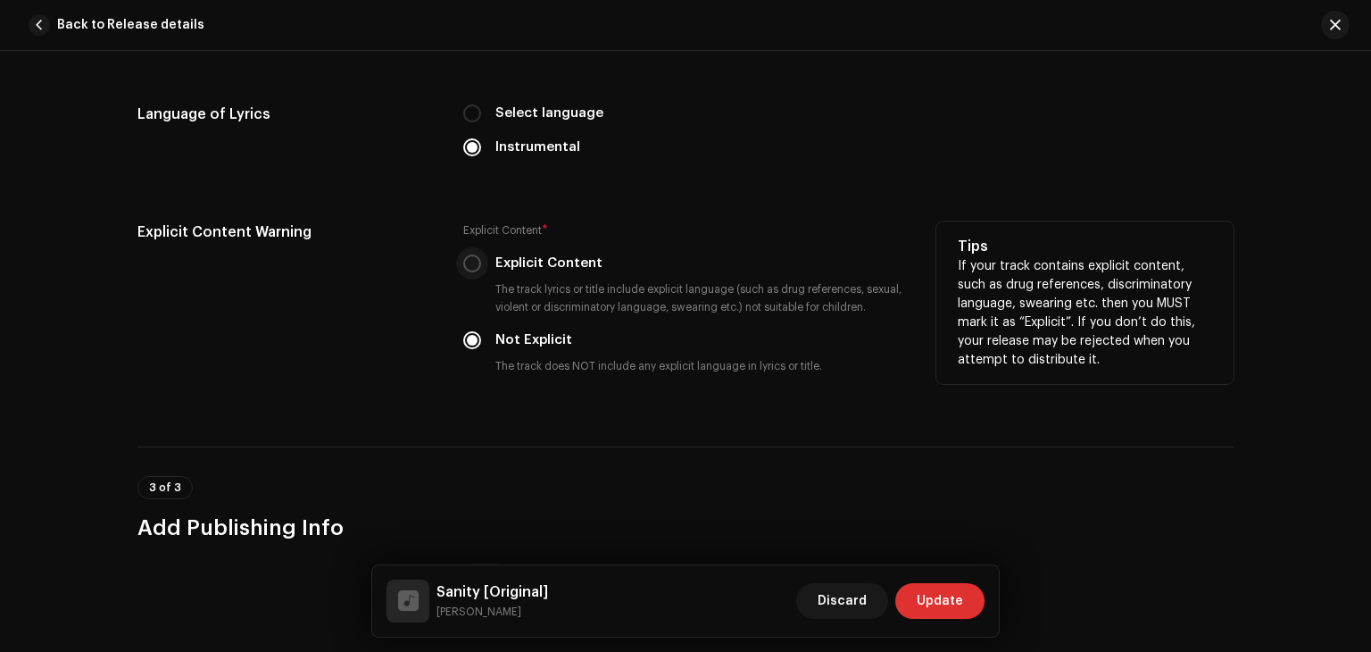
scroll to position [2839, 0]
click at [471, 270] on input "Explicit Content" at bounding box center [472, 265] width 18 height 18
radio input "true"
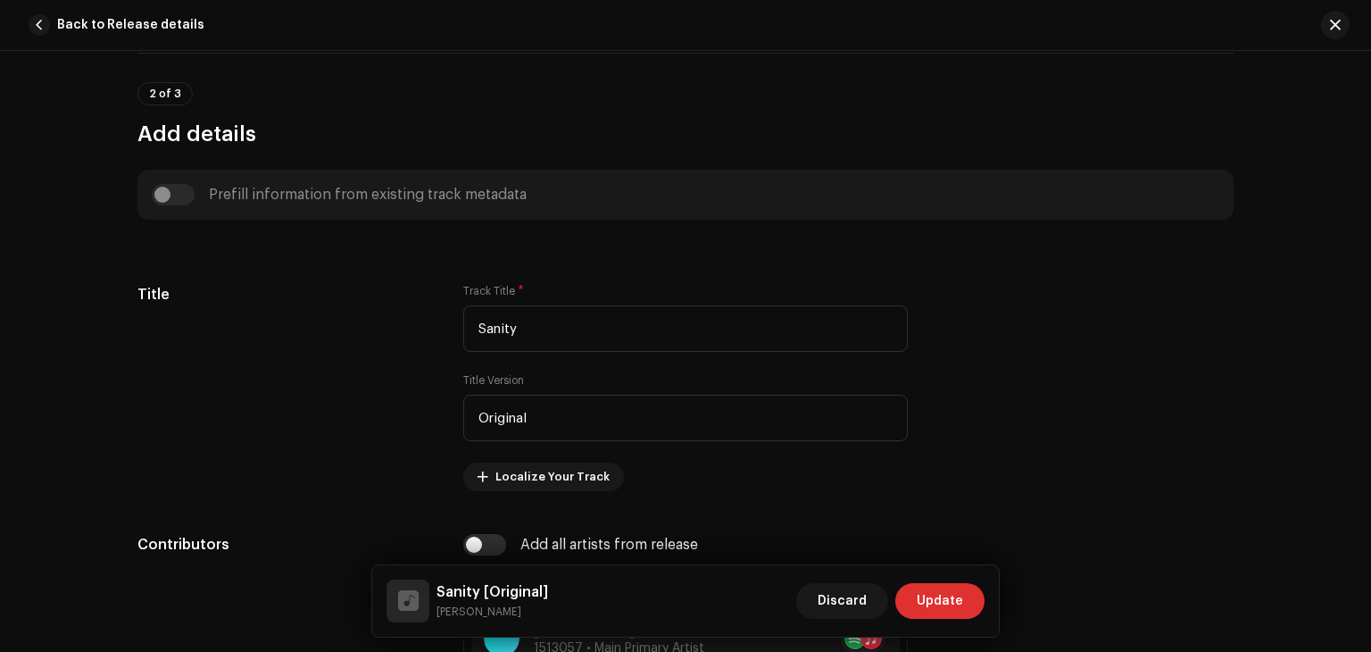
scroll to position [787, 0]
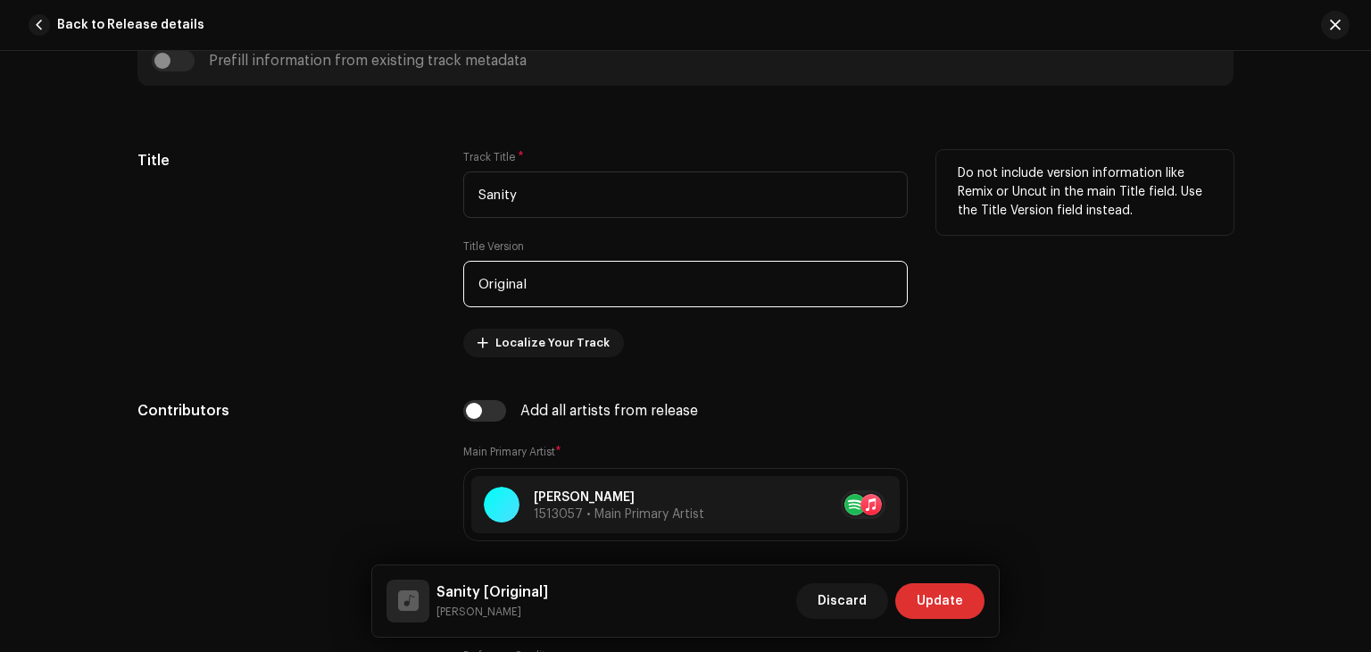
click at [550, 294] on input "Original" at bounding box center [685, 284] width 445 height 46
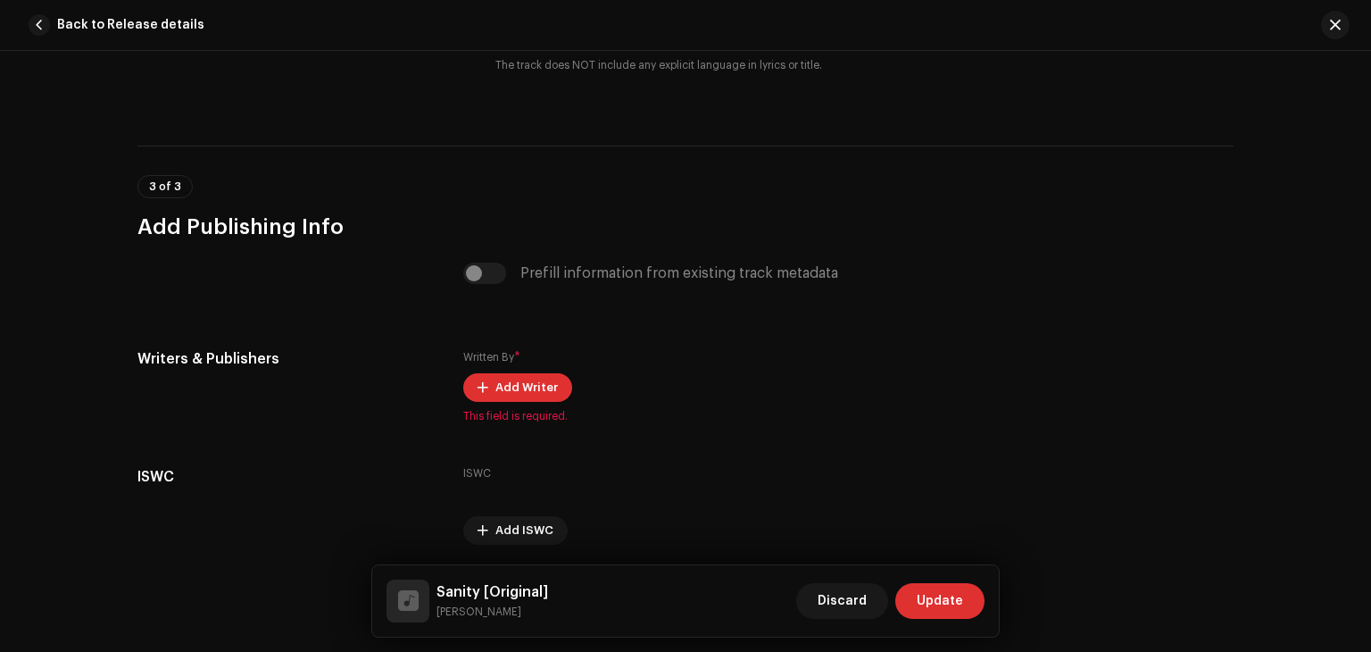
scroll to position [3141, 0]
click at [504, 389] on span "Add Writer" at bounding box center [526, 388] width 62 height 36
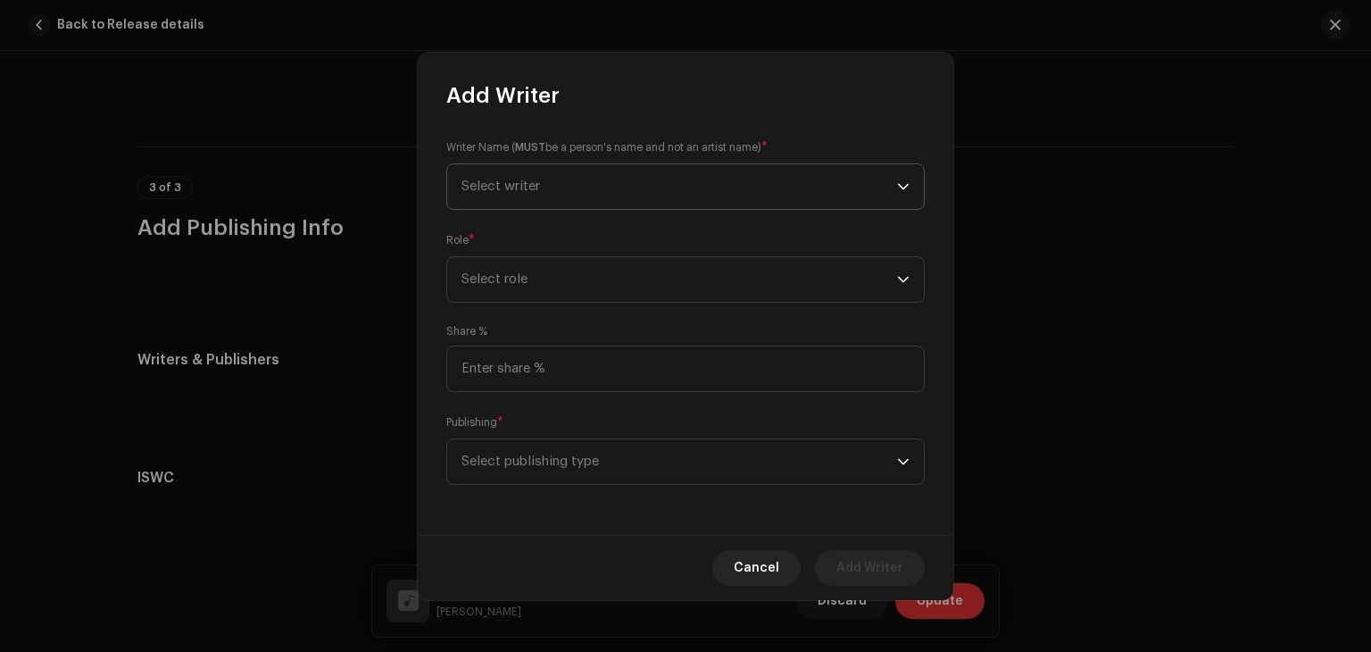
click at [536, 186] on span "Select writer" at bounding box center [501, 185] width 79 height 13
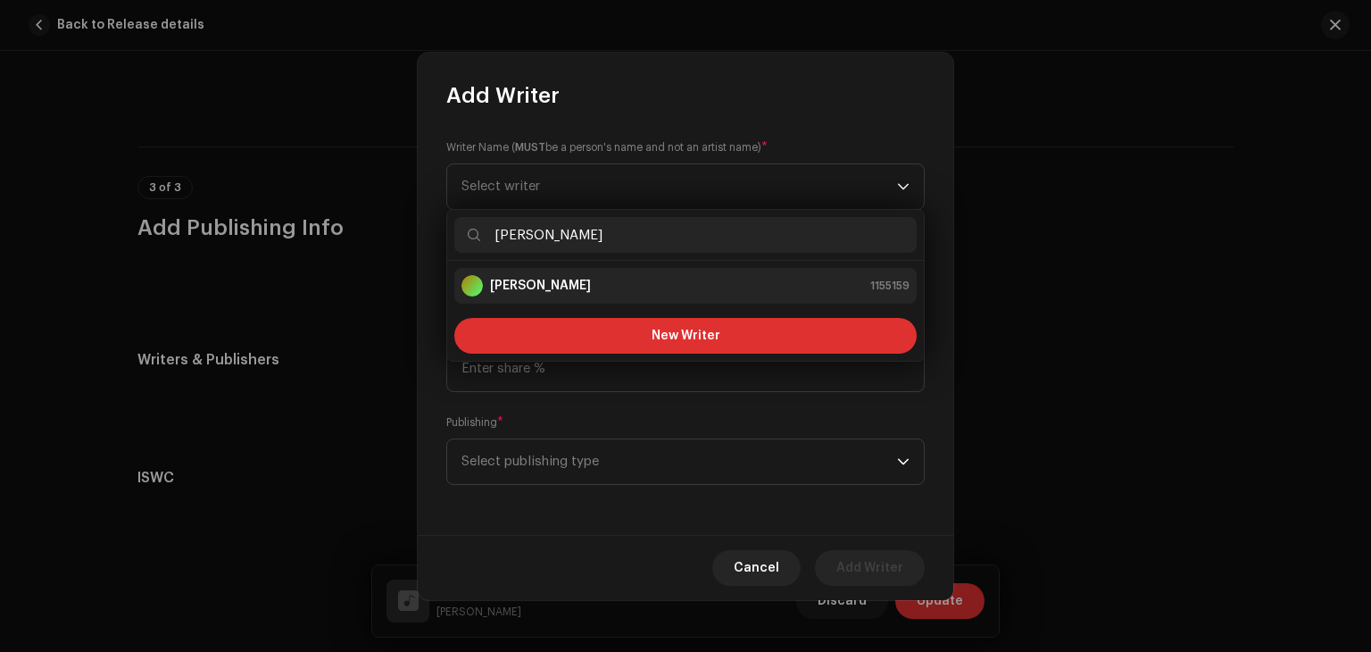
type input "[PERSON_NAME]"
click at [570, 287] on strong "[PERSON_NAME]" at bounding box center [540, 286] width 101 height 18
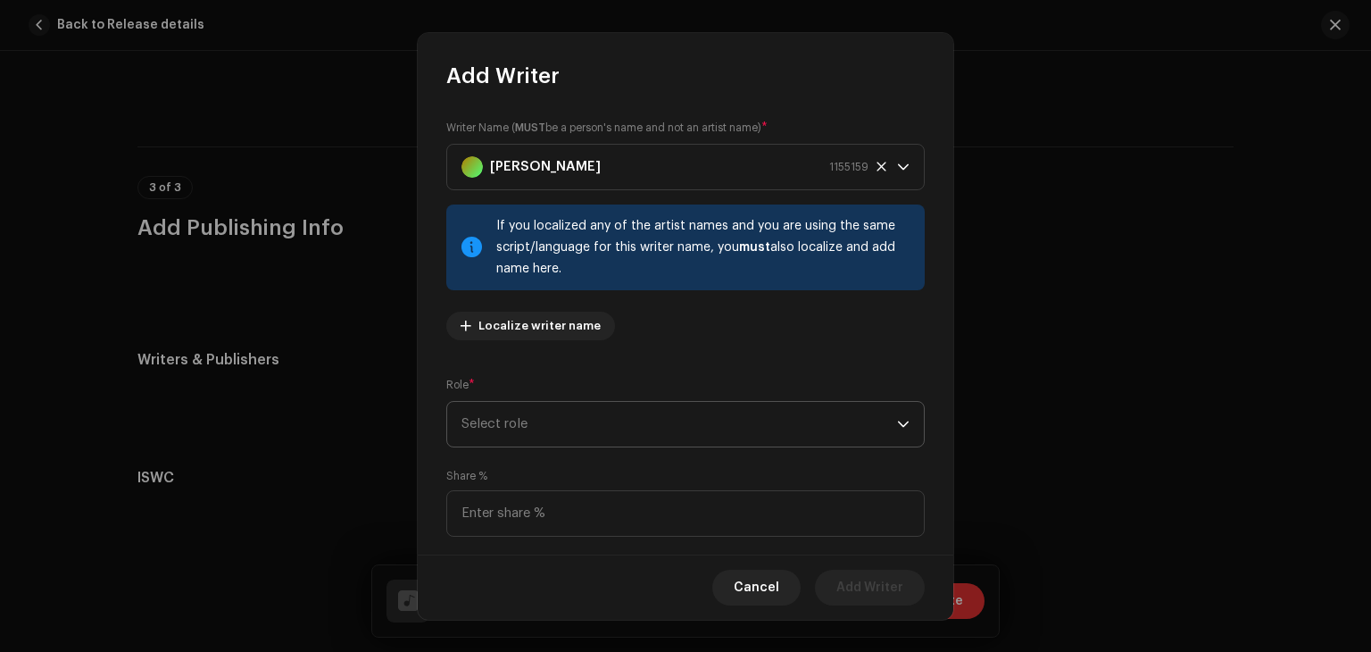
click at [536, 431] on span "Select role" at bounding box center [680, 424] width 436 height 45
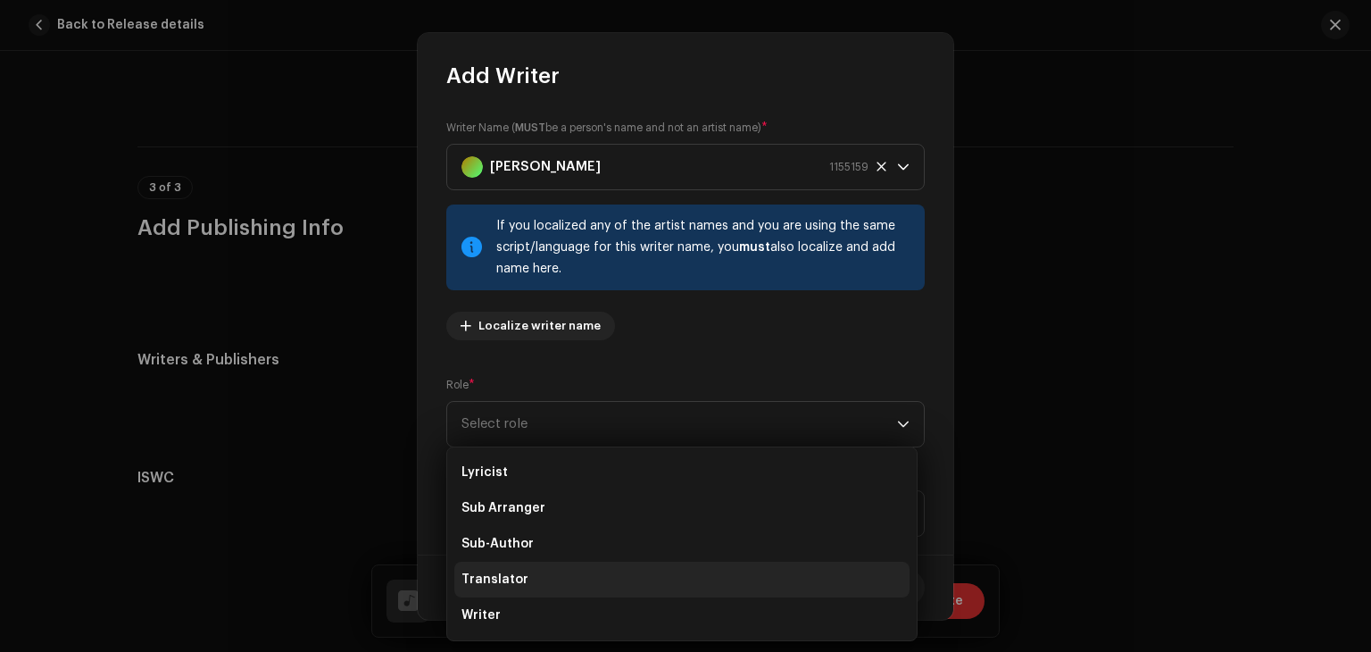
scroll to position [0, 0]
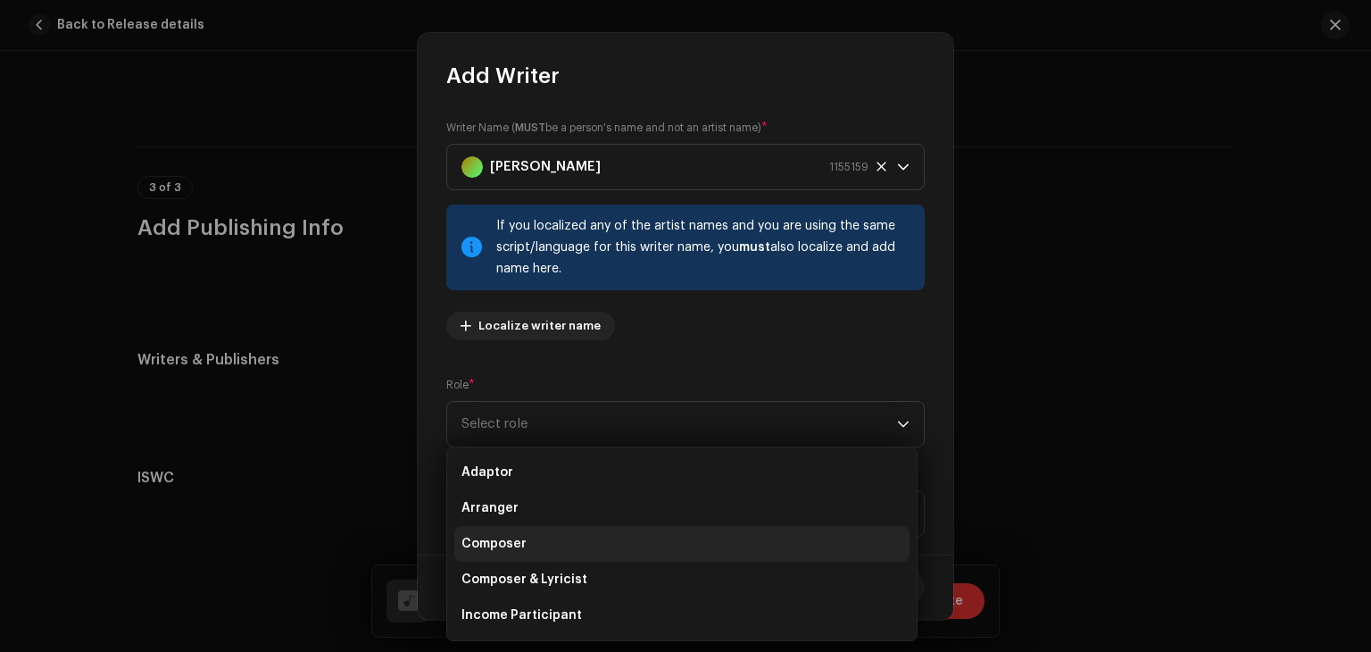
click at [490, 537] on span "Composer" at bounding box center [494, 544] width 65 height 18
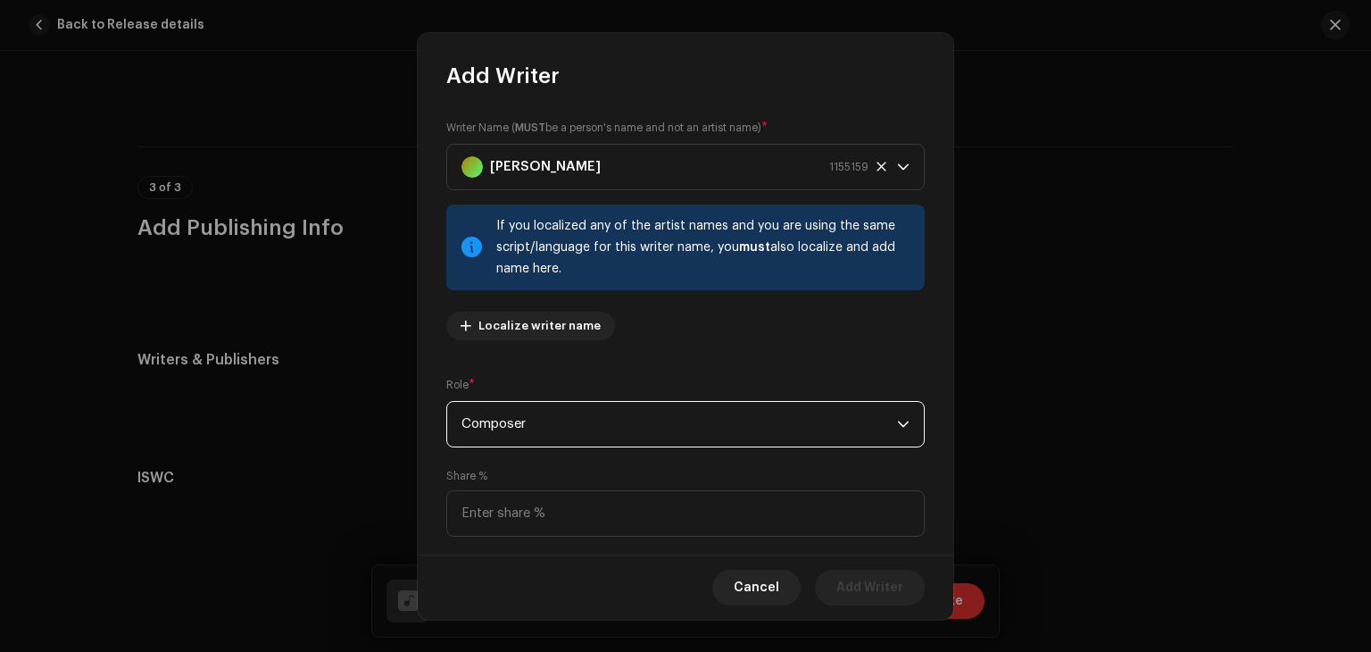
click at [527, 426] on span "Composer" at bounding box center [680, 424] width 436 height 45
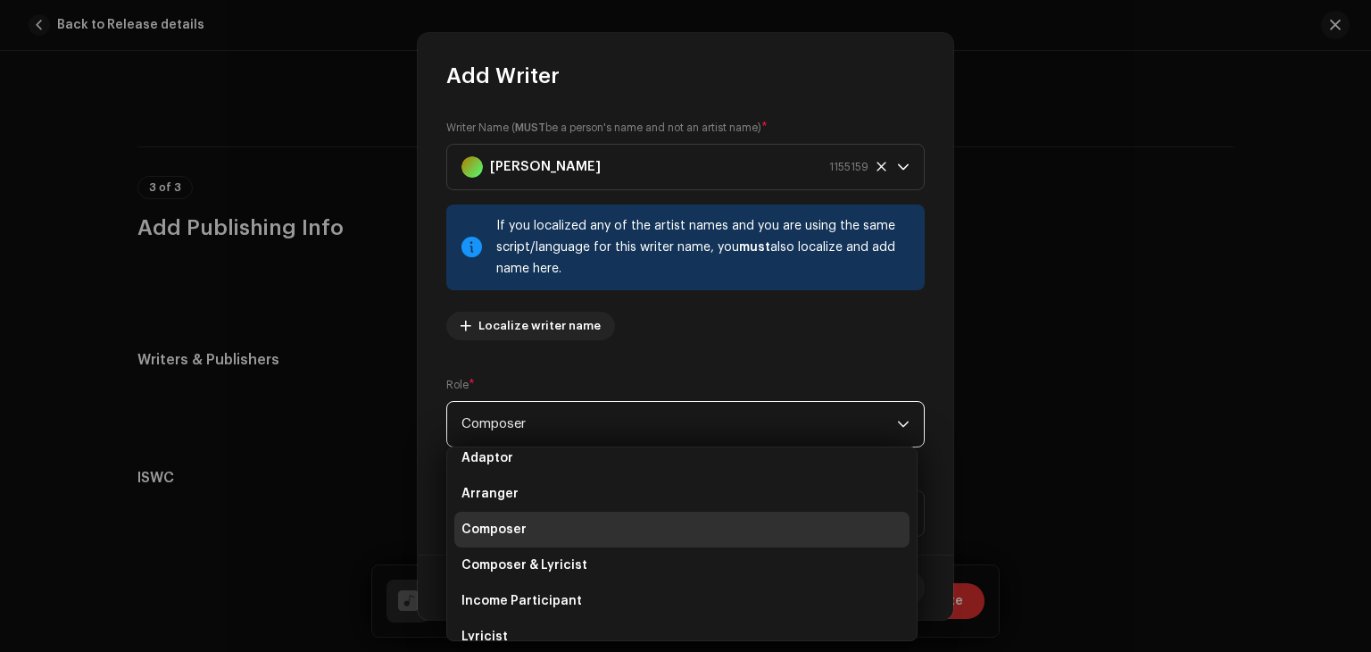
scroll to position [14, 0]
click at [521, 526] on span "Composer" at bounding box center [494, 529] width 65 height 18
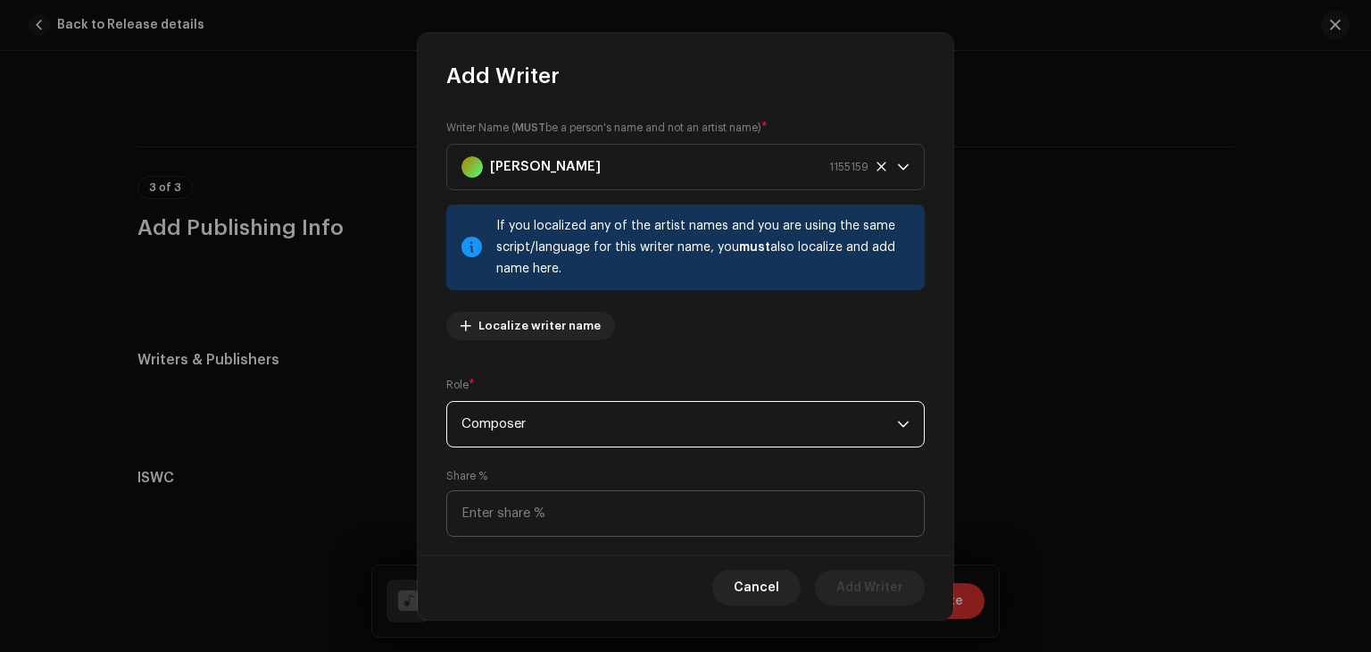
scroll to position [125, 0]
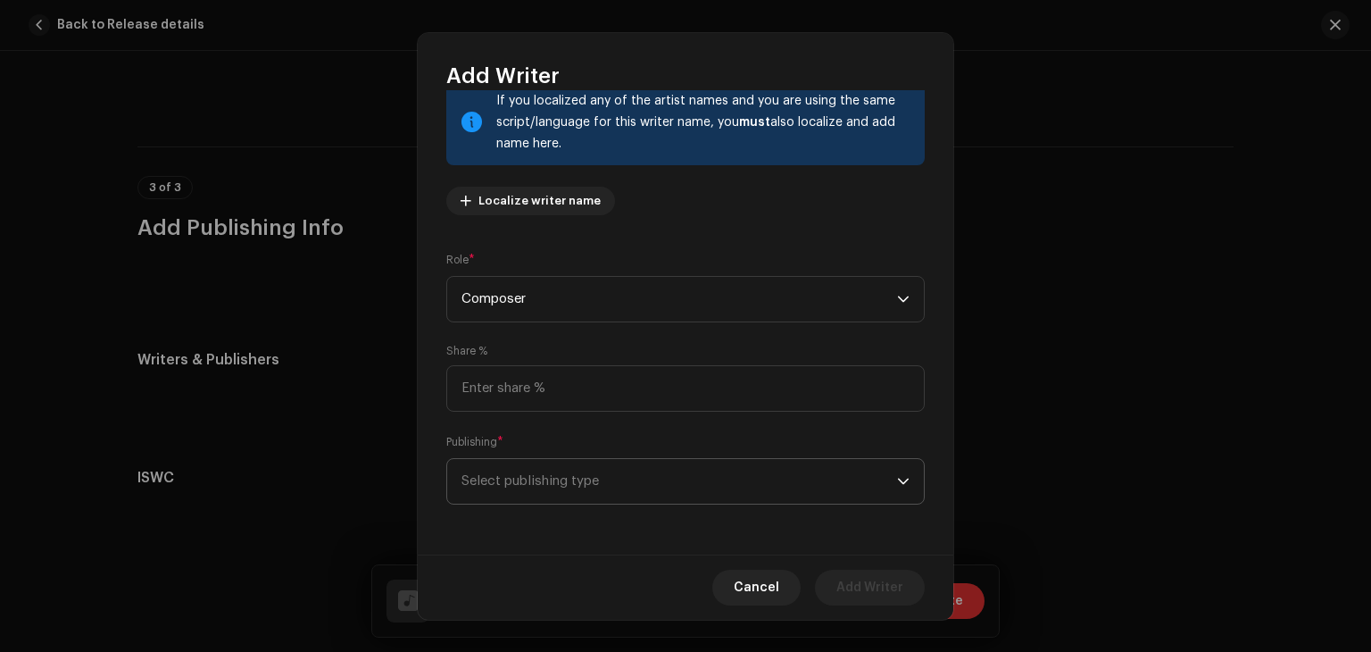
click at [558, 485] on span "Select publishing type" at bounding box center [680, 481] width 436 height 45
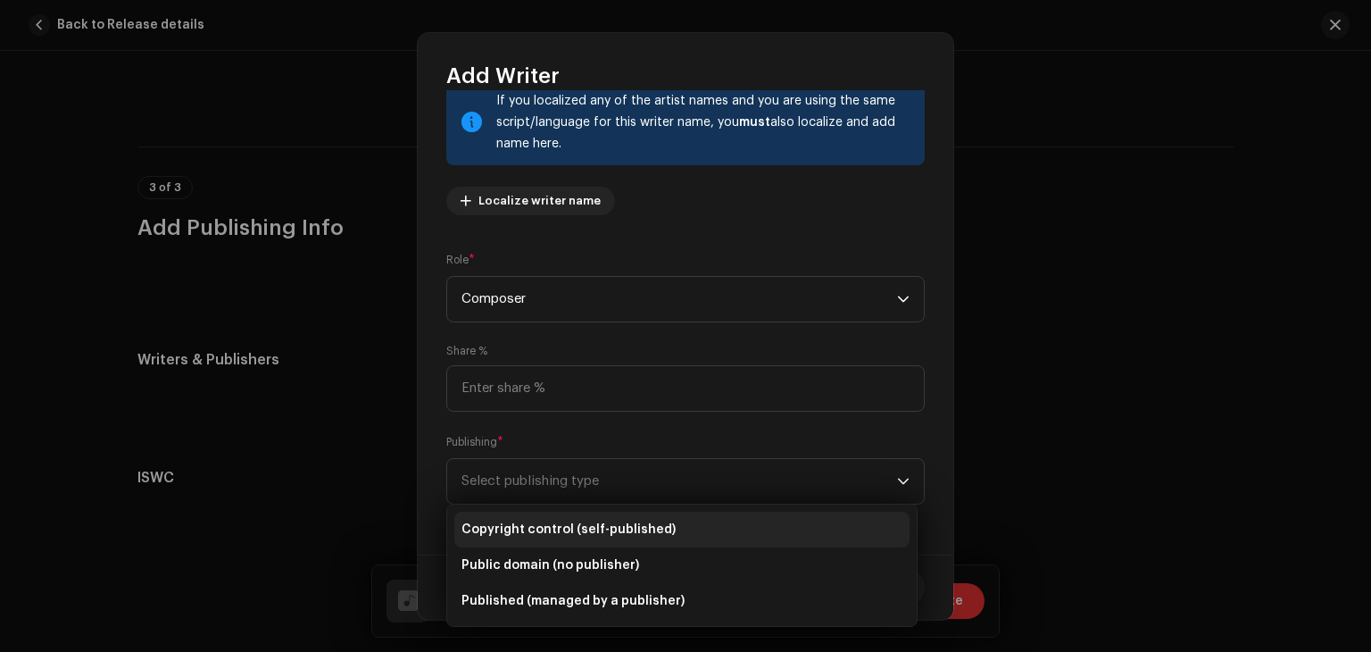
click at [631, 534] on span "Copyright control (self-published)" at bounding box center [569, 529] width 214 height 18
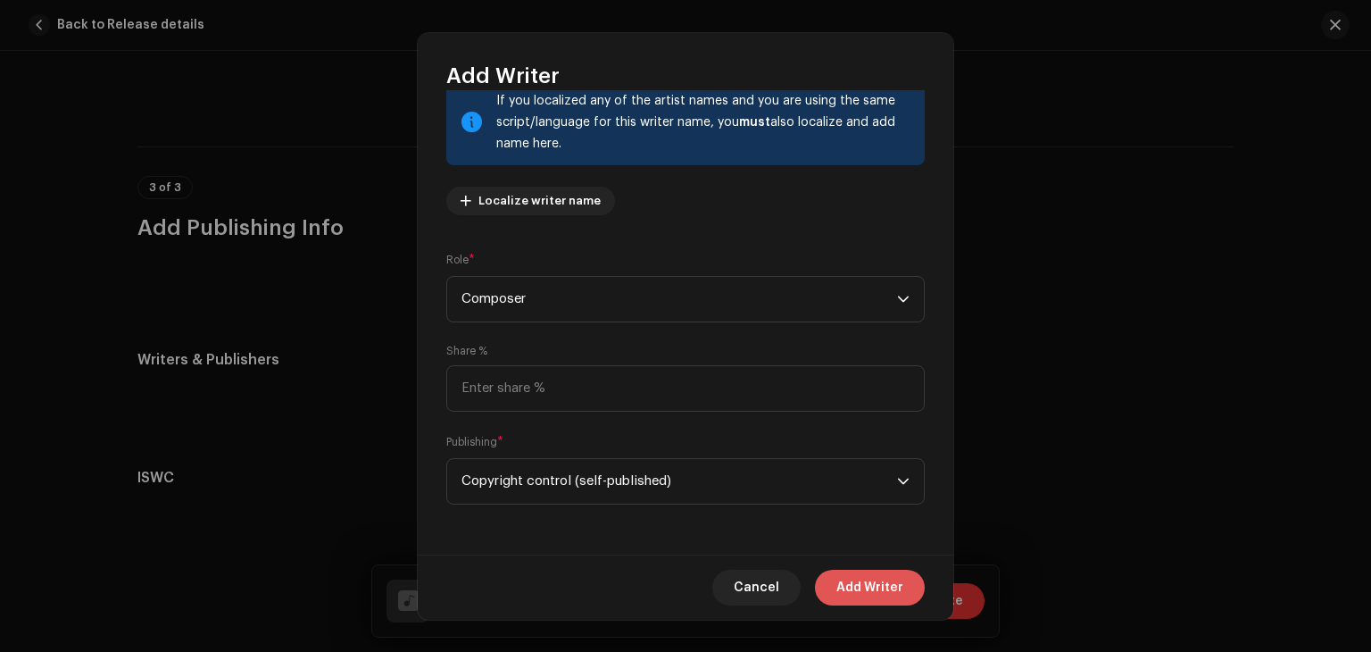
click at [853, 587] on span "Add Writer" at bounding box center [870, 588] width 67 height 36
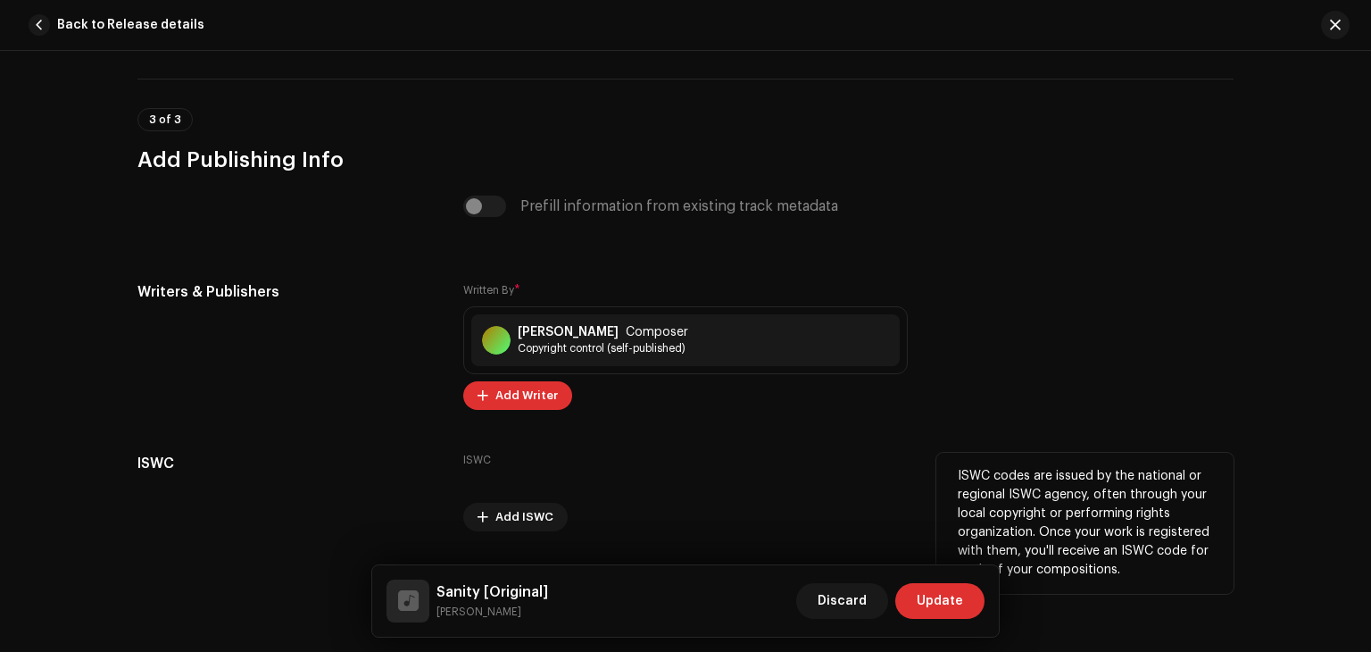
scroll to position [3261, 0]
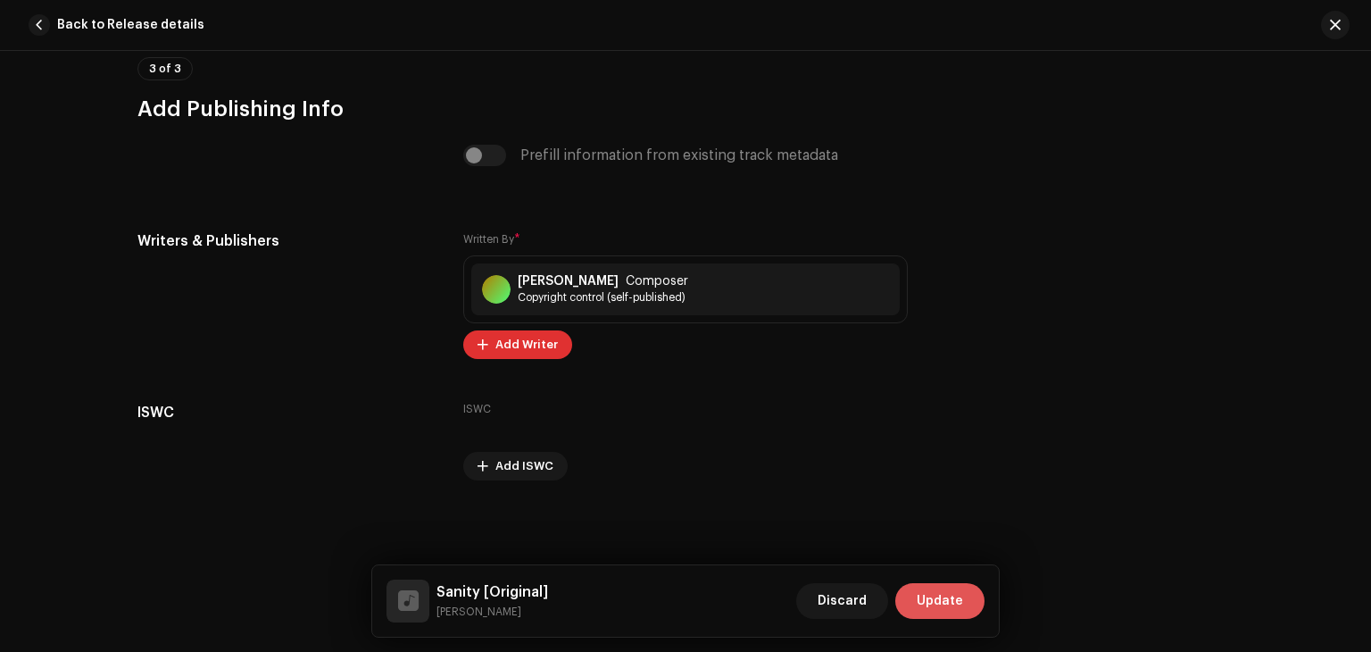
click at [969, 603] on button "Update" at bounding box center [939, 601] width 89 height 36
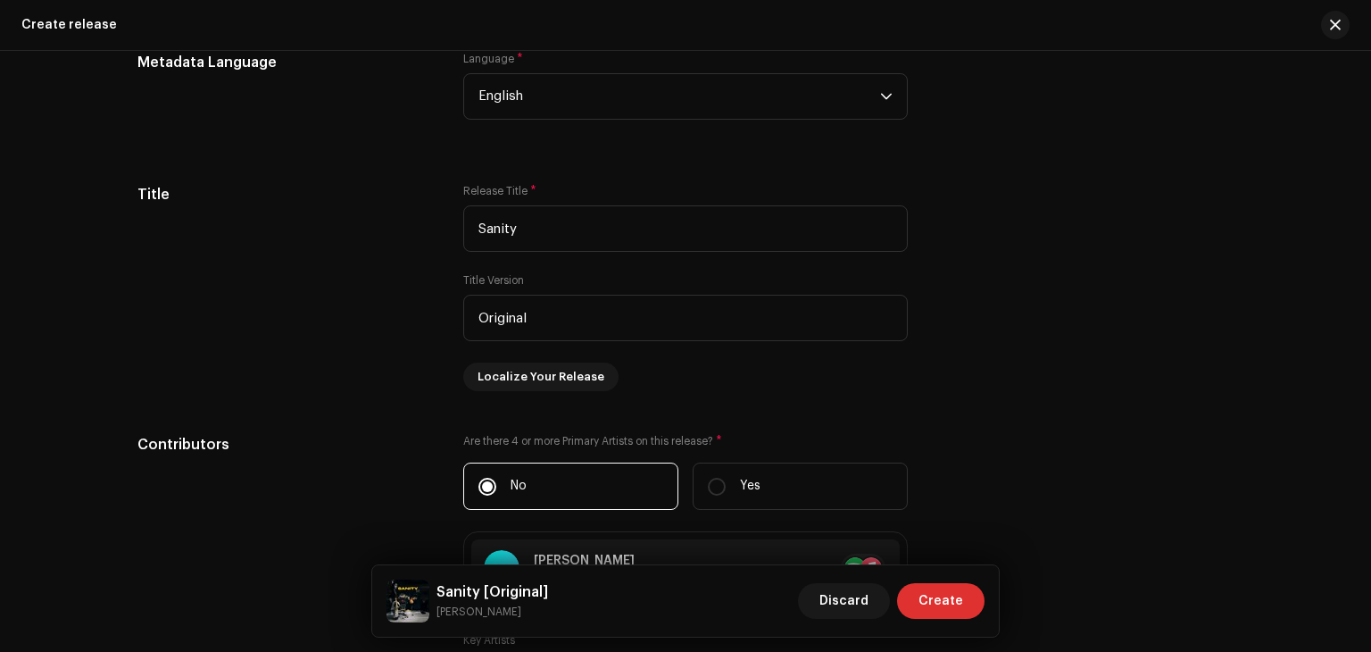
scroll to position [1556, 0]
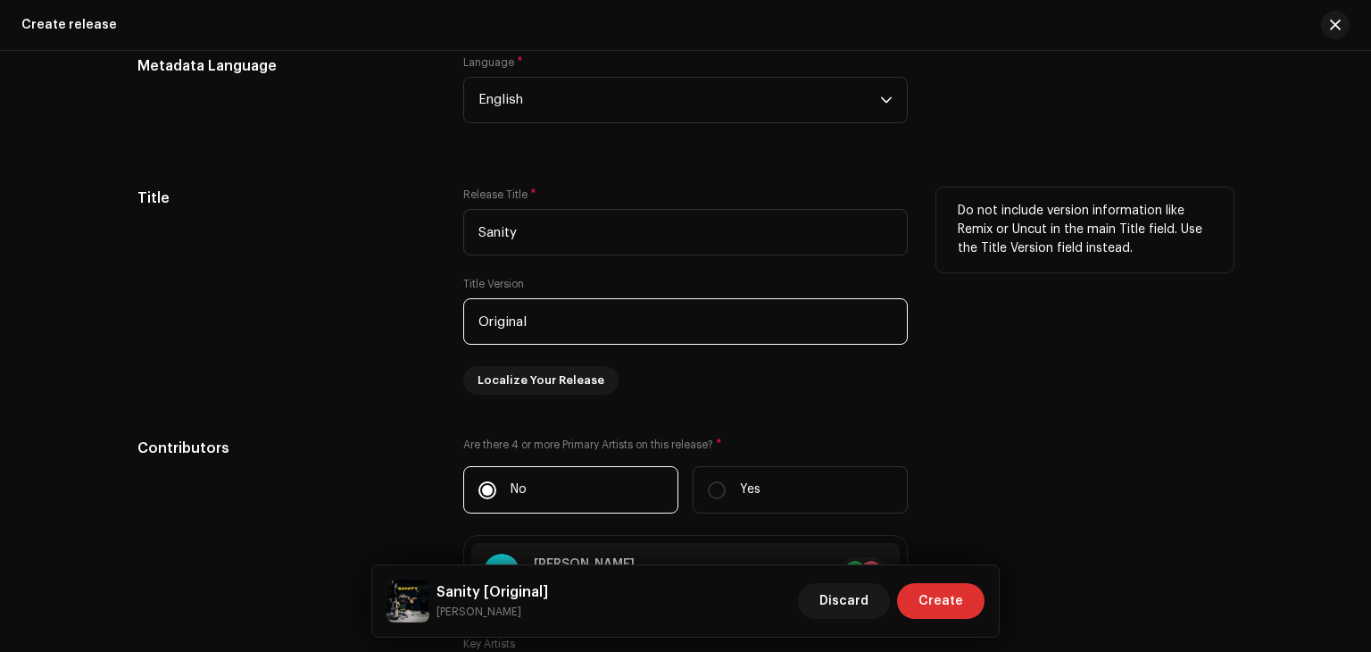
click at [561, 324] on input "Original" at bounding box center [685, 321] width 445 height 46
type input "O"
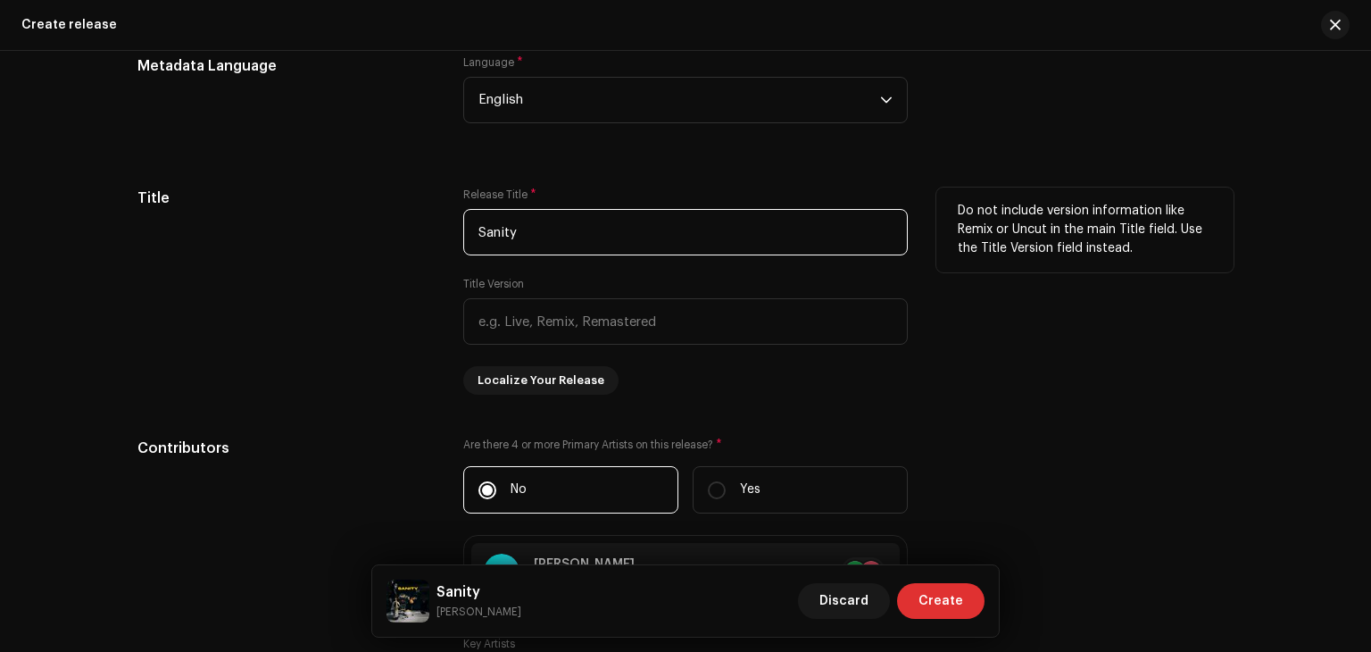
click at [639, 237] on input "Sanity" at bounding box center [685, 232] width 445 height 46
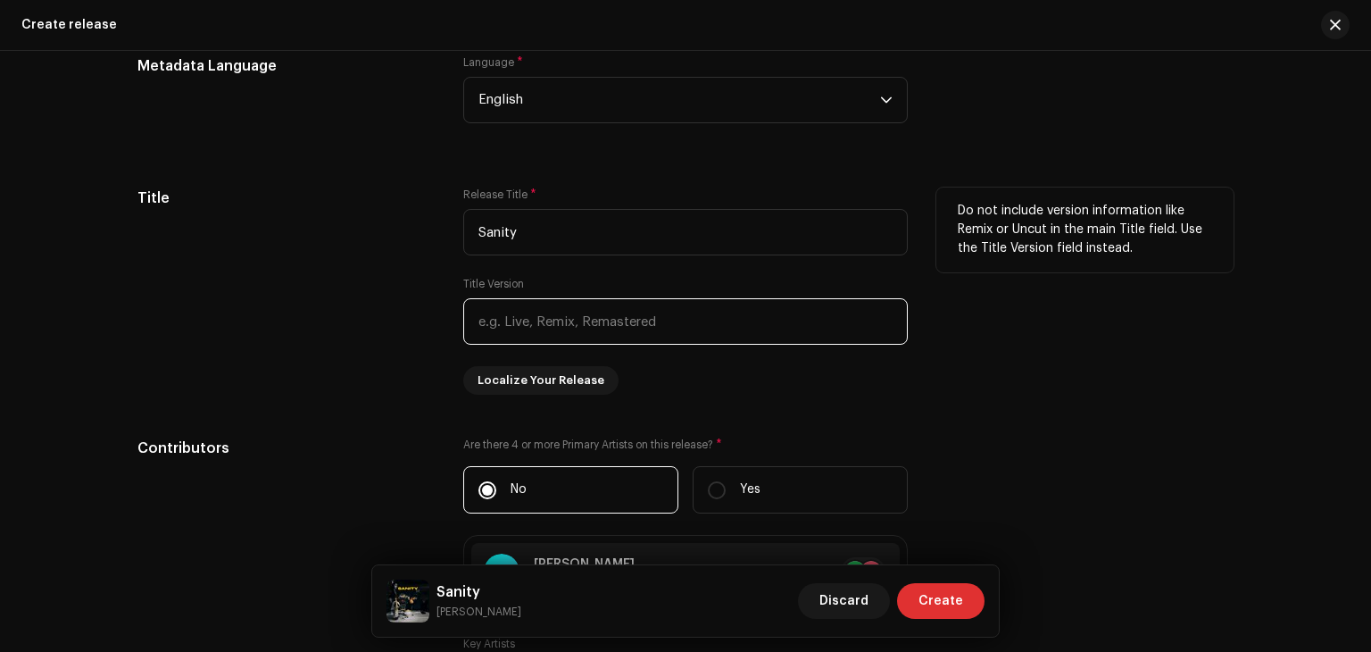
click at [632, 321] on input "text" at bounding box center [685, 321] width 445 height 46
type input "O"
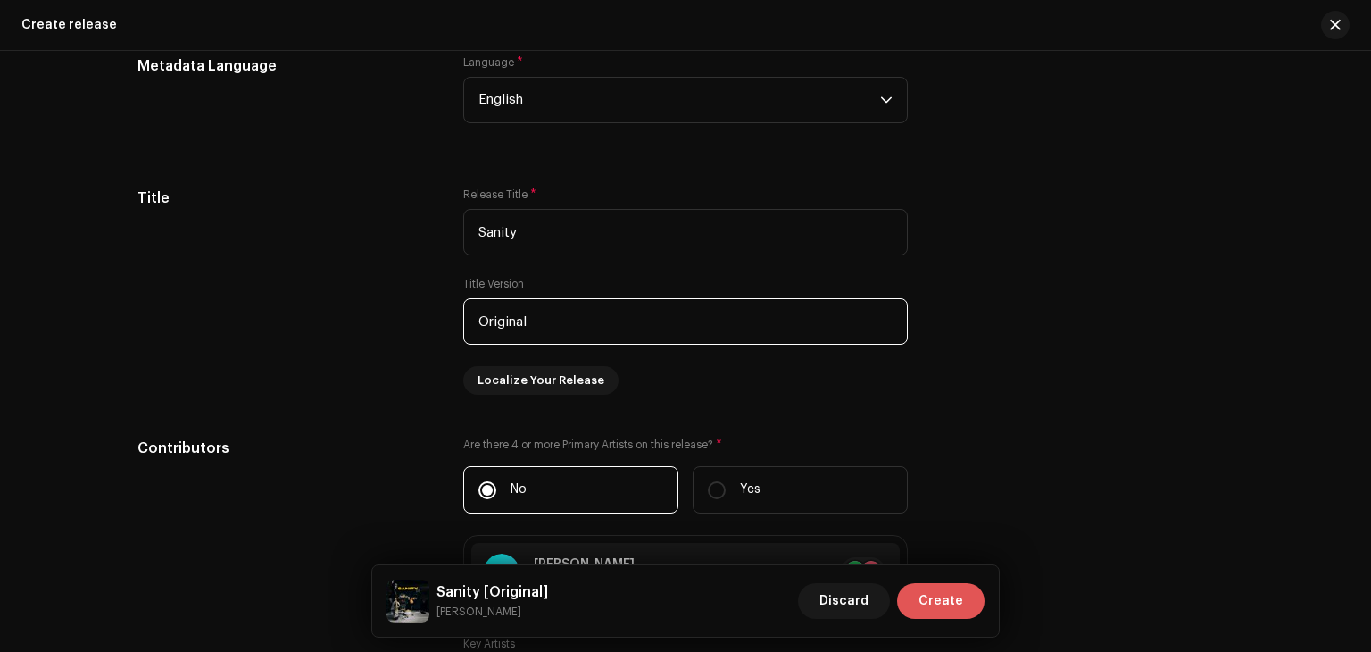
type input "Original"
click at [961, 605] on span "Create" at bounding box center [941, 601] width 45 height 36
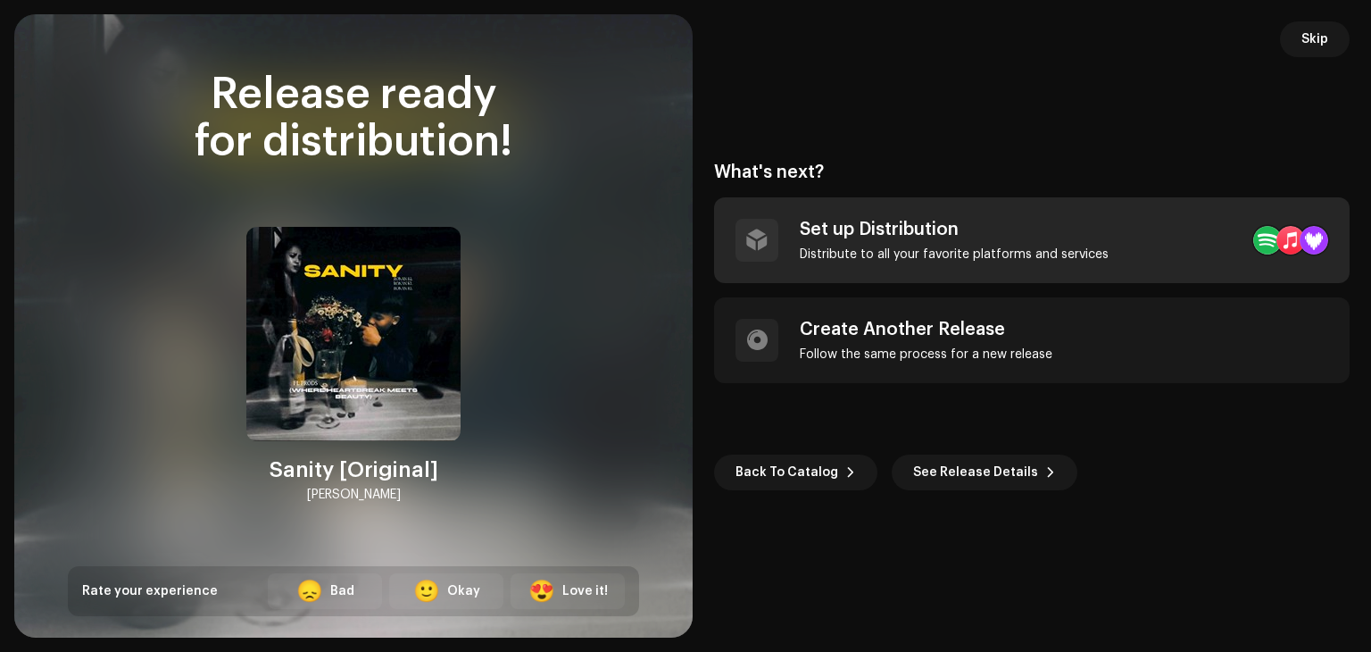
click at [1144, 240] on div "Set up Distribution Distribute to all your favorite platforms and services" at bounding box center [1032, 240] width 636 height 86
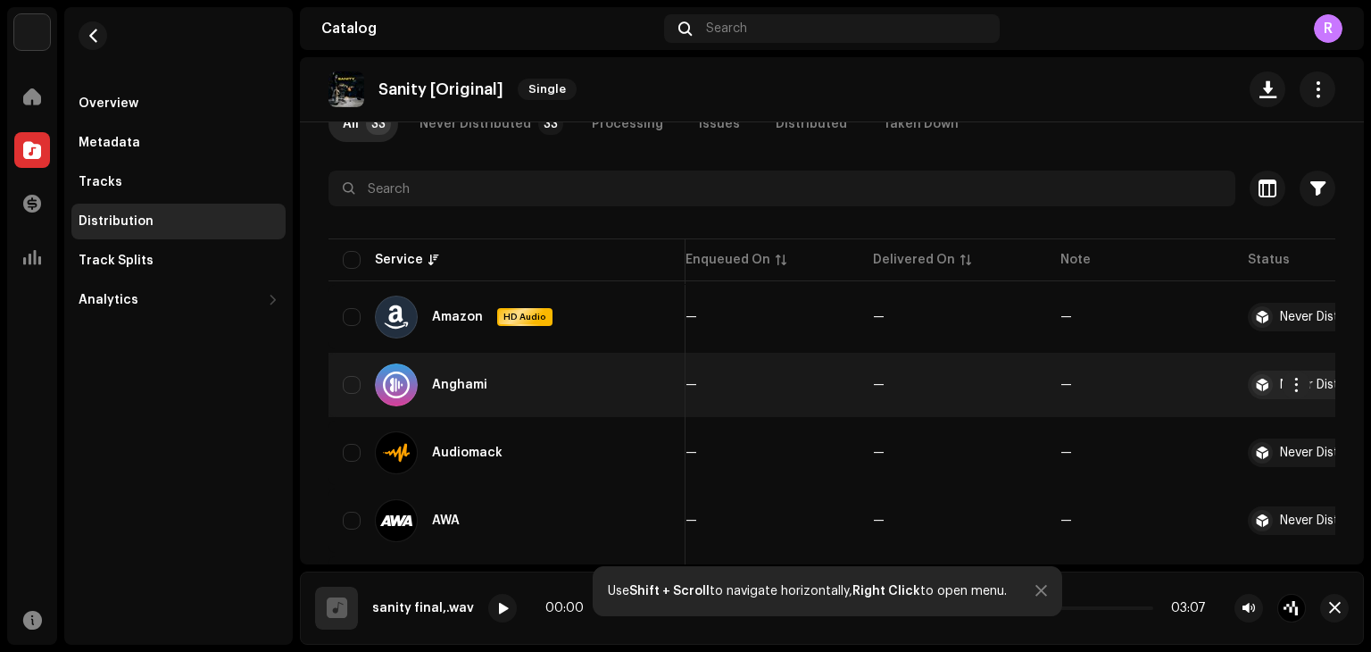
scroll to position [128, 0]
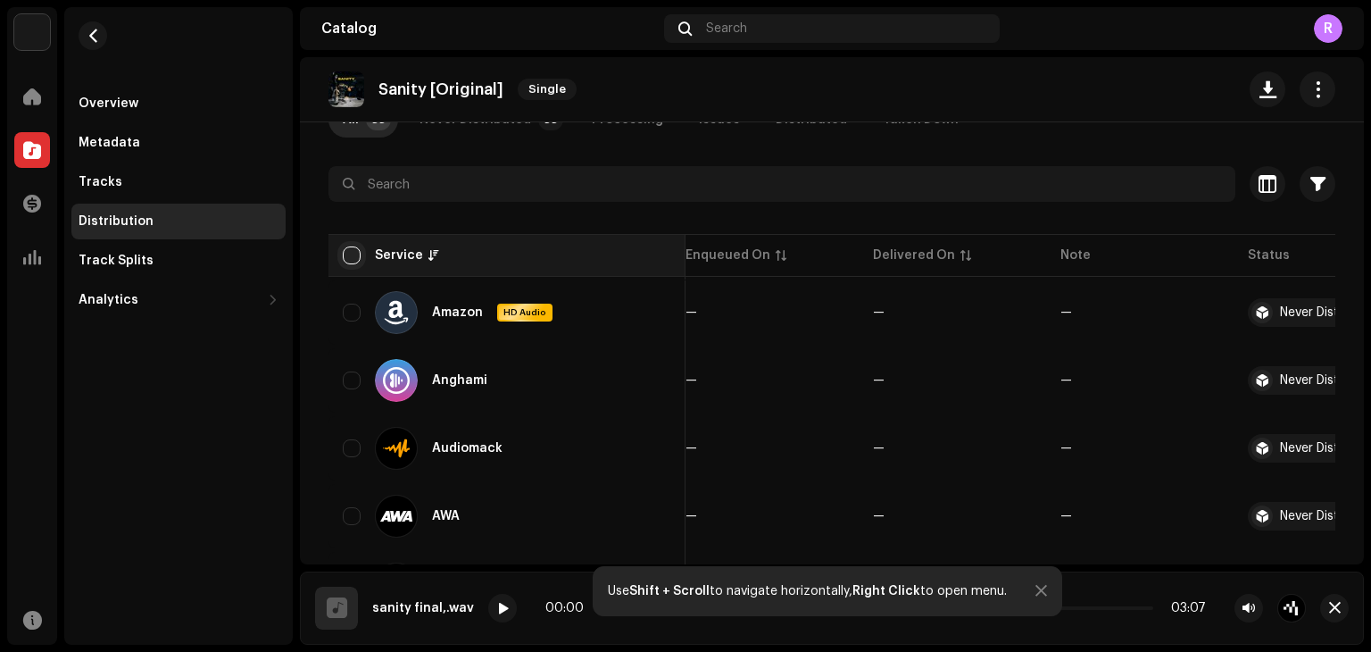
click at [354, 257] on input "checkbox" at bounding box center [352, 255] width 18 height 18
checkbox input "true"
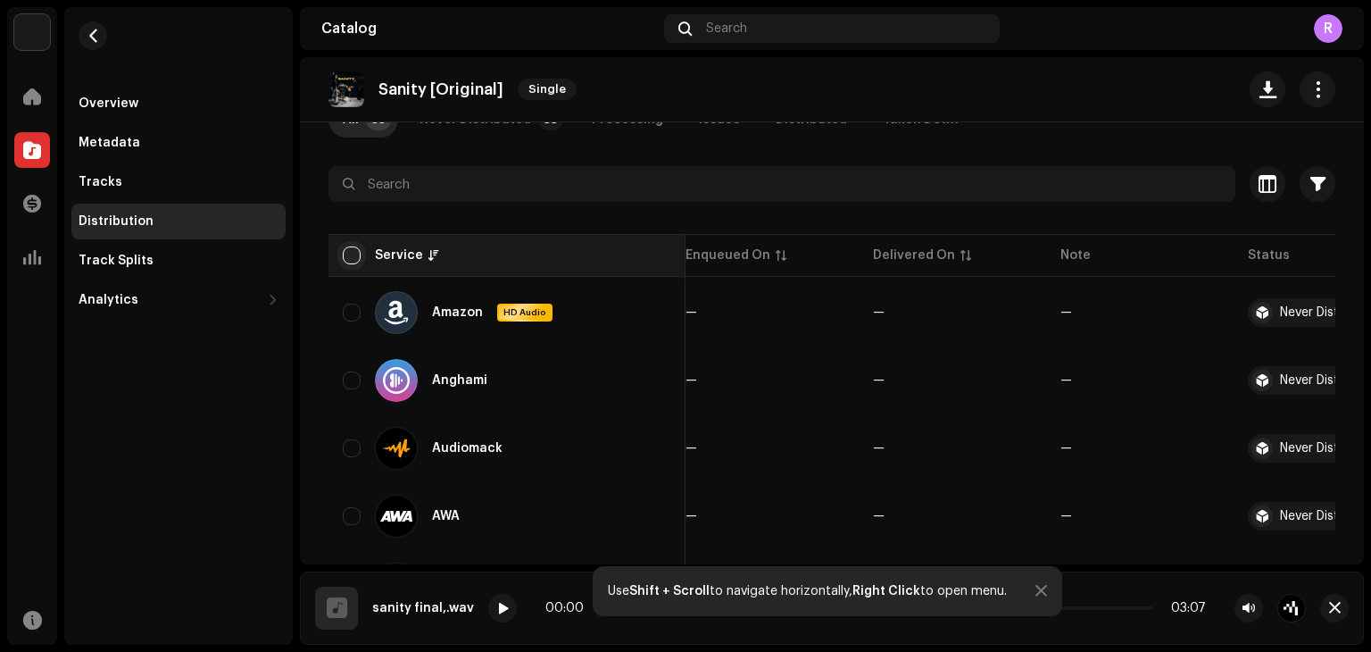
checkbox input "true"
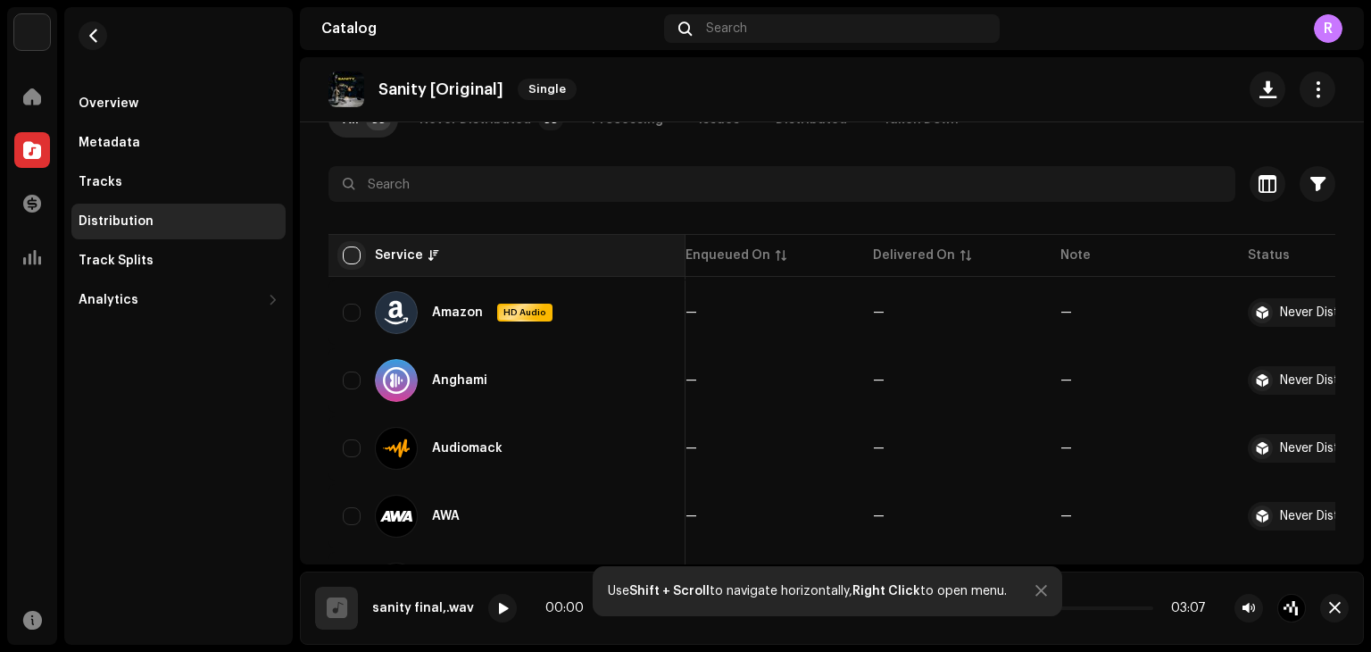
checkbox input "true"
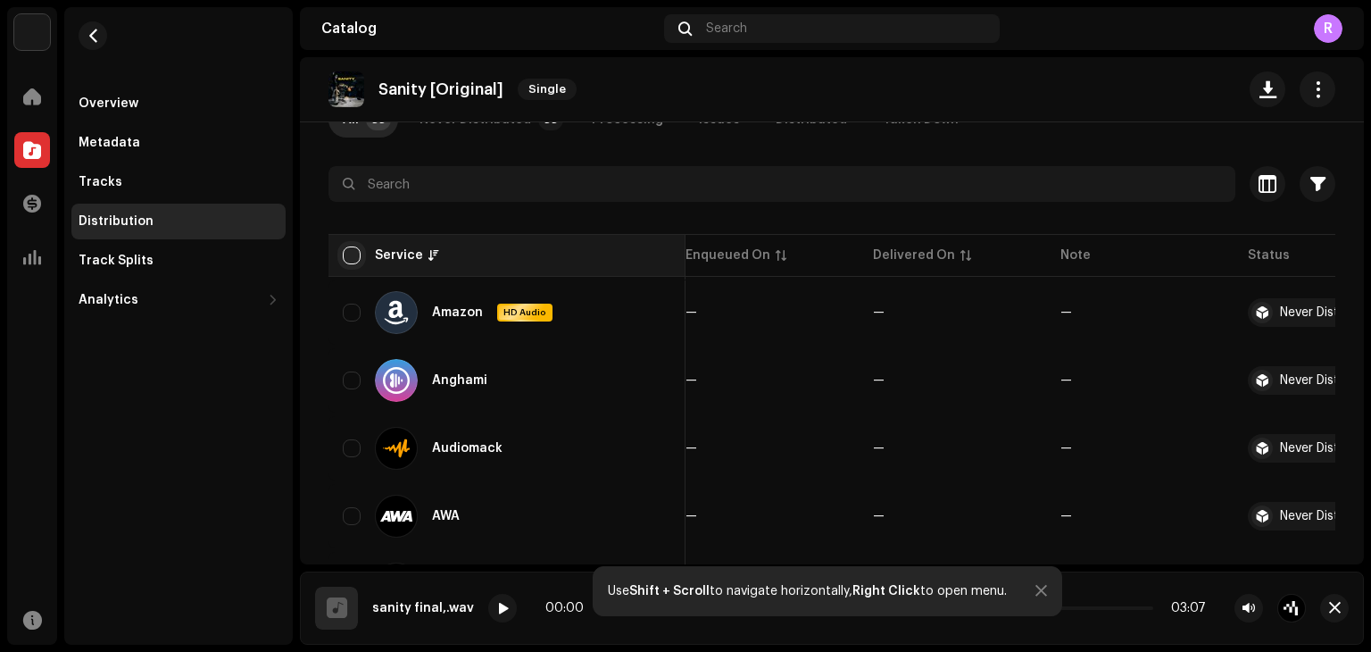
checkbox input "true"
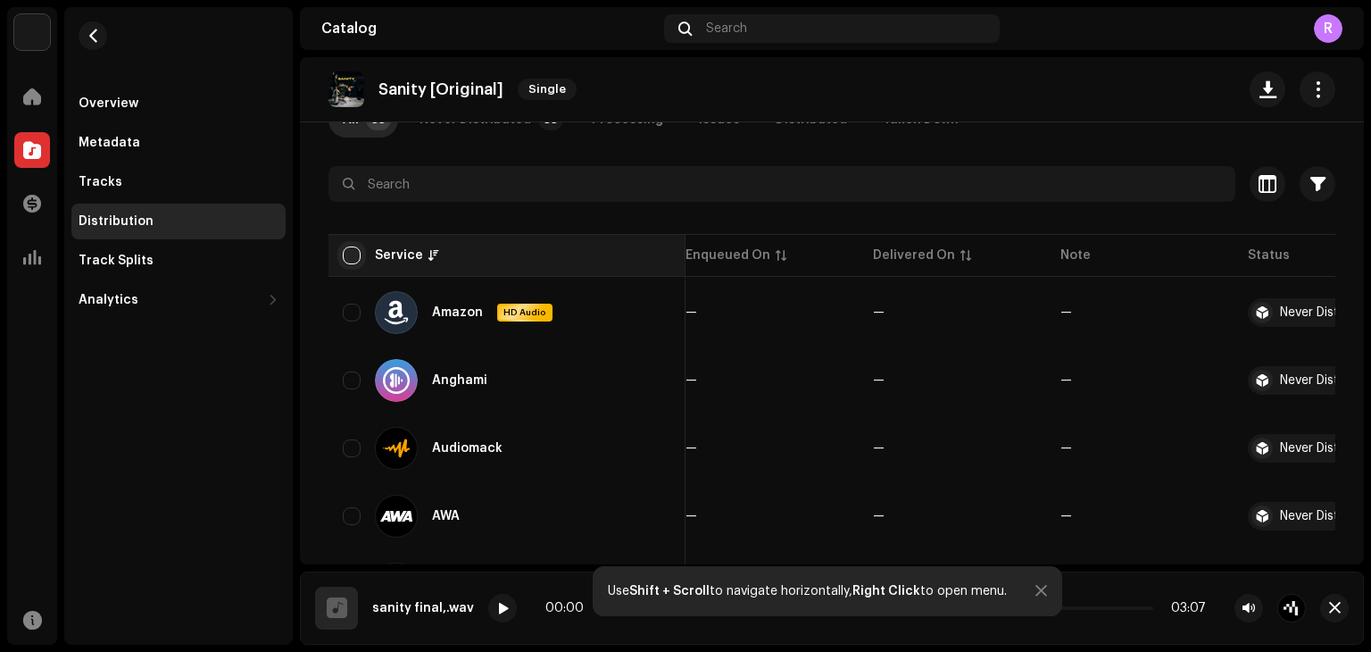
checkbox input "true"
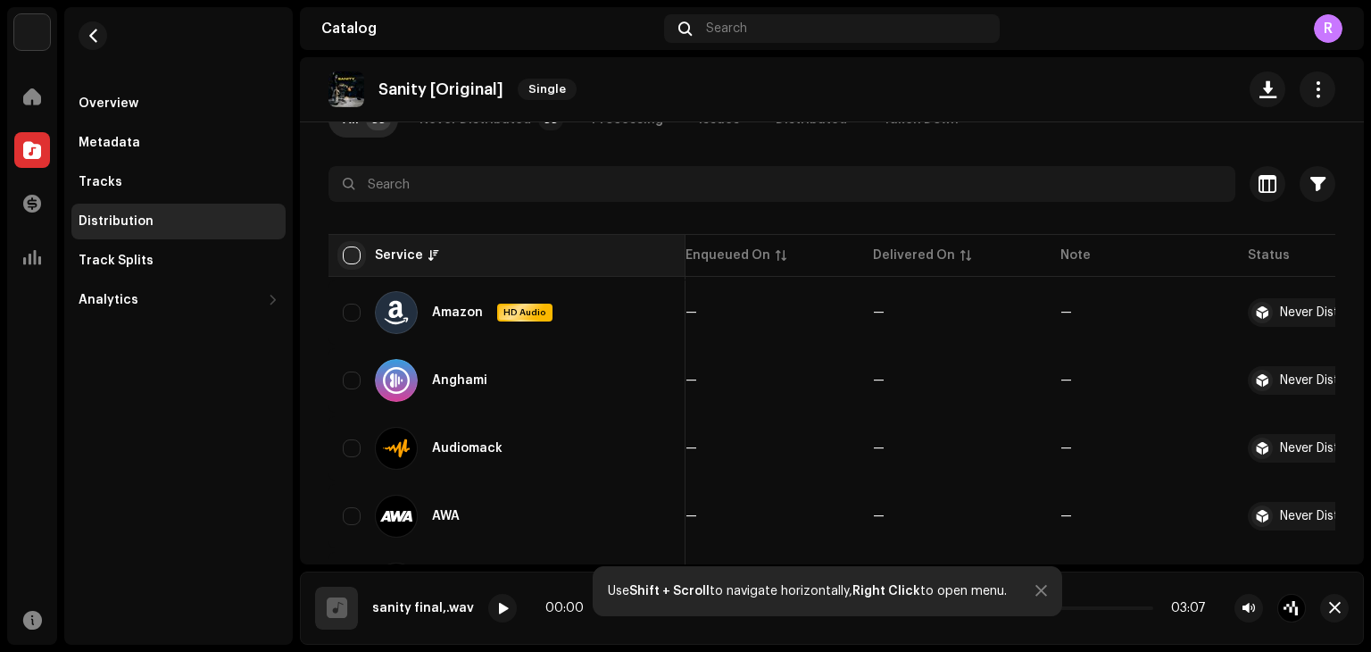
checkbox input "true"
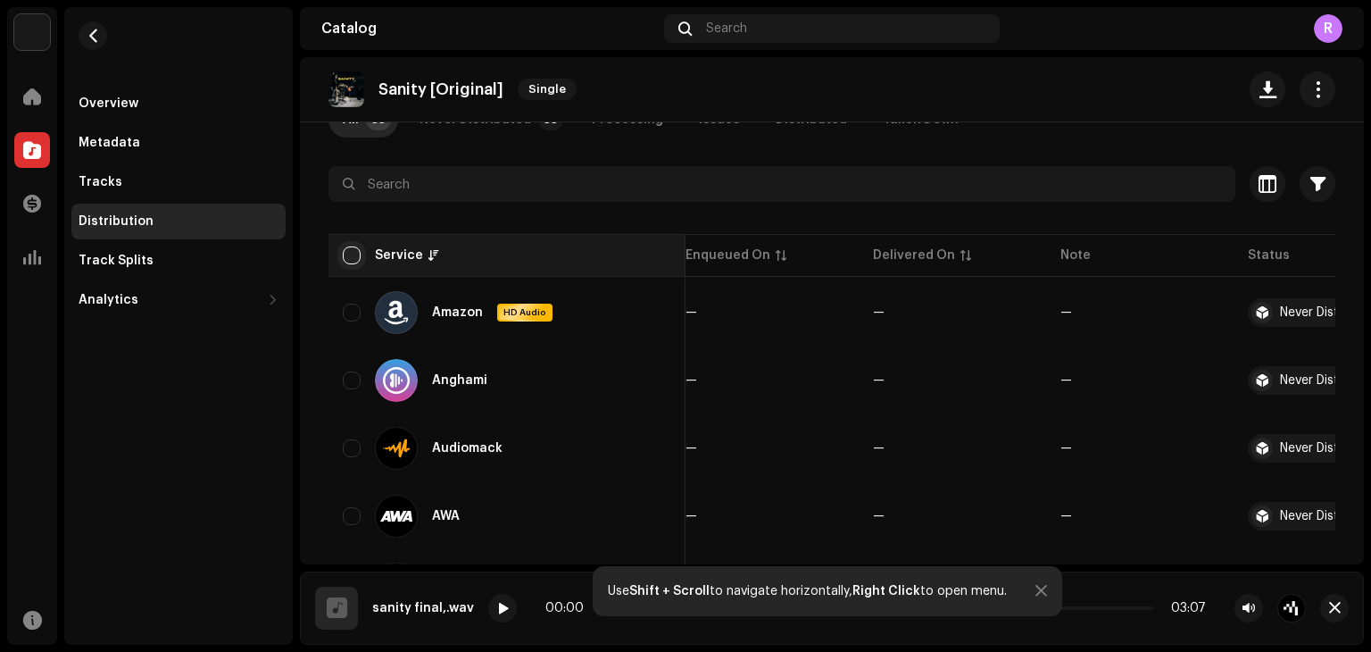
checkbox input "true"
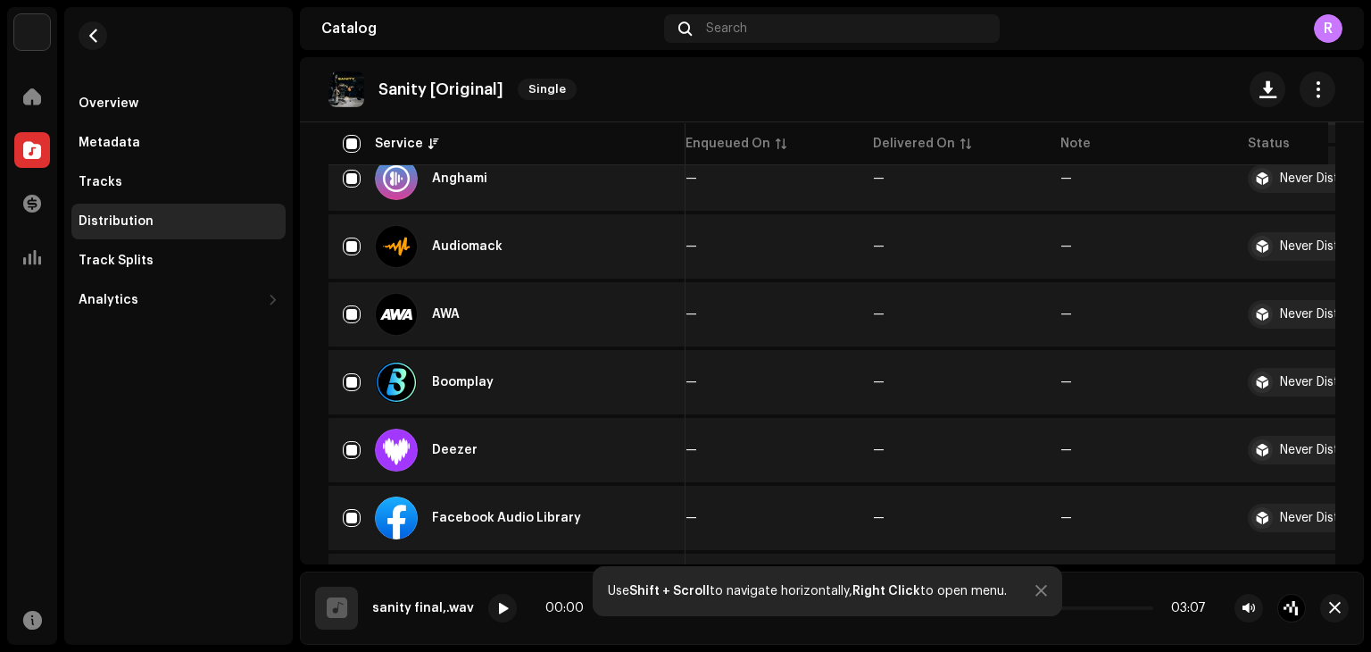
scroll to position [0, 0]
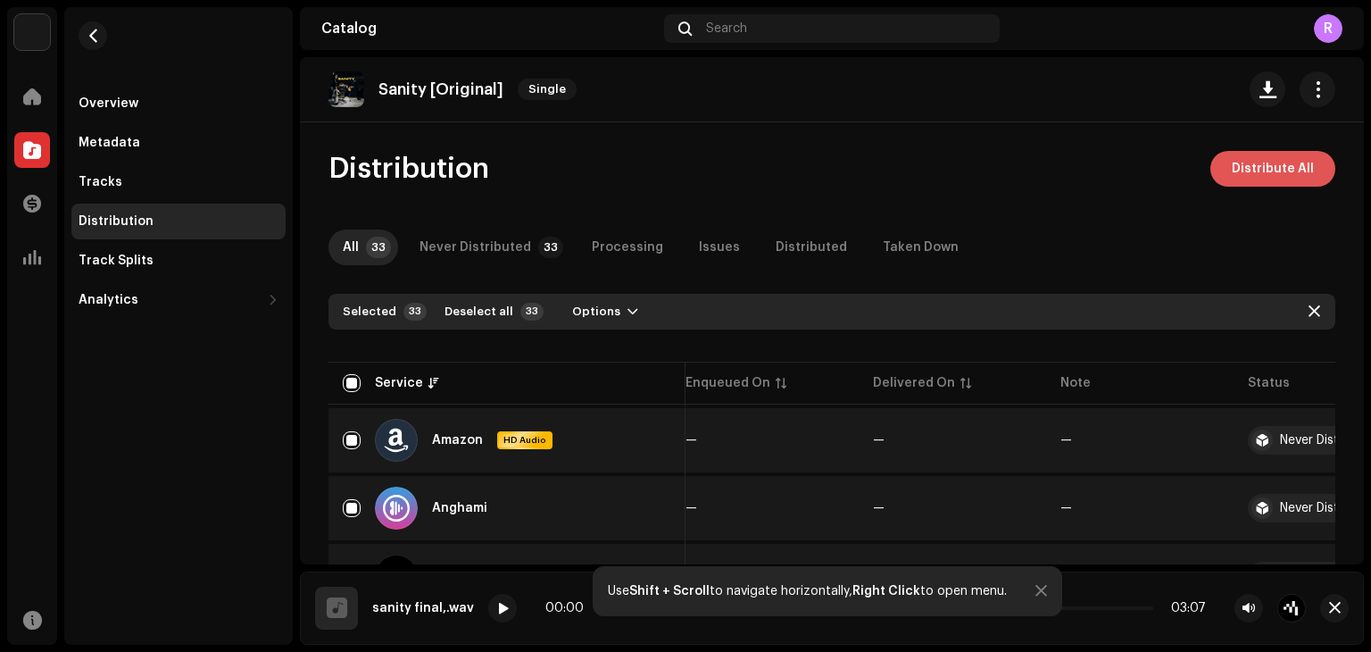
click at [1289, 165] on span "Distribute All" at bounding box center [1273, 169] width 82 height 36
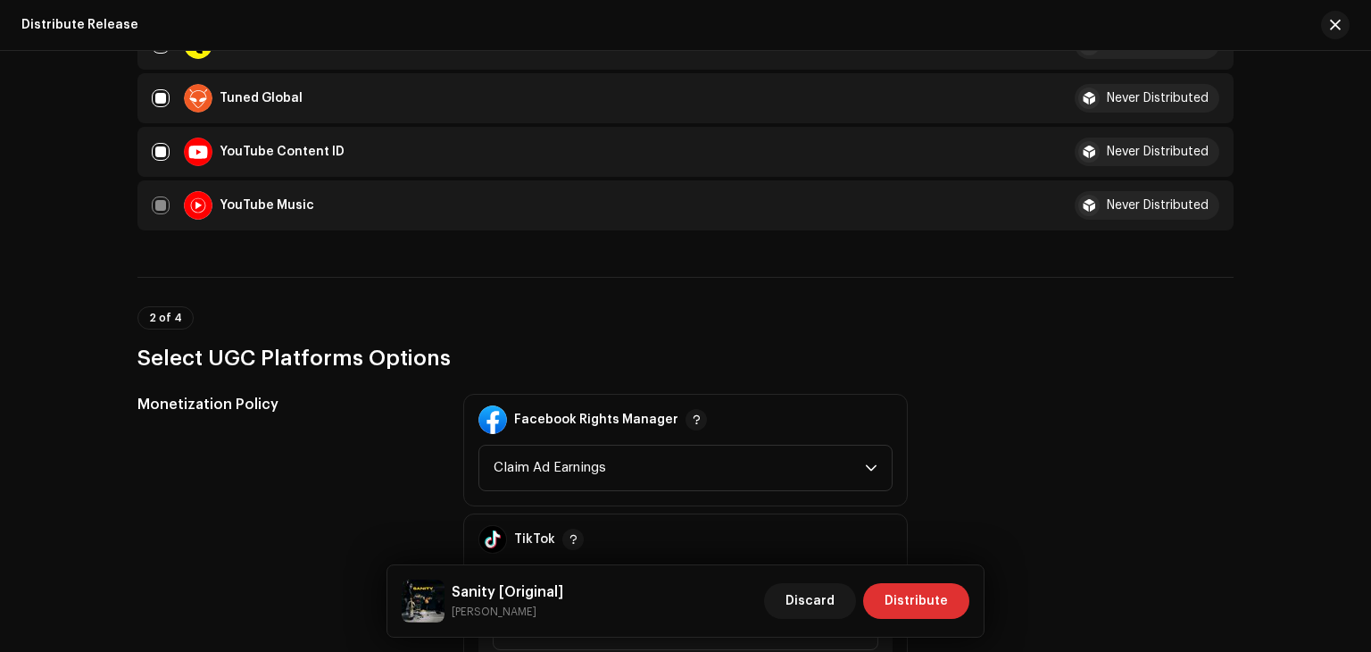
scroll to position [1885, 0]
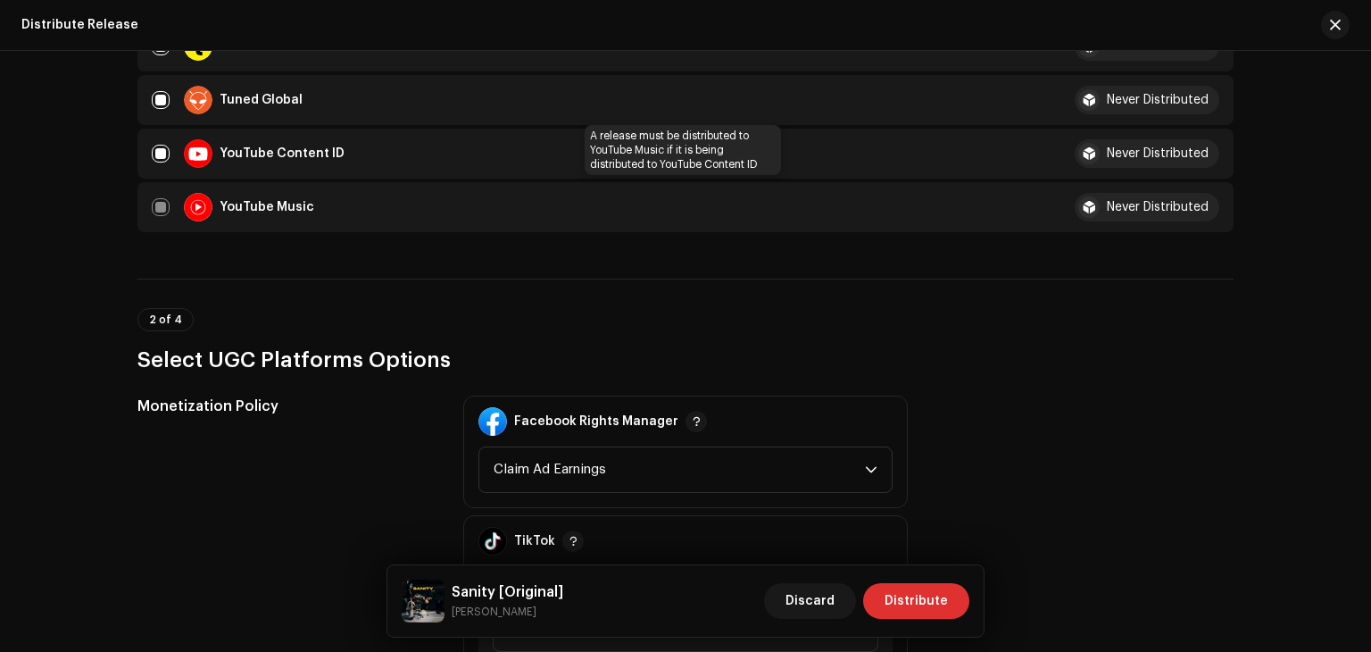
click at [159, 207] on div "YouTube Music" at bounding box center [592, 207] width 880 height 29
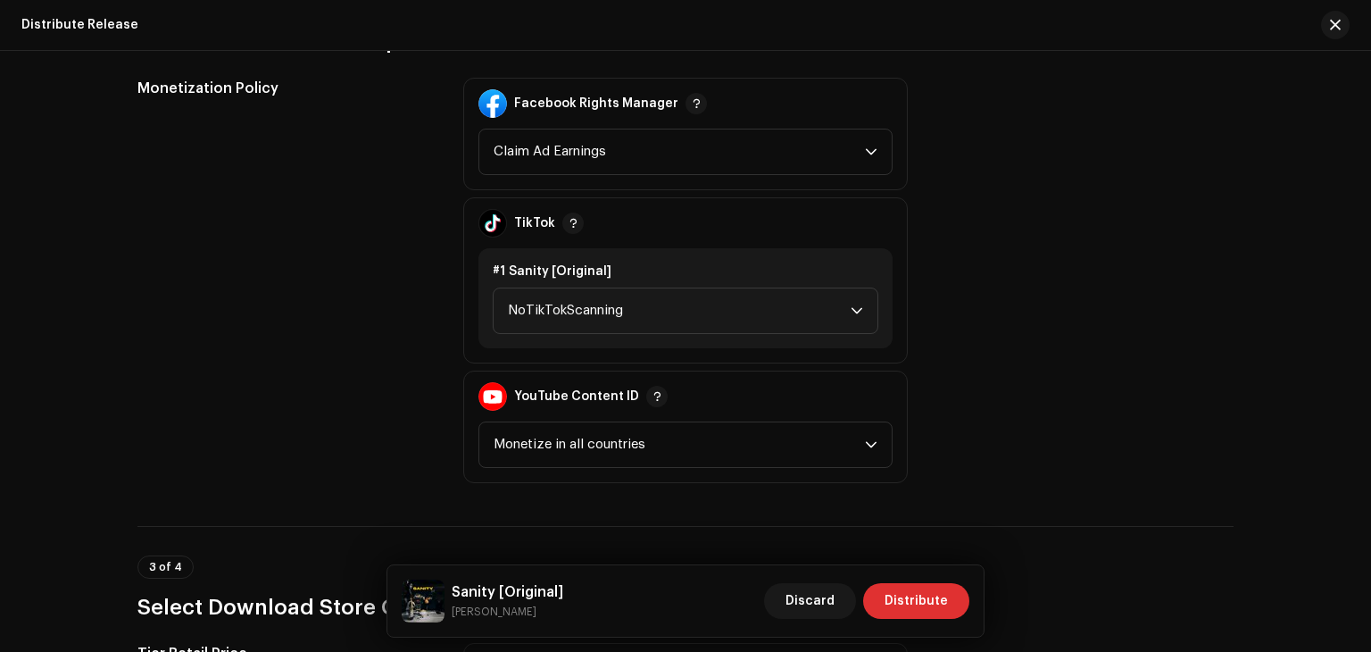
scroll to position [2207, 0]
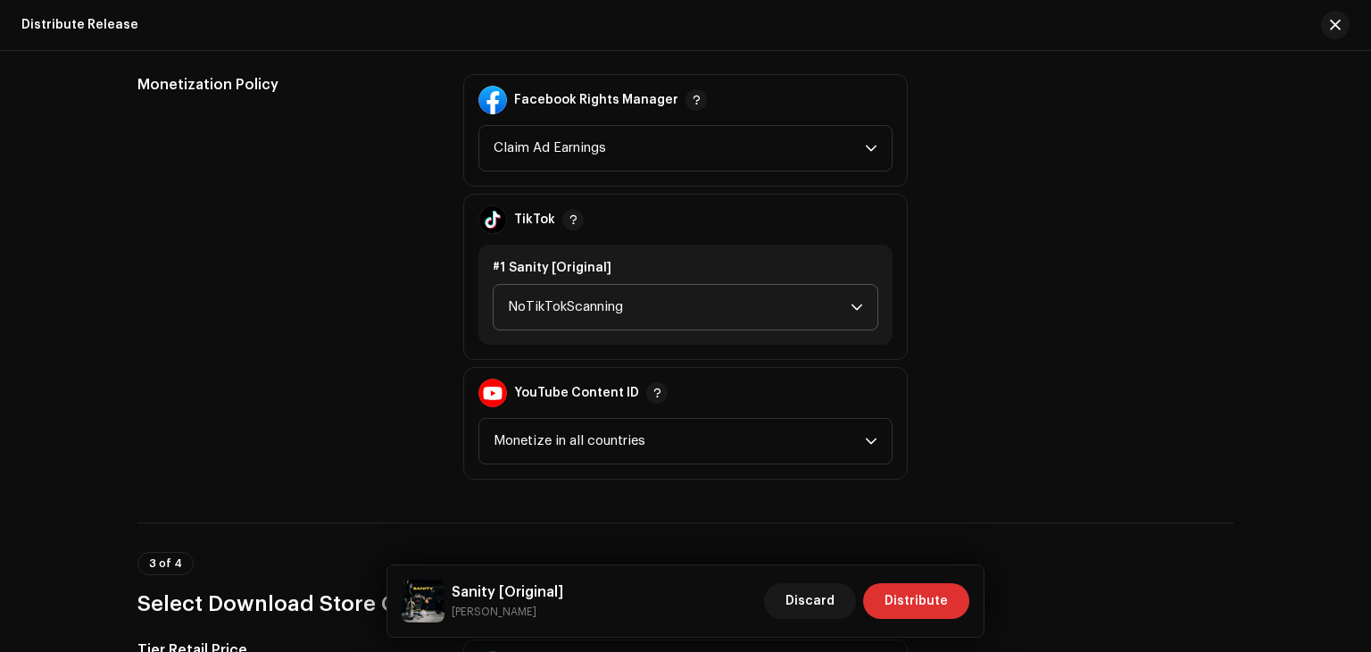
click at [861, 308] on p-select "NoTikTokScanning" at bounding box center [686, 307] width 386 height 46
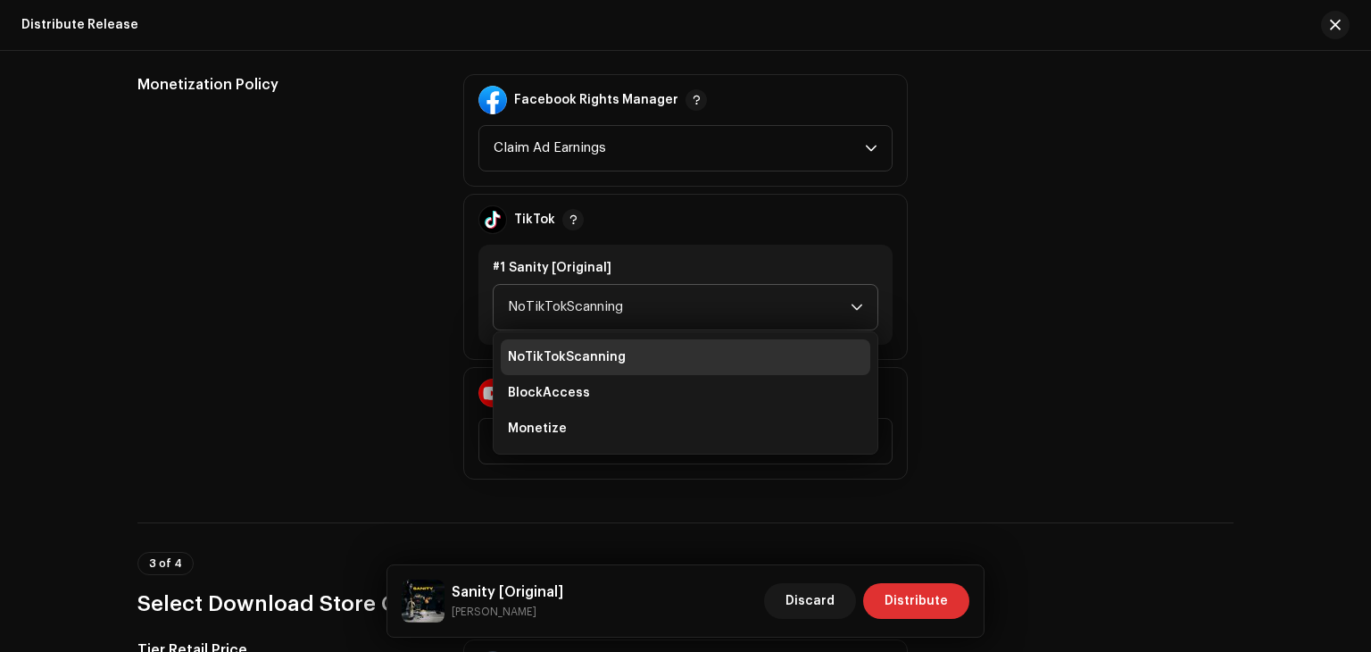
click at [861, 308] on p-select "NoTikTokScanning NoTikTokScanning BlockAccess Monetize" at bounding box center [686, 307] width 386 height 46
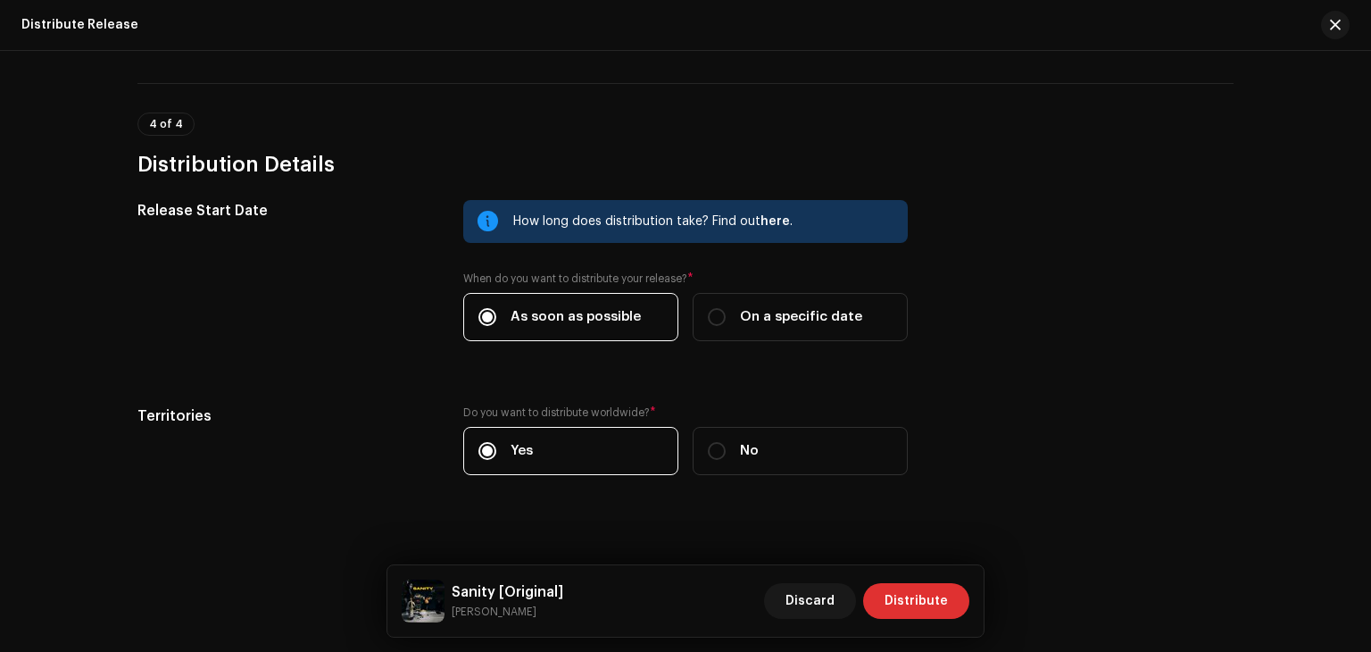
scroll to position [3096, 0]
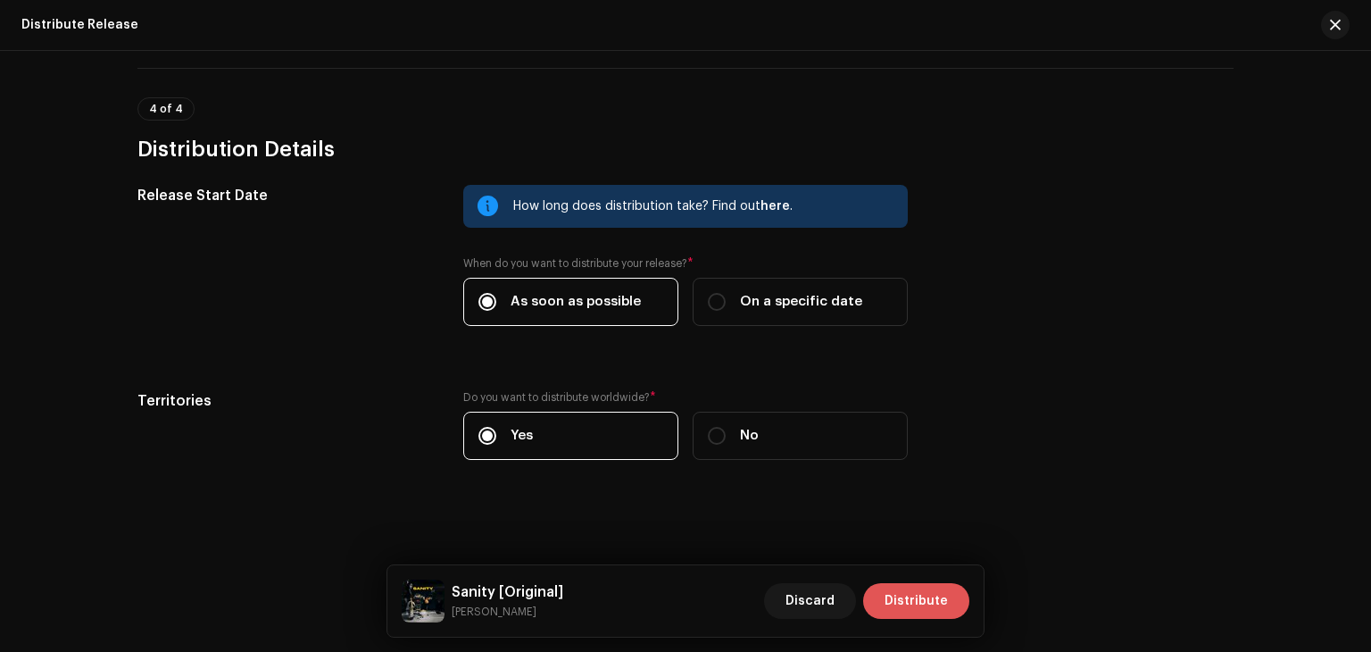
click at [907, 610] on span "Distribute" at bounding box center [916, 601] width 63 height 36
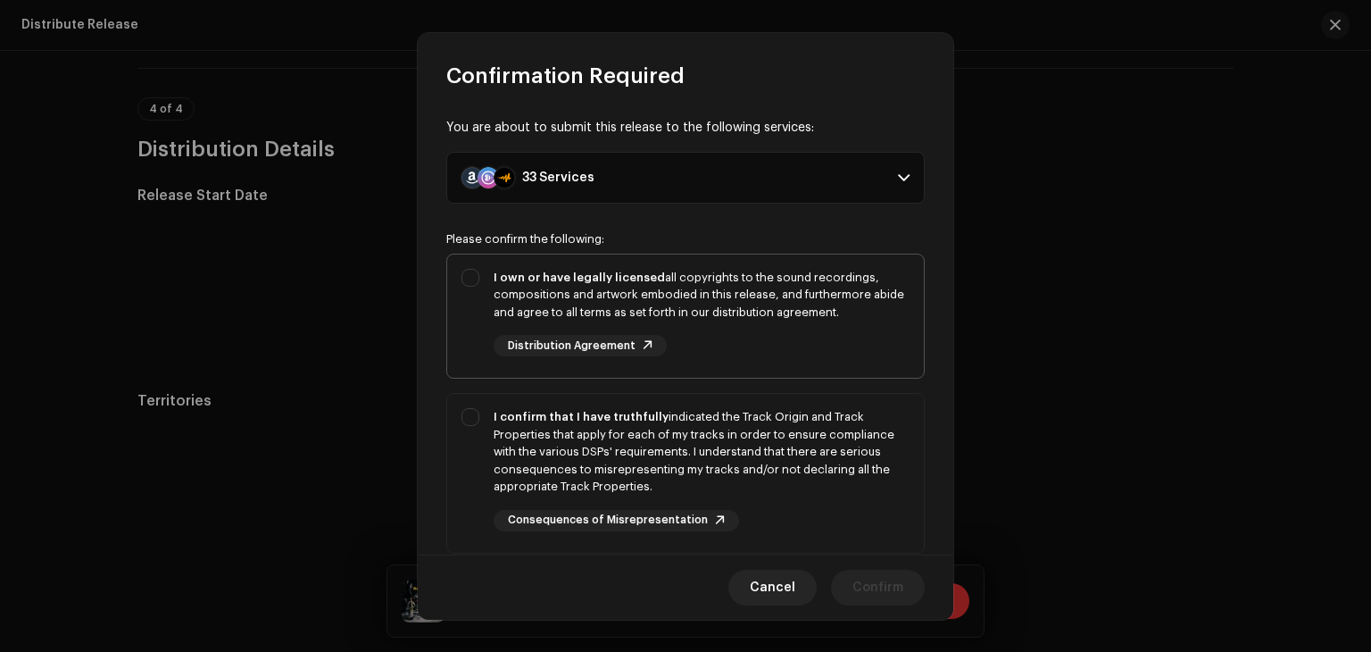
click at [474, 277] on div "I own or have legally licensed all copyrights to the sound recordings, composit…" at bounding box center [685, 312] width 477 height 117
checkbox input "true"
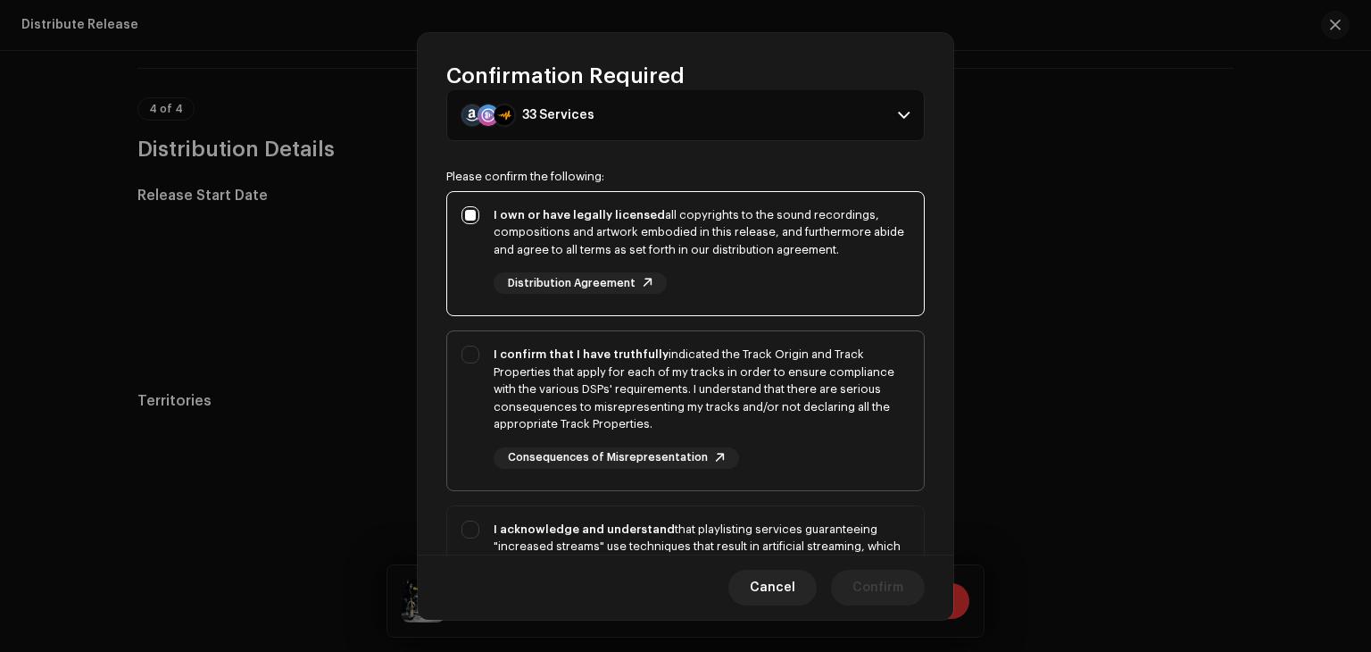
scroll to position [61, 0]
click at [468, 356] on div "I confirm that I have truthfully indicated the Track Origin and Track Propertie…" at bounding box center [685, 409] width 477 height 152
checkbox input "true"
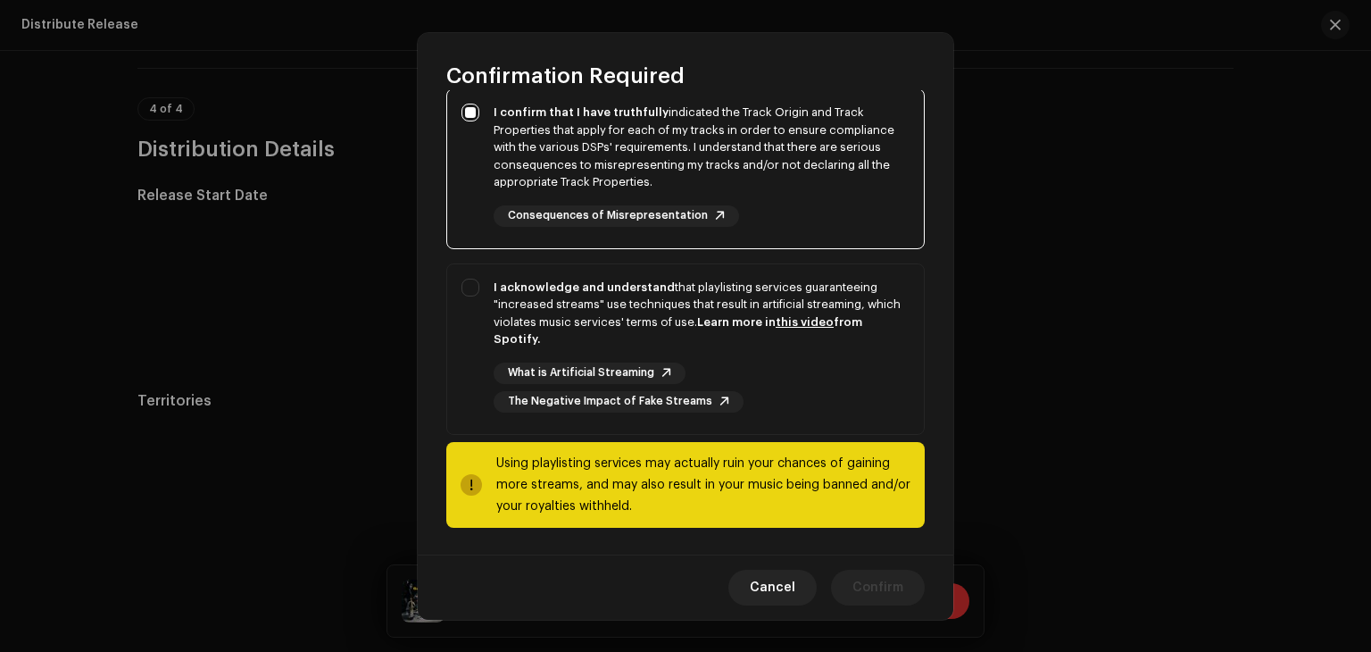
scroll to position [304, 0]
click at [470, 287] on div "I acknowledge and understand that playlisting services guaranteeing "increased …" at bounding box center [685, 346] width 477 height 162
checkbox input "true"
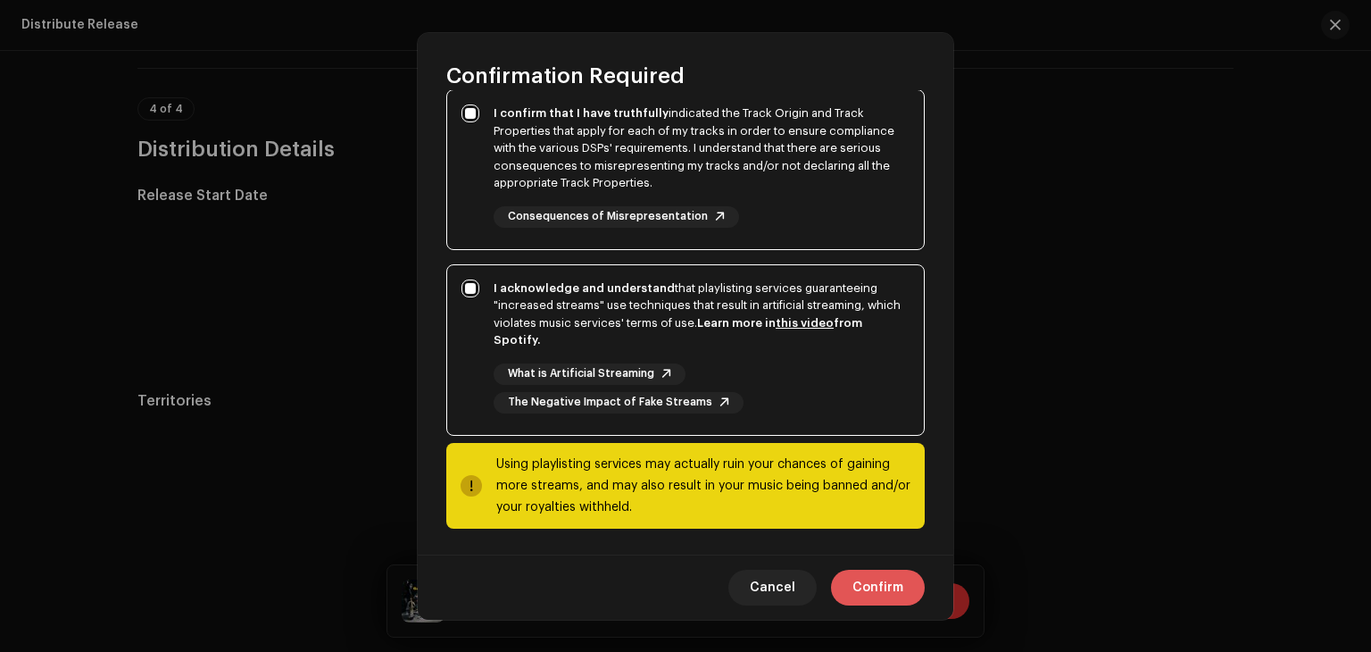
click at [877, 597] on span "Confirm" at bounding box center [878, 588] width 51 height 36
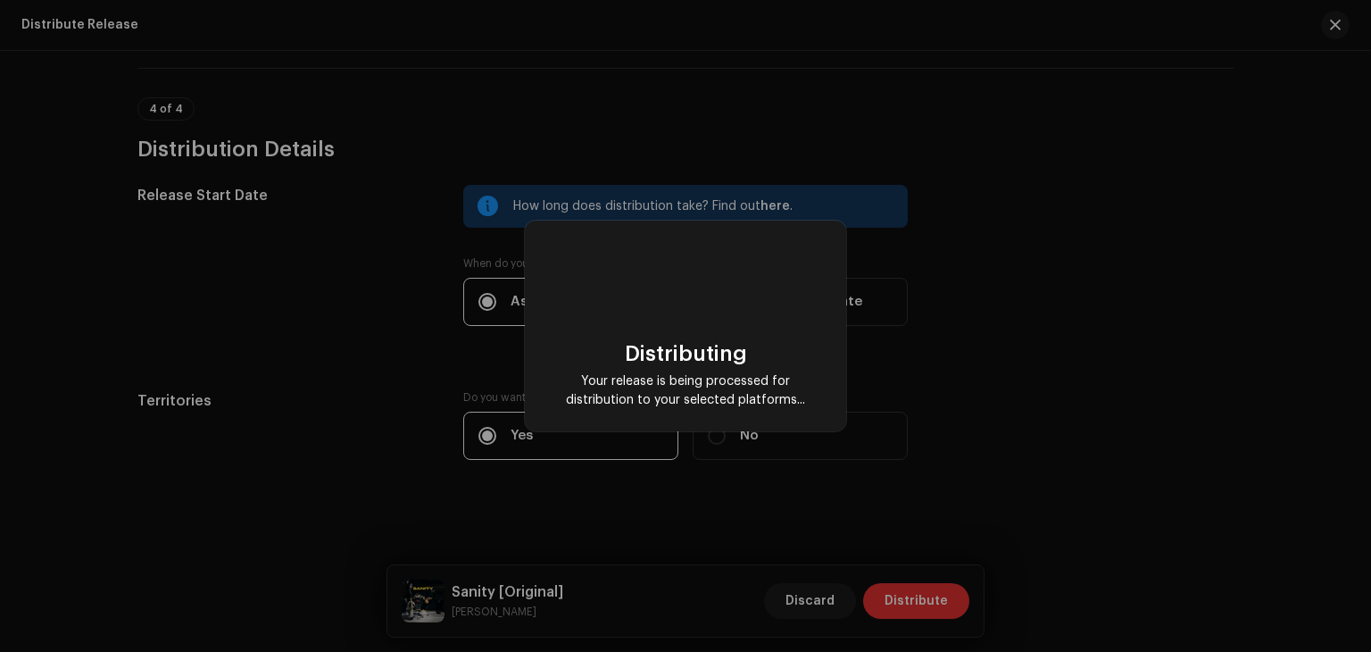
checkbox input "false"
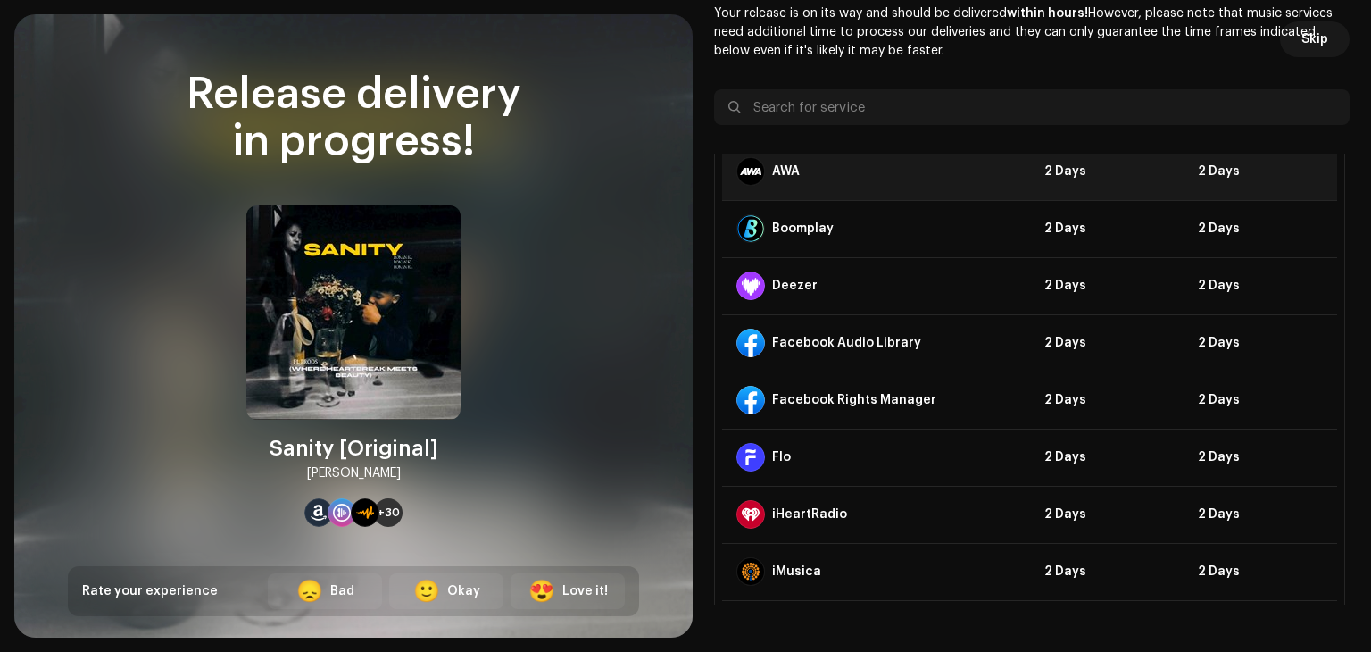
scroll to position [0, 0]
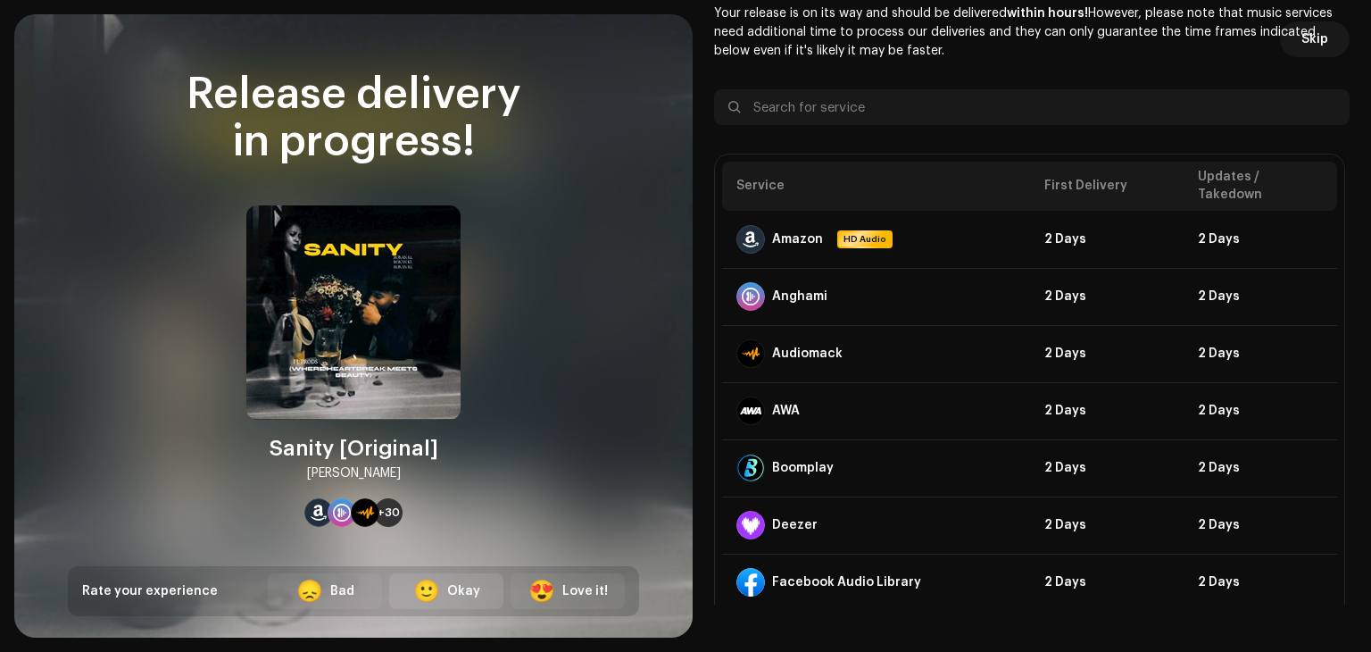
click at [458, 594] on div "Okay" at bounding box center [463, 591] width 33 height 19
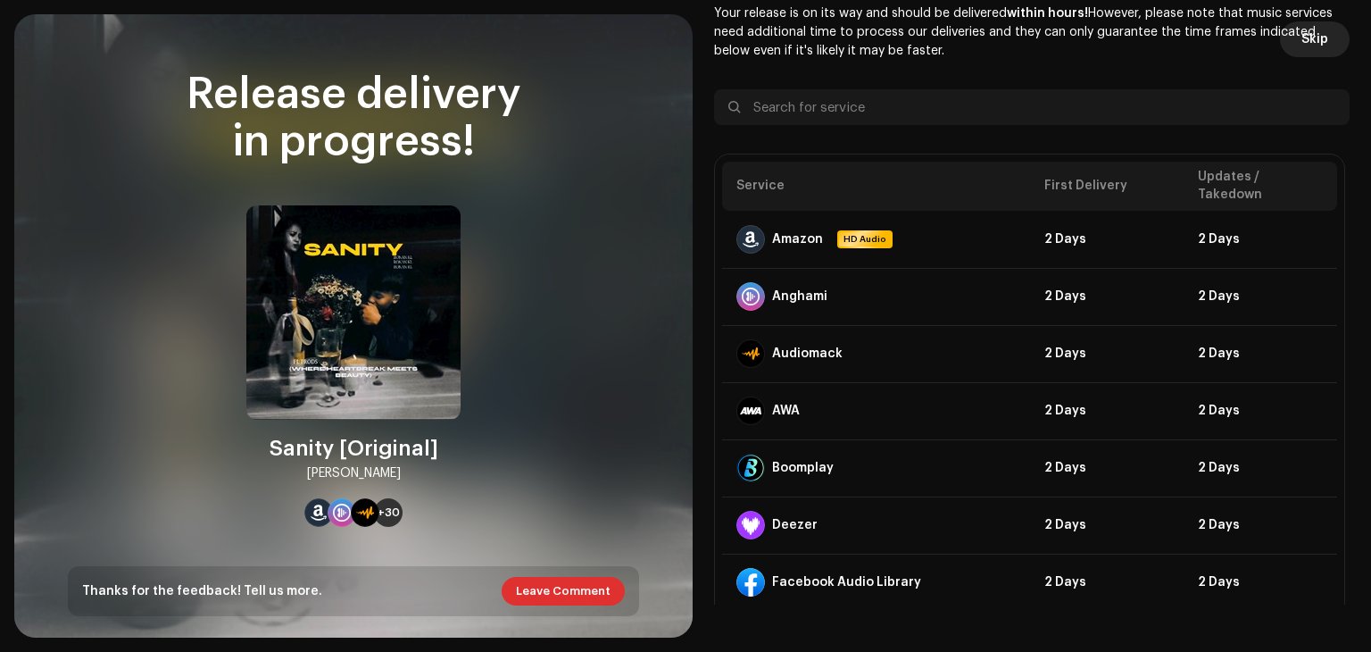
click at [1310, 38] on span "Skip" at bounding box center [1315, 39] width 27 height 36
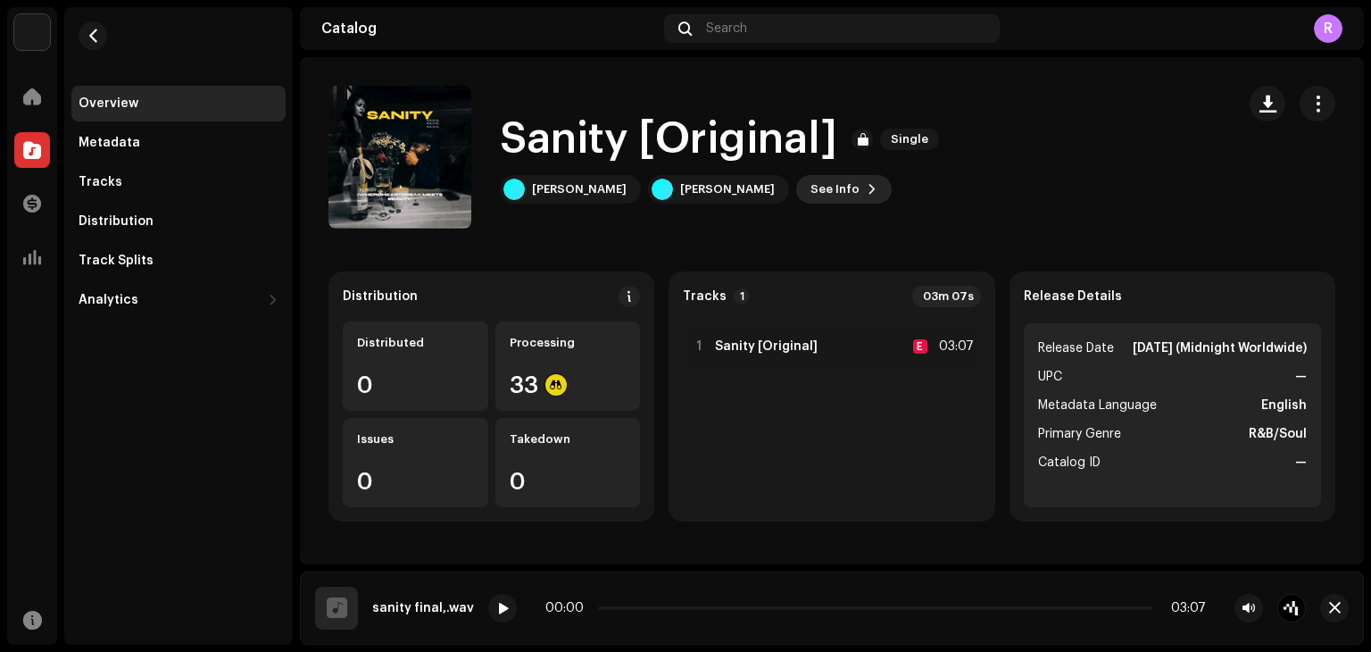
click at [796, 194] on button "See Info" at bounding box center [844, 189] width 96 height 29
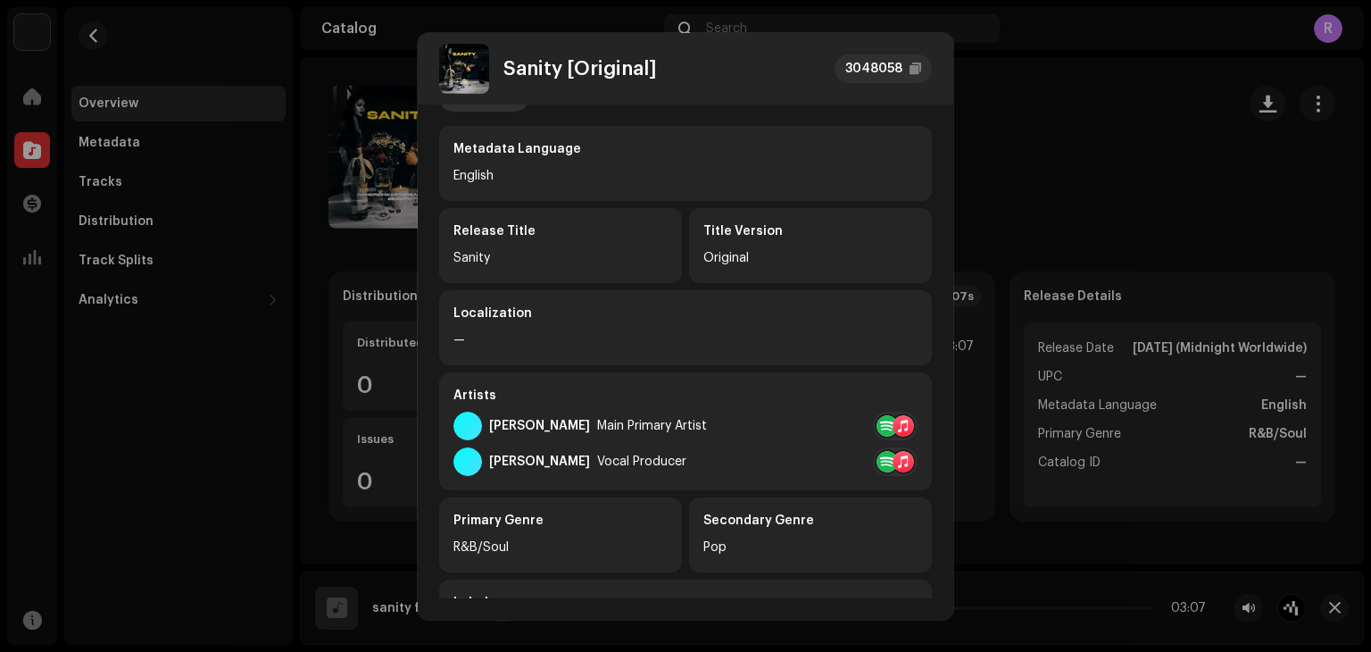
scroll to position [43, 0]
click at [756, 260] on div "Original" at bounding box center [810, 257] width 214 height 21
click at [741, 257] on div "Original" at bounding box center [810, 257] width 214 height 21
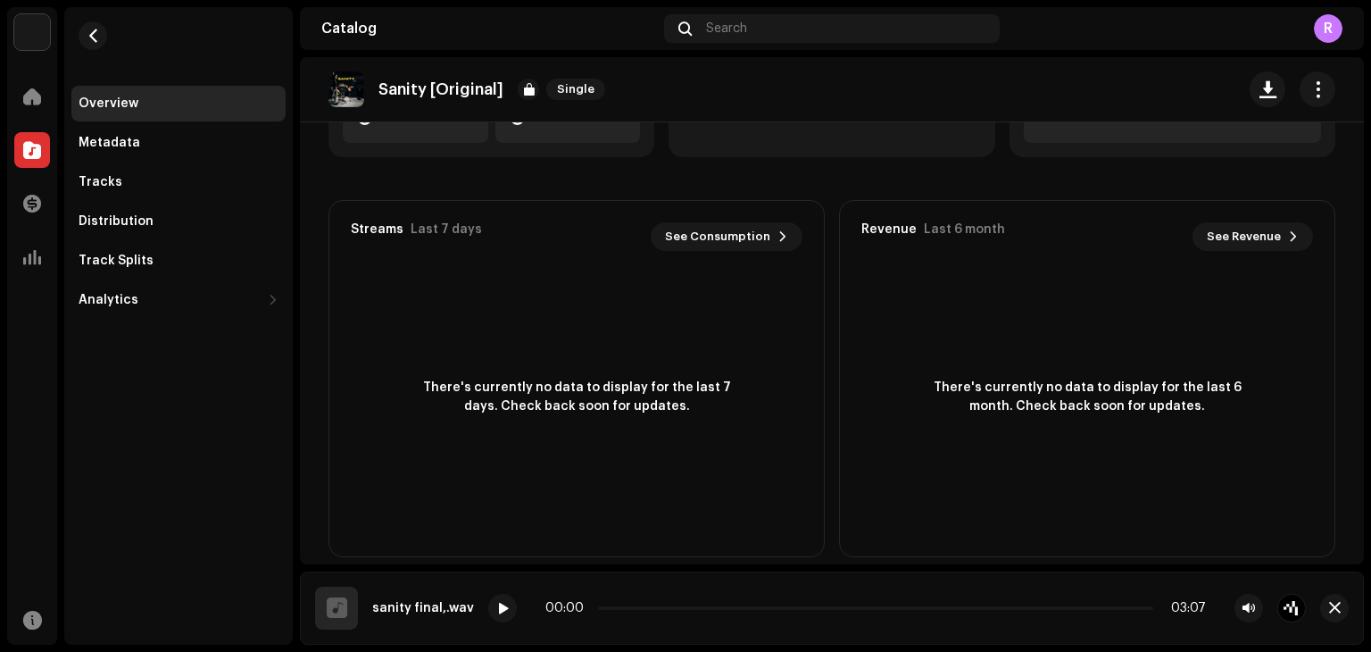
scroll to position [0, 0]
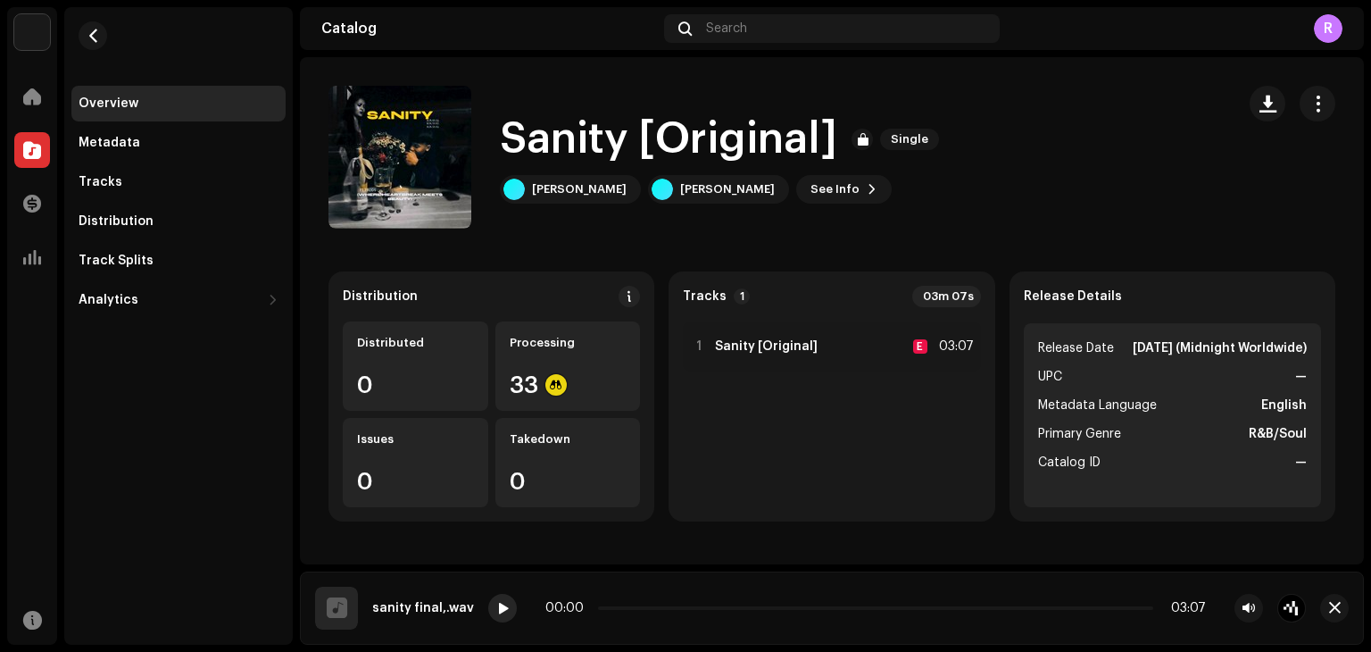
click at [497, 607] on span at bounding box center [502, 609] width 11 height 14
click at [1310, 101] on span "button" at bounding box center [1318, 103] width 17 height 14
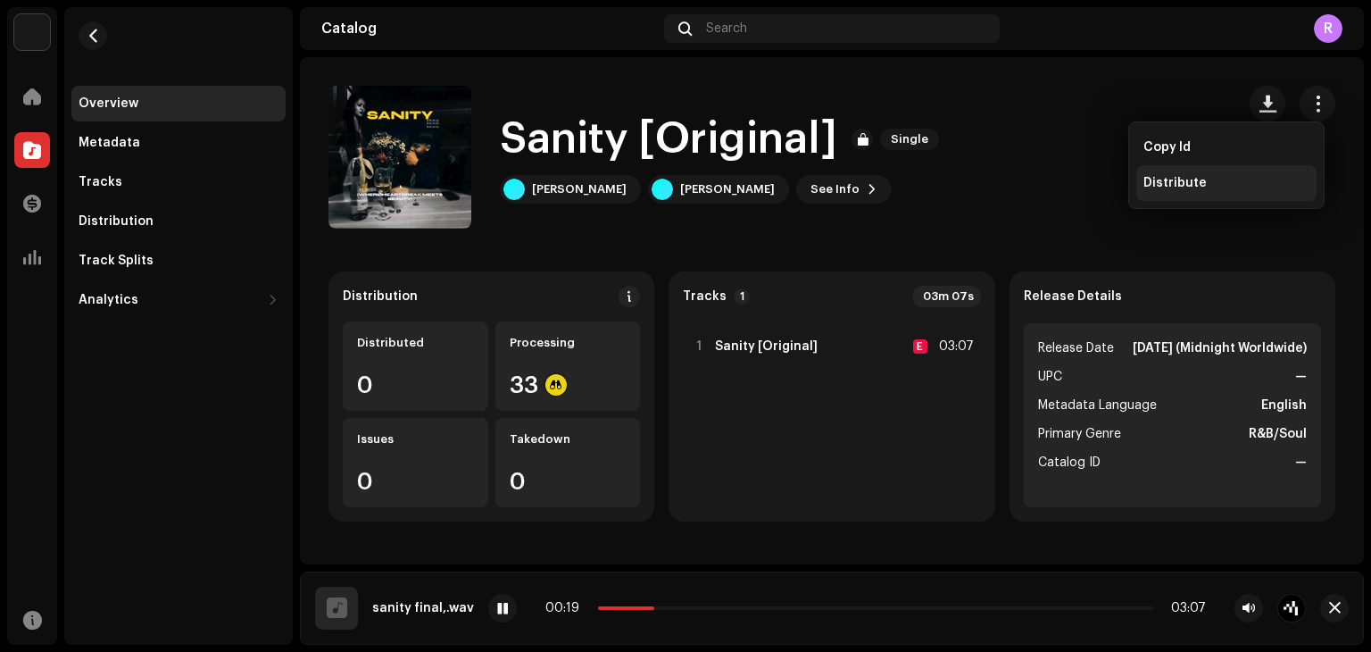
click at [1181, 172] on div "Distribute" at bounding box center [1226, 183] width 180 height 36
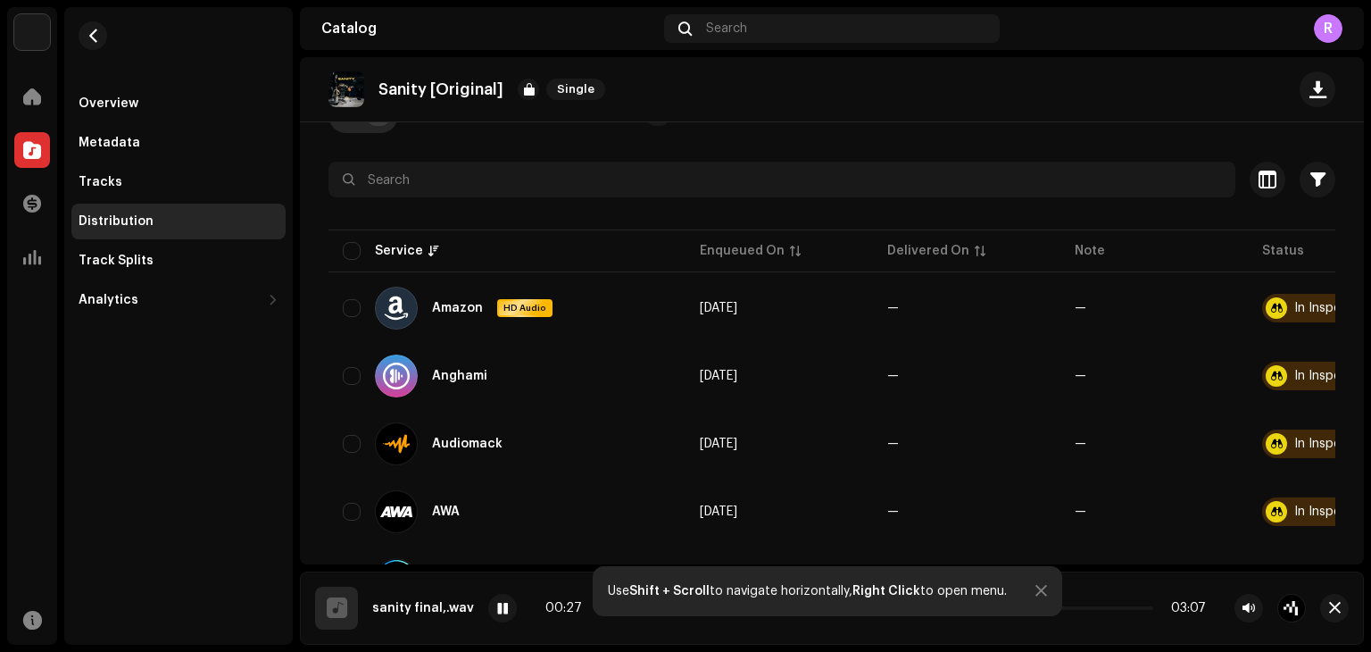
scroll to position [132, 0]
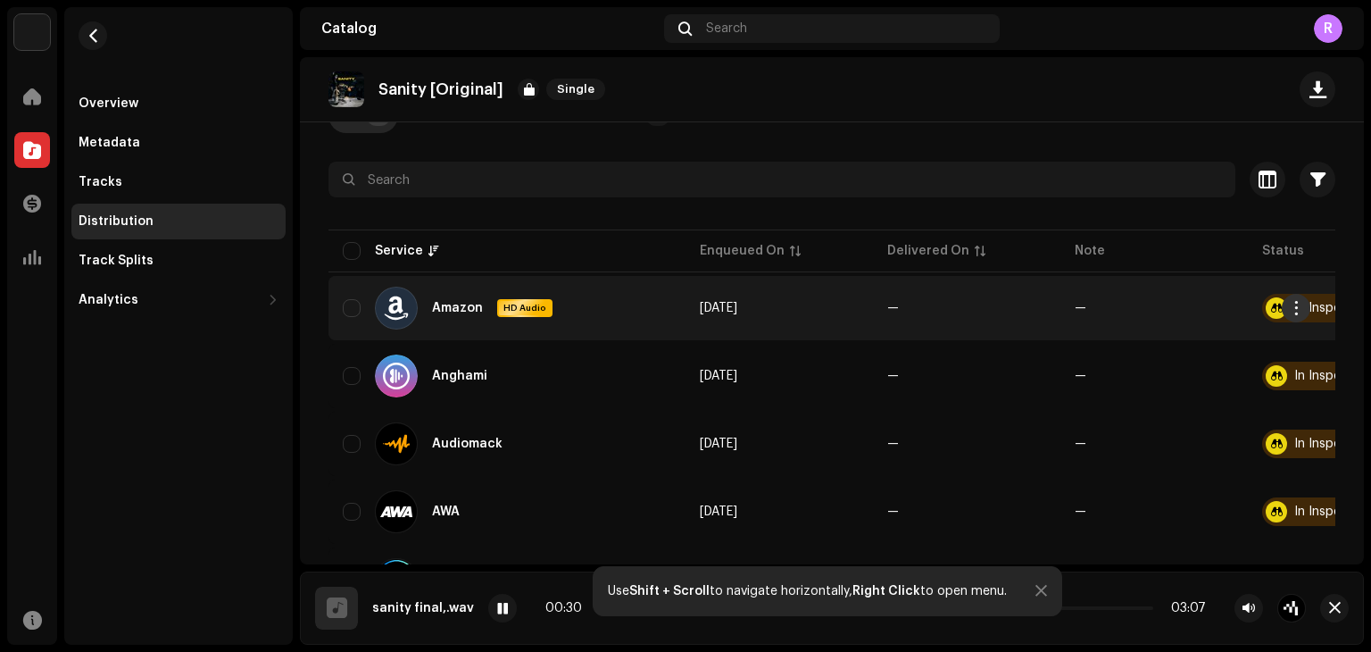
click at [1293, 308] on span "button" at bounding box center [1296, 308] width 13 height 14
click at [1171, 303] on span "—" at bounding box center [1154, 308] width 159 height 12
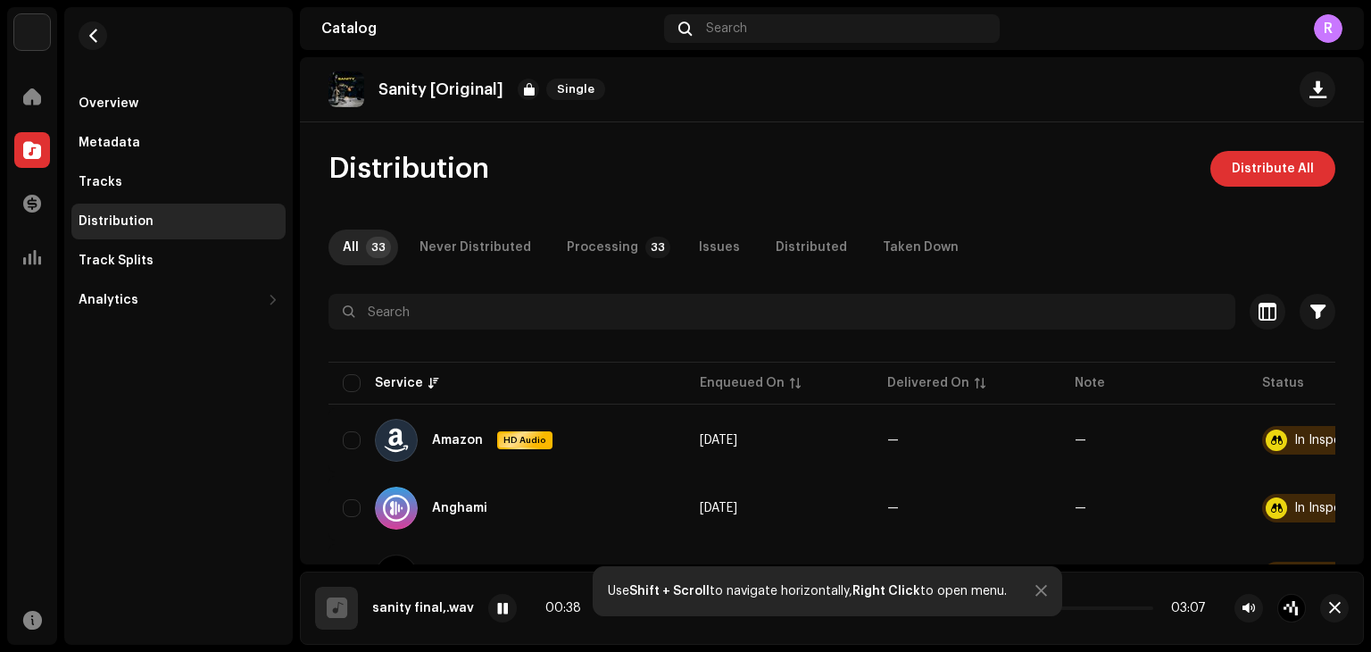
click at [196, 215] on div "Distribution" at bounding box center [179, 221] width 200 height 14
click at [143, 171] on div "Tracks" at bounding box center [178, 182] width 214 height 36
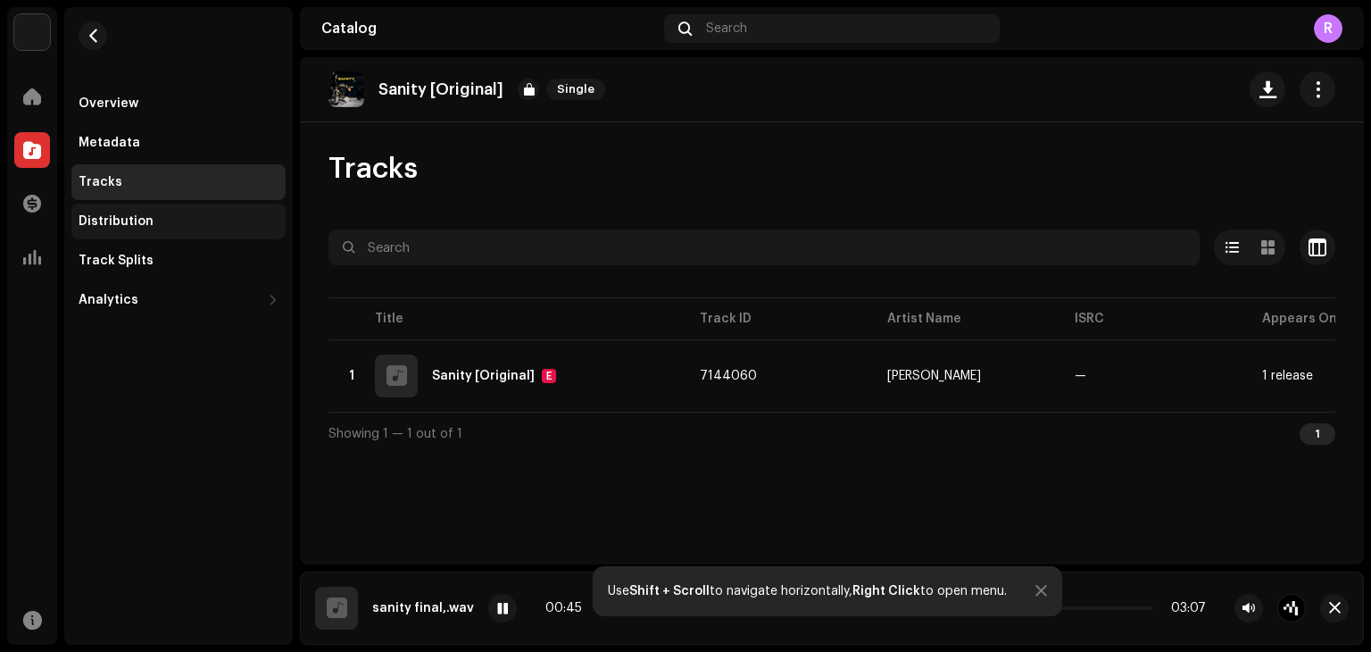
click at [137, 207] on div "Distribution" at bounding box center [178, 222] width 214 height 36
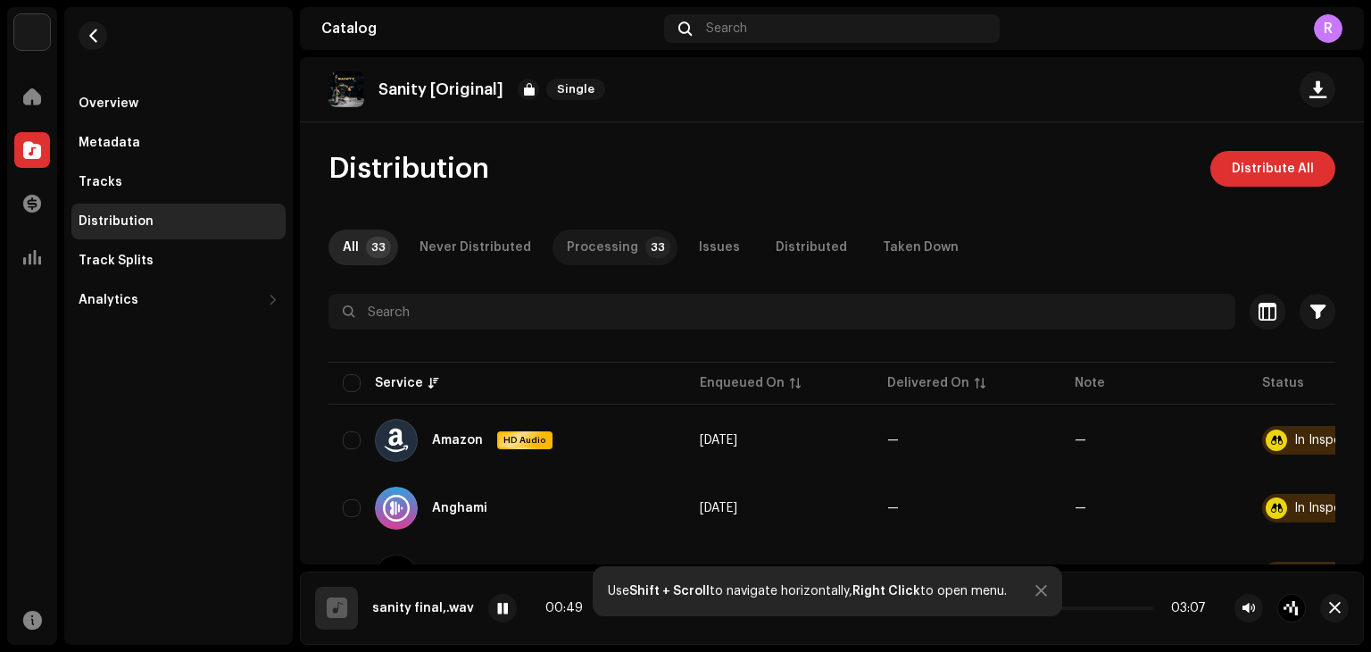
click at [603, 237] on div "Processing" at bounding box center [602, 247] width 71 height 36
click at [711, 254] on div "Issues" at bounding box center [719, 247] width 41 height 36
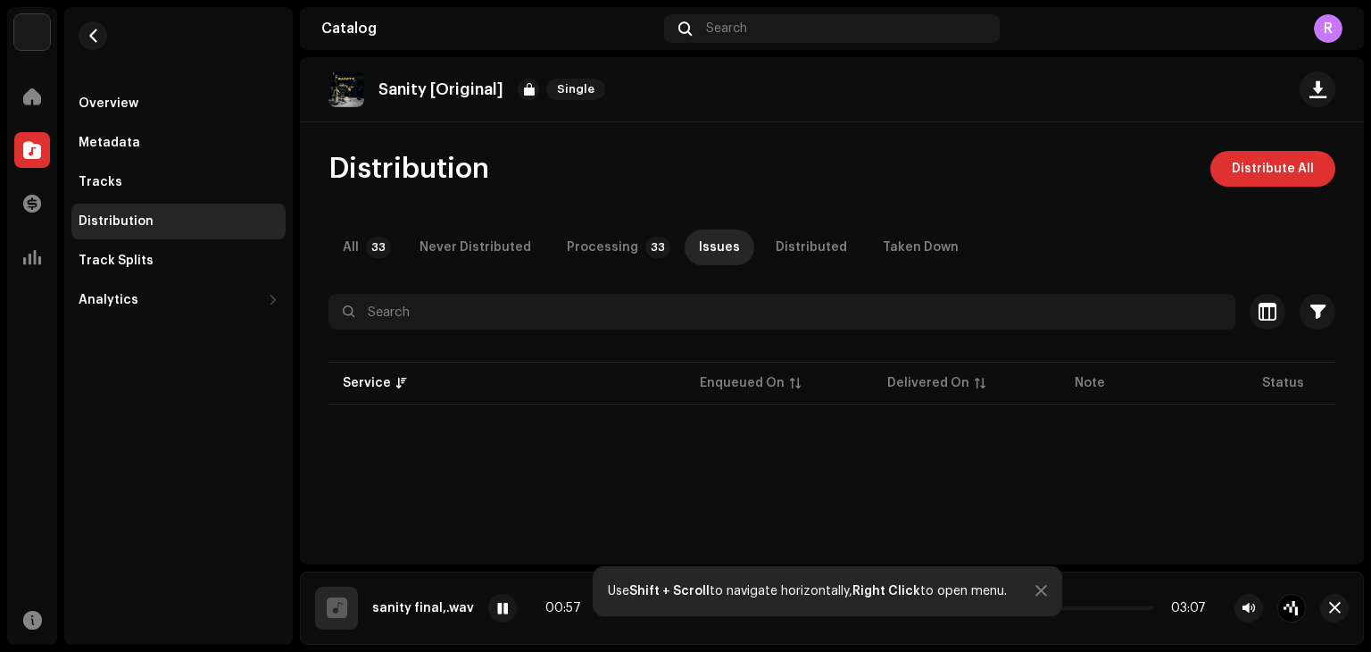
scroll to position [57, 0]
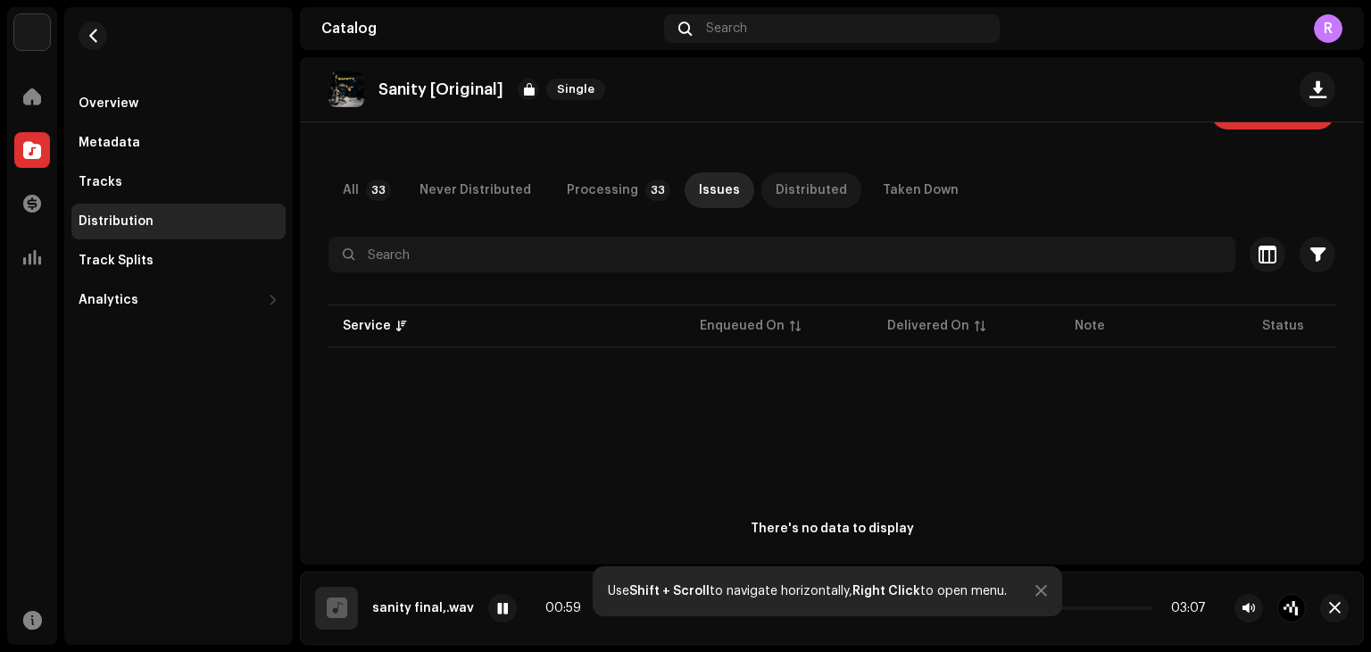
click at [788, 204] on div "Distributed" at bounding box center [811, 190] width 71 height 36
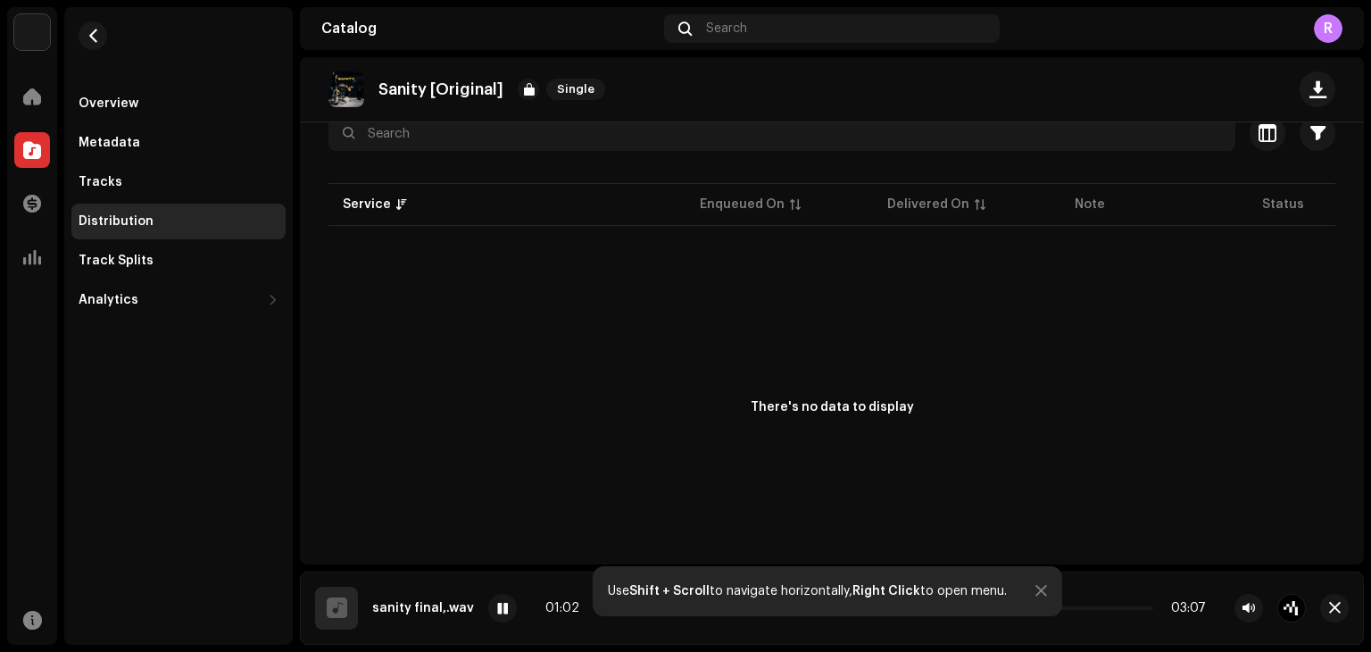
scroll to position [200, 0]
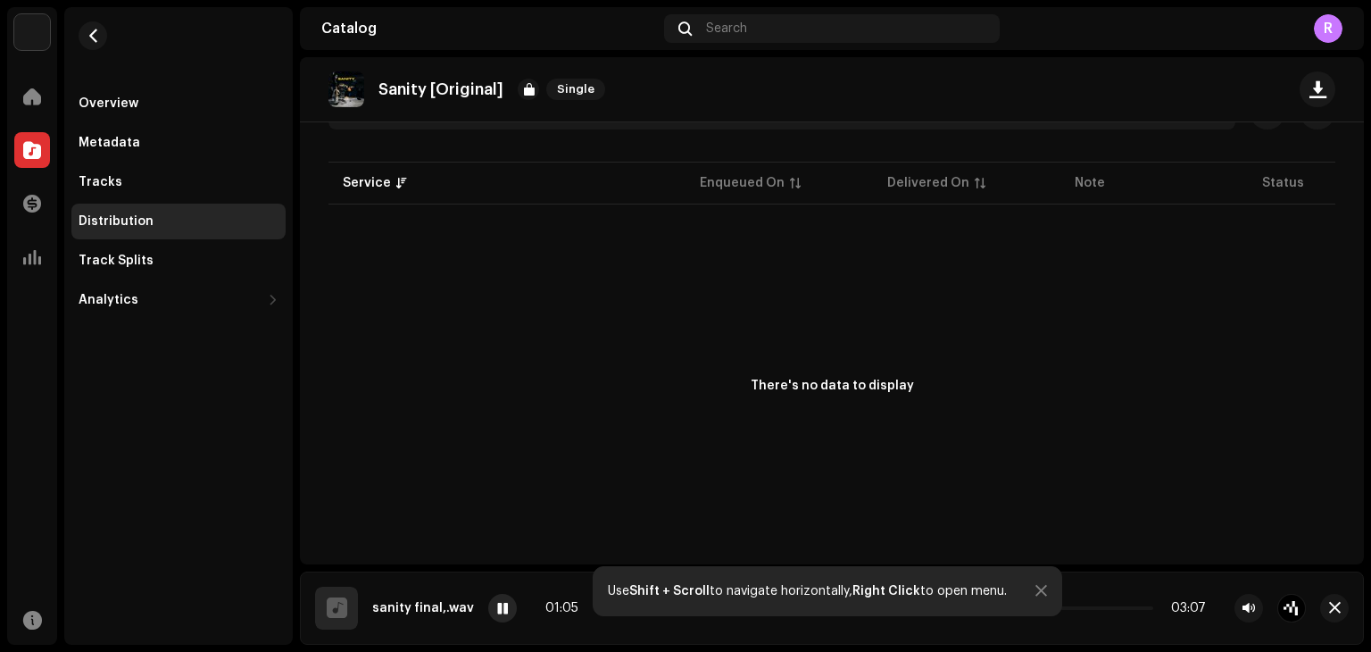
click at [497, 604] on span at bounding box center [502, 609] width 11 height 14
click at [185, 218] on div "Distribution" at bounding box center [179, 221] width 200 height 14
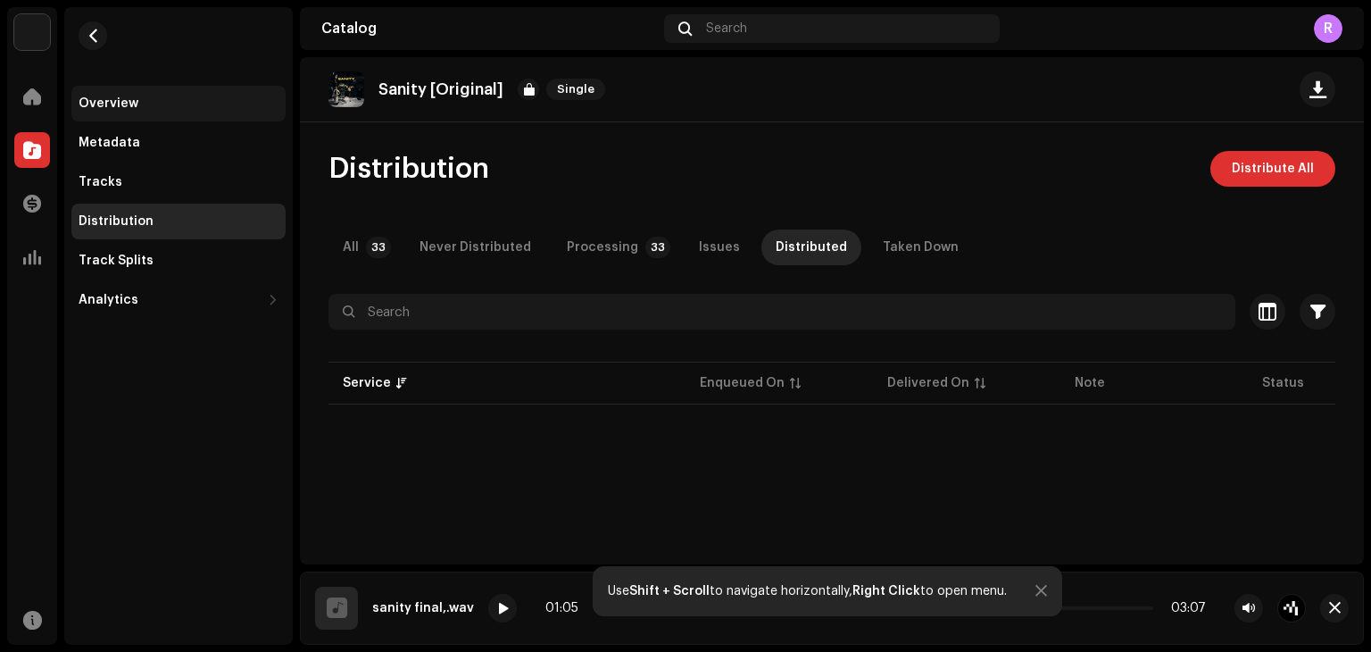
click at [180, 111] on div "Overview" at bounding box center [178, 104] width 214 height 36
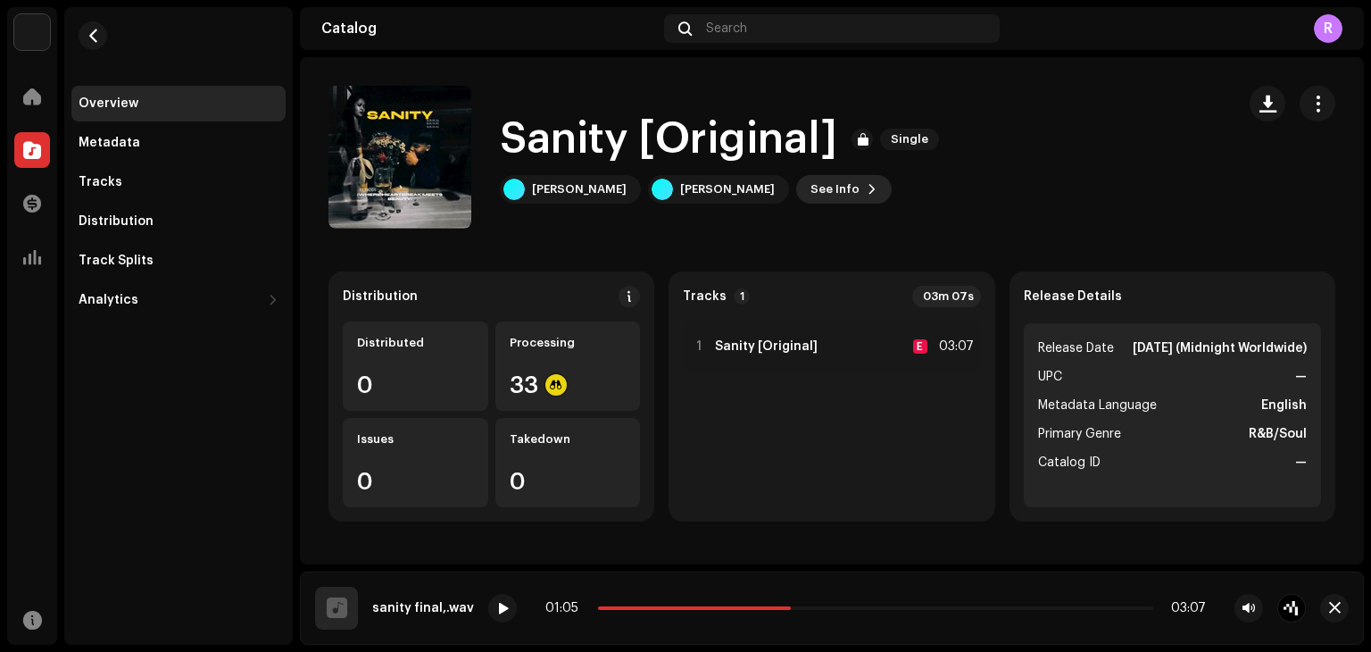
click at [811, 190] on span "See Info" at bounding box center [835, 189] width 49 height 36
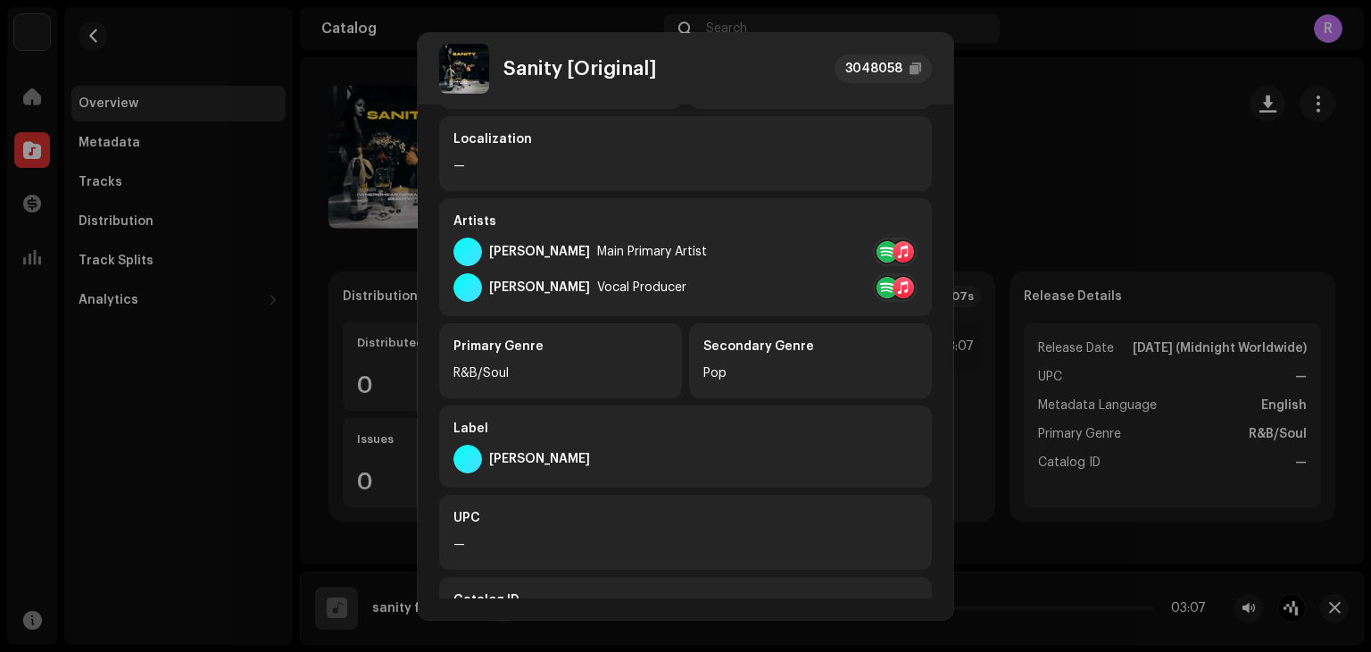
scroll to position [296, 0]
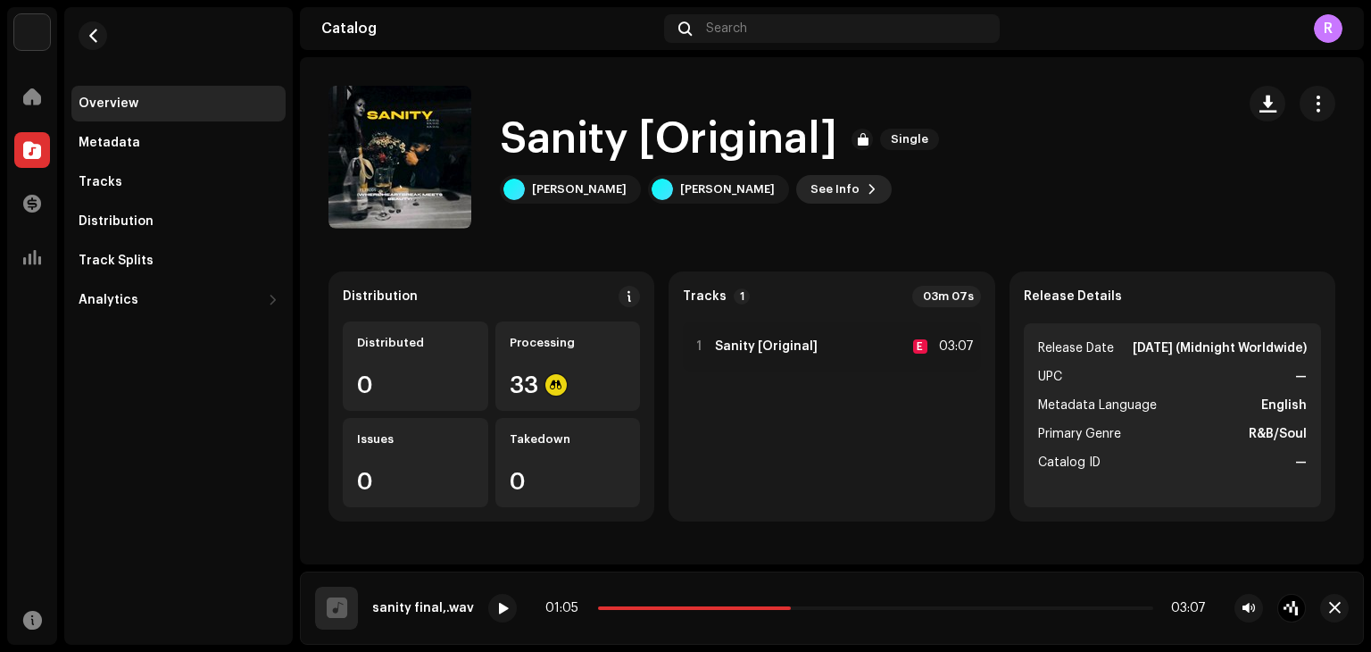
click at [796, 177] on button "See Info" at bounding box center [844, 189] width 96 height 29
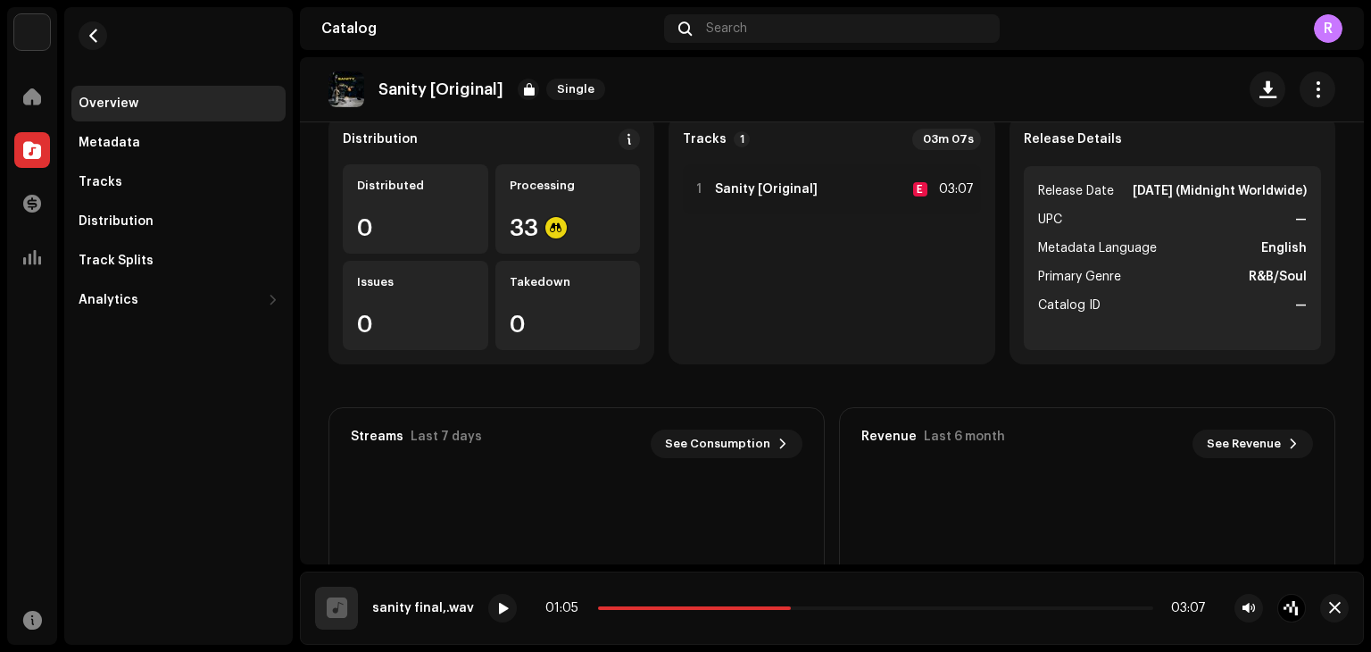
scroll to position [157, 0]
click at [497, 614] on span at bounding box center [502, 609] width 11 height 14
click at [832, 612] on div "01:28 03:07" at bounding box center [875, 608] width 661 height 14
click at [838, 608] on span at bounding box center [731, 608] width 267 height 4
click at [890, 608] on p-slider at bounding box center [875, 608] width 555 height 4
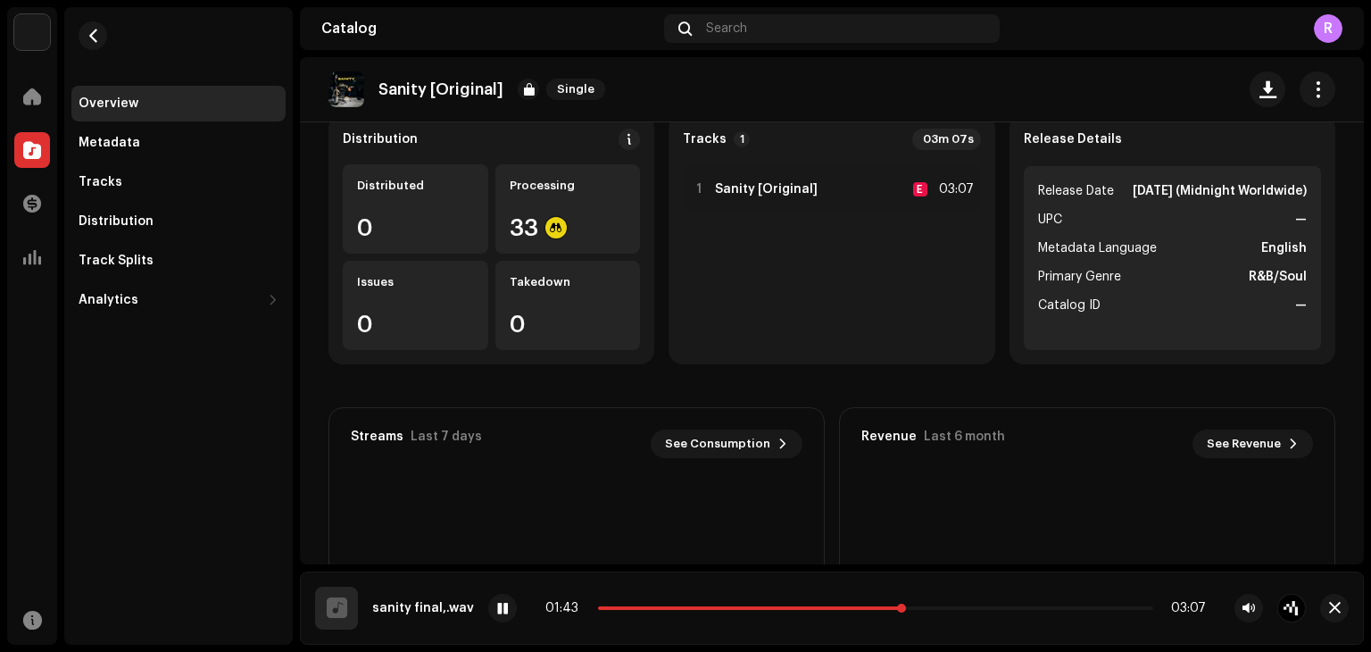
click at [893, 611] on div "01:43 03:07" at bounding box center [875, 608] width 661 height 14
click at [893, 608] on span at bounding box center [754, 608] width 312 height 4
click at [880, 608] on span at bounding box center [751, 608] width 306 height 4
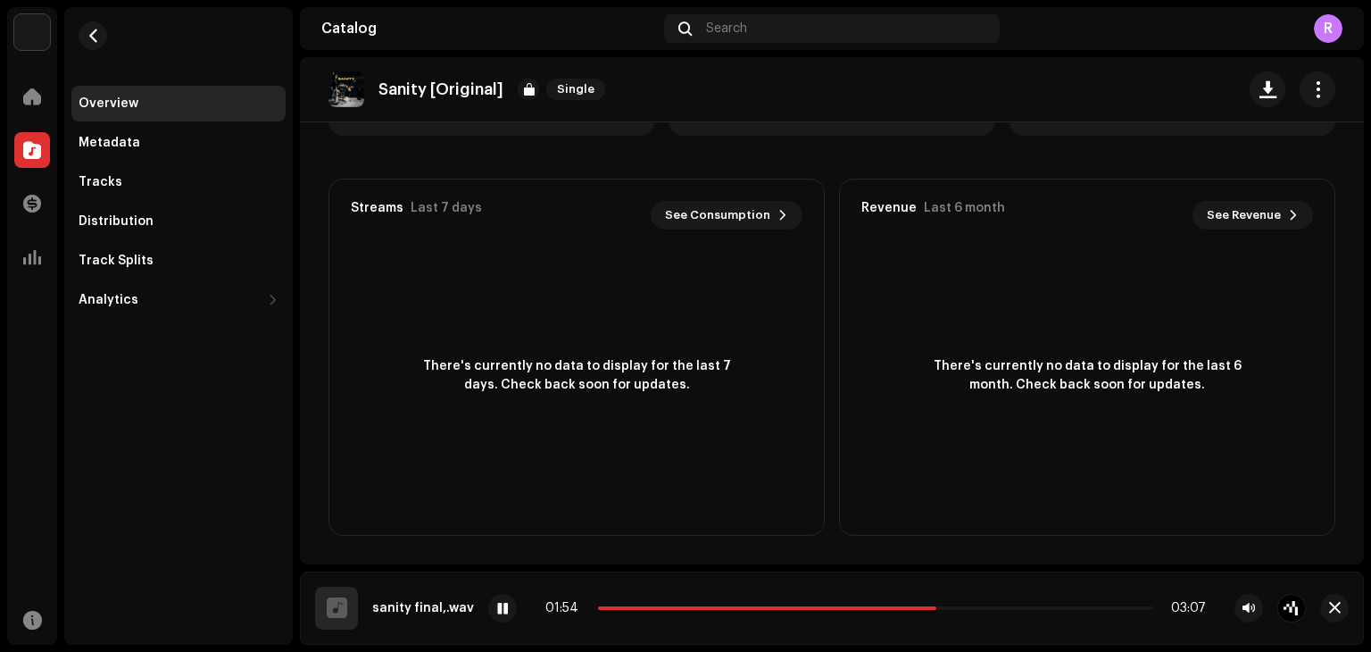
scroll to position [0, 0]
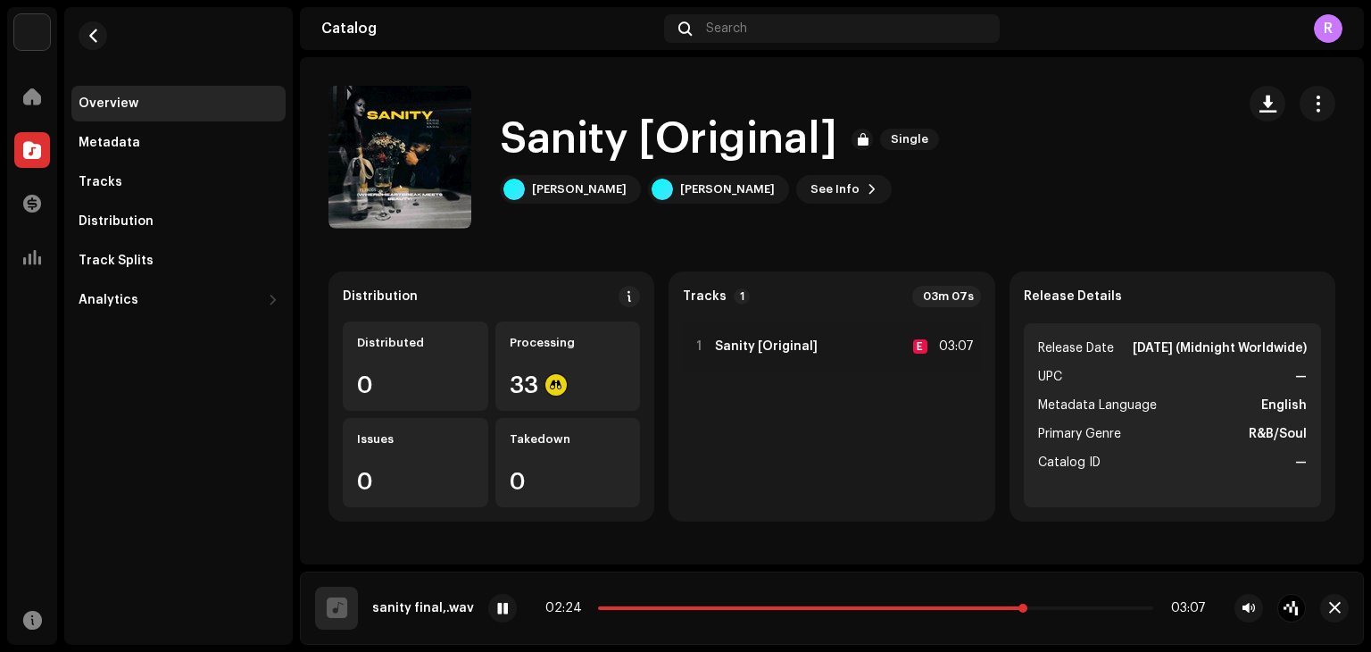
click at [681, 606] on span at bounding box center [812, 608] width 428 height 4
click at [812, 608] on span at bounding box center [734, 608] width 273 height 4
click at [497, 603] on span at bounding box center [502, 609] width 11 height 14
